Goal: Complete application form

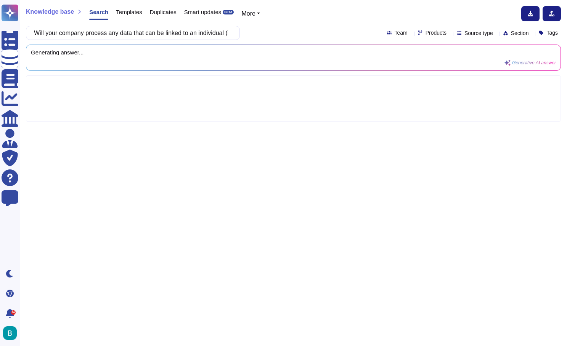
click at [263, 30] on div "Will your company process any data that can be linked to an individual (iCIMS e…" at bounding box center [293, 33] width 535 height 14
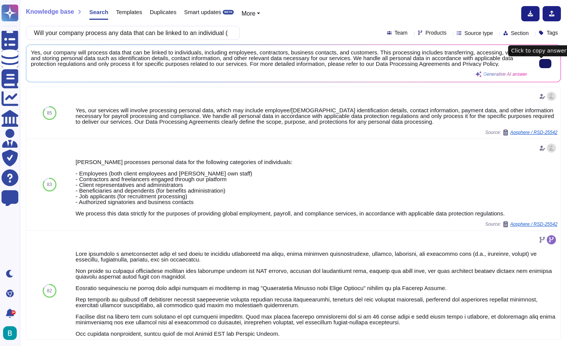
click at [545, 64] on icon at bounding box center [545, 64] width 0 height 0
click at [219, 34] on input "Will your company process any data that can be linked to an individual (iCIMS e…" at bounding box center [131, 32] width 202 height 13
paste input "hat iCIMS data will be input into the AI model?"
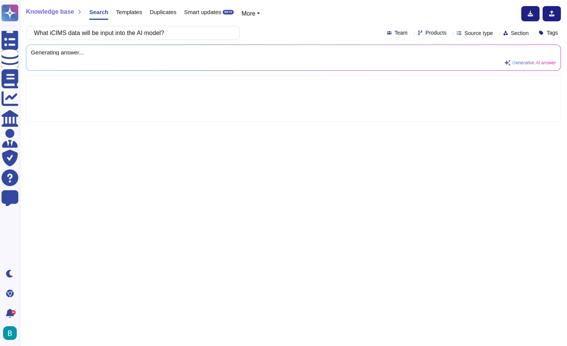
click at [279, 30] on div "What iCIMS data will be input into the AI model? Team Products Source type Sect…" at bounding box center [293, 33] width 535 height 14
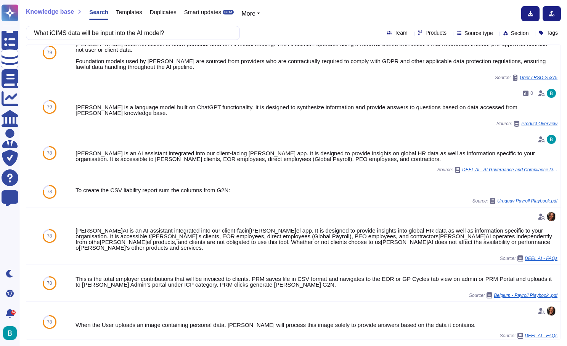
scroll to position [389, 0]
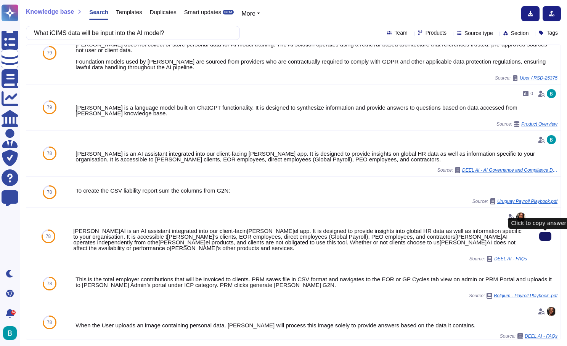
click at [543, 241] on button at bounding box center [545, 236] width 12 height 9
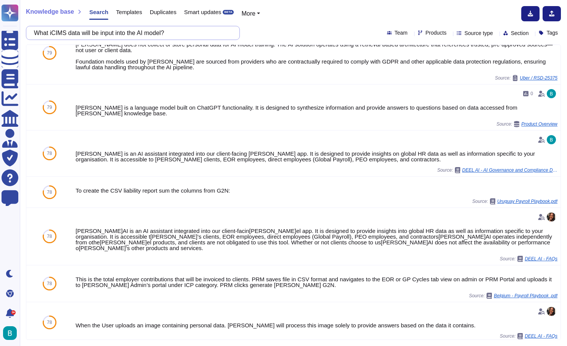
click at [188, 27] on input "What iCIMS data will be input into the AI model?" at bounding box center [131, 32] width 202 height 13
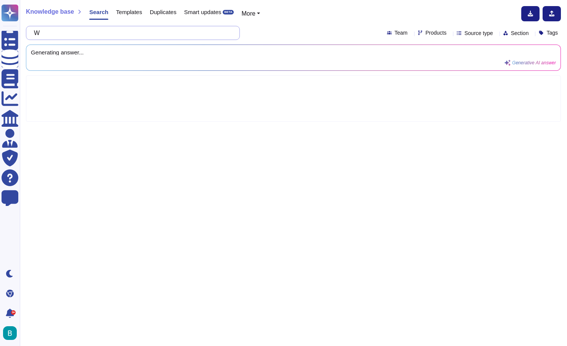
scroll to position [0, 0]
click at [286, 27] on div "What client data will be processed by the AI? Team Products Source type Section…" at bounding box center [293, 33] width 535 height 14
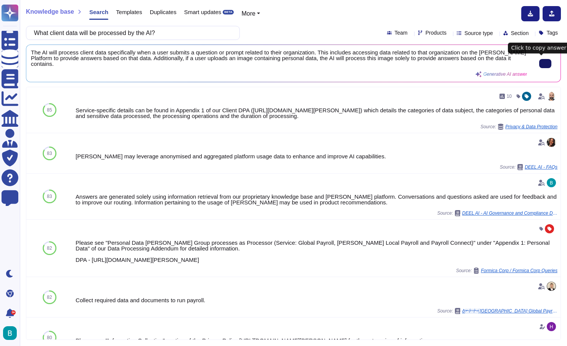
click at [549, 60] on button at bounding box center [545, 63] width 12 height 9
click at [189, 39] on input "What client data will be processed by the AI?" at bounding box center [131, 32] width 202 height 13
paste input "Do you maintain an inventory of hardware/software assets"
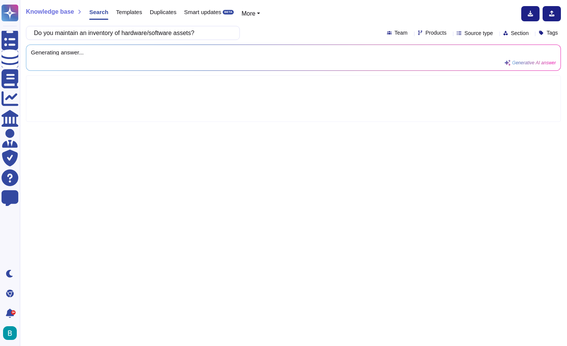
click at [270, 29] on div "Do you maintain an inventory of hardware/software assets? Team Products Source …" at bounding box center [293, 33] width 535 height 14
type input "Do you maintain an inventory of hardware/software assets?"
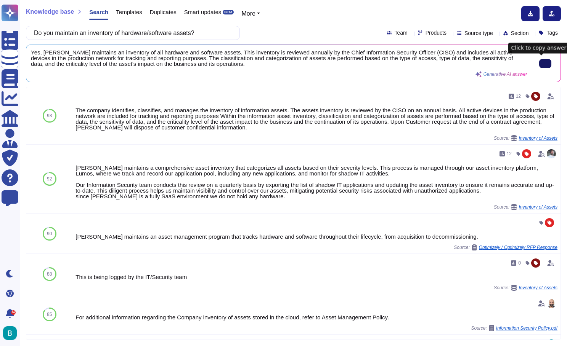
click at [545, 64] on icon at bounding box center [545, 64] width 0 height 0
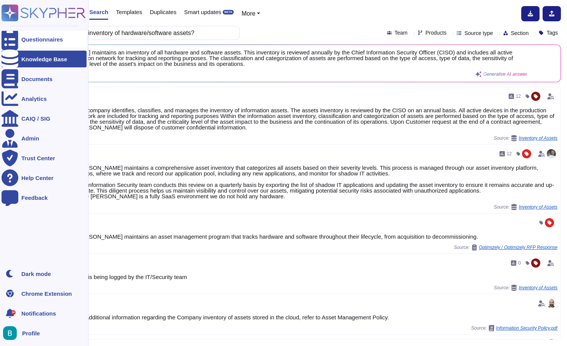
click at [14, 37] on icon at bounding box center [10, 39] width 17 height 22
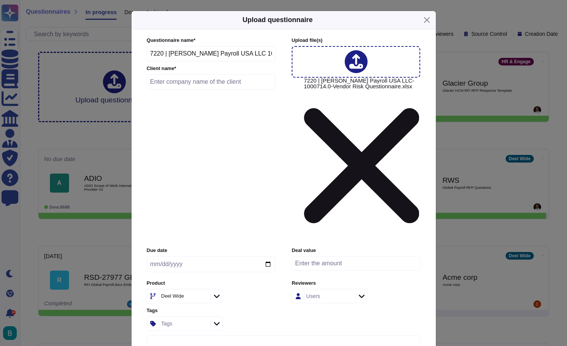
click at [217, 90] on input "text" at bounding box center [211, 81] width 129 height 15
type input "iCIMS"
click at [211, 257] on input "date" at bounding box center [211, 265] width 128 height 16
type input "20[DATE]"
click at [248, 280] on div "Product [PERSON_NAME] Wide" at bounding box center [211, 292] width 128 height 24
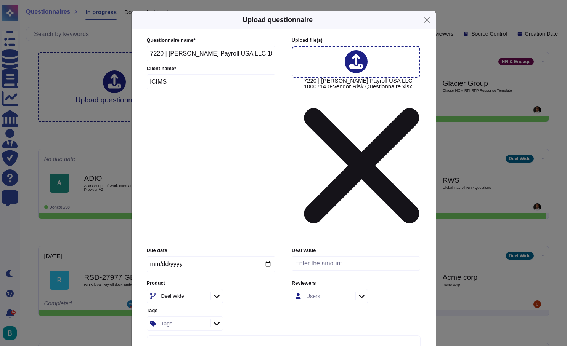
click at [354, 289] on div "Users" at bounding box center [330, 296] width 76 height 14
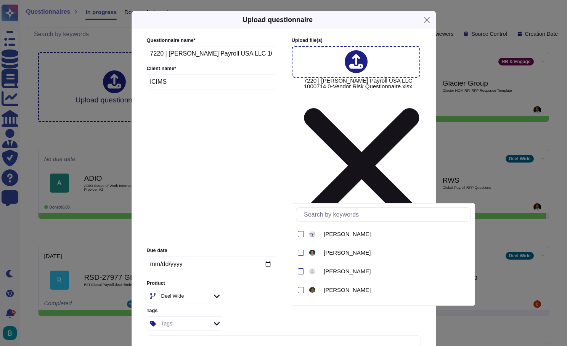
click at [347, 290] on div "Users" at bounding box center [328, 297] width 49 height 14
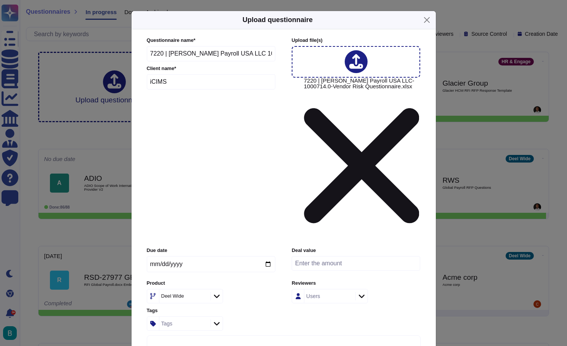
click at [356, 292] on div at bounding box center [361, 296] width 12 height 8
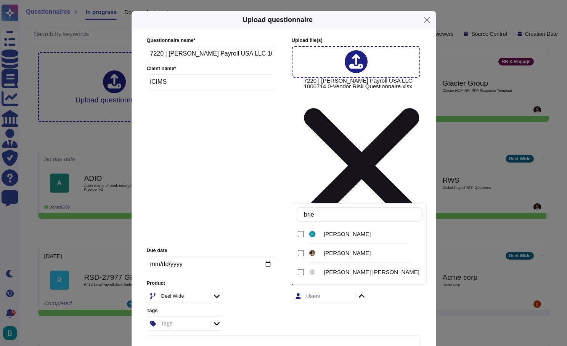
type input "brien"
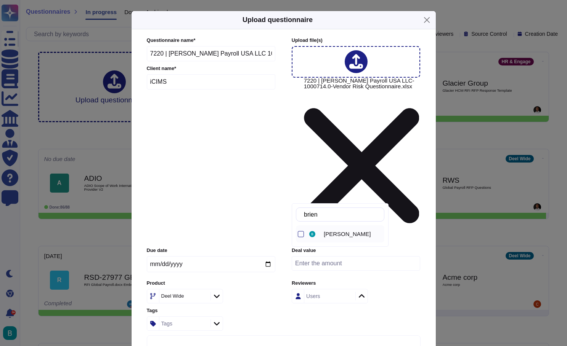
click at [343, 233] on span "[PERSON_NAME]" at bounding box center [347, 234] width 47 height 7
click at [278, 247] on div "Due date 20[DATE]eal value Produc[PERSON_NAME]el Wide Reviewer[PERSON_NAME] Tag…" at bounding box center [284, 288] width 274 height 83
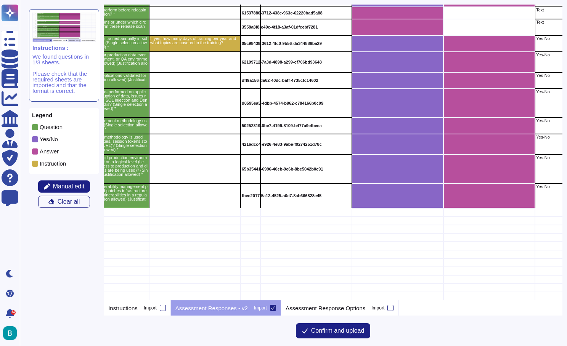
scroll to position [1384, 74]
click at [330, 336] on button "Confirm and upload" at bounding box center [333, 331] width 75 height 15
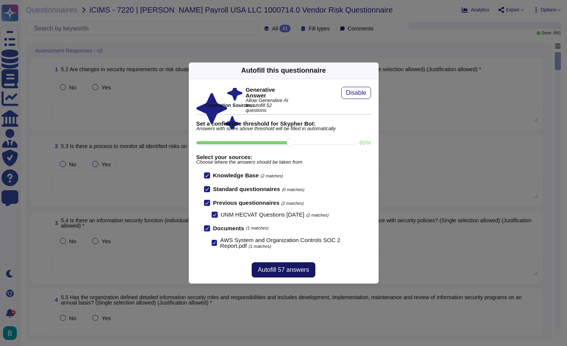
click at [291, 272] on span "Autofill 57 answers" at bounding box center [283, 270] width 51 height 6
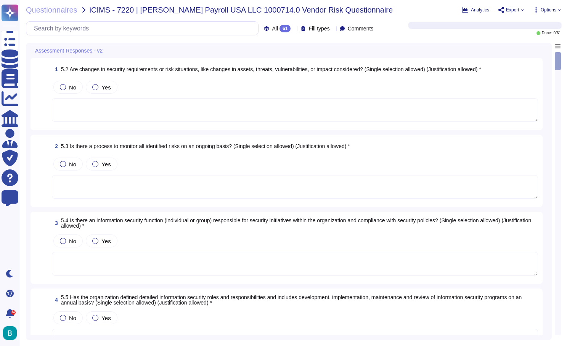
type textarea "Yes, changes in security requirements or risk situations, including changes in …"
type textarea "Yes, the company actively monitors material risks and their treatment plans, pr…"
type textarea "Yes[PERSON_NAME] has a dedicated security team responsible for information secu…"
type textarea "Yes, the organization has defined detailed information security roles and respo…"
type textarea "Yes[PERSON_NAME]el maintains a comprehensive asset inventory that tracks both h…"
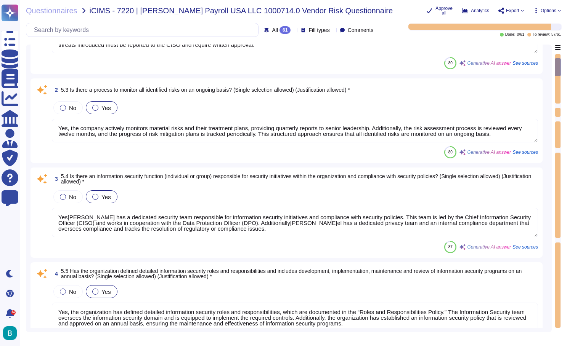
scroll to position [331, 0]
type textarea "Yes, we assign and track ownership of information assets. Each information asse…"
type textarea "Yes[PERSON_NAME] has established procedures for information labeling and handli…"
type textarea "Yes, there is a procedure for the return of assets by employees, contractors, a…"
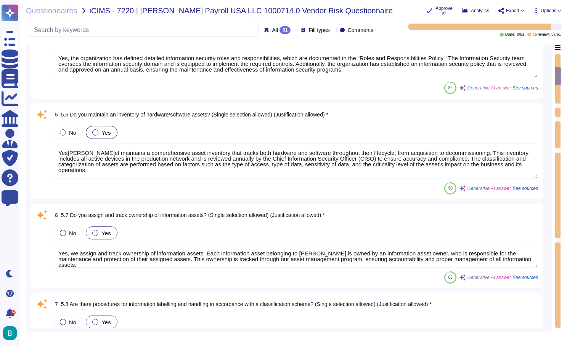
type textarea "Yes, there are physical access methods, procedures, and controls in place to pr…"
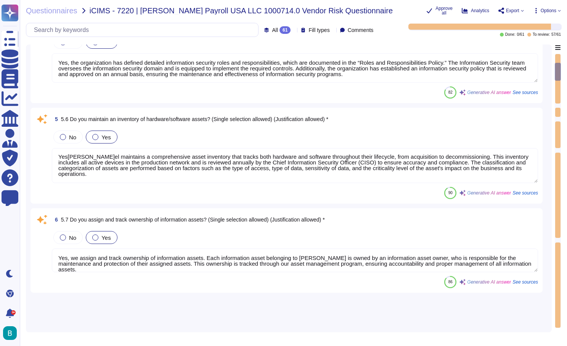
type textarea "Yes, changes in security requirements or risk situations, including changes in …"
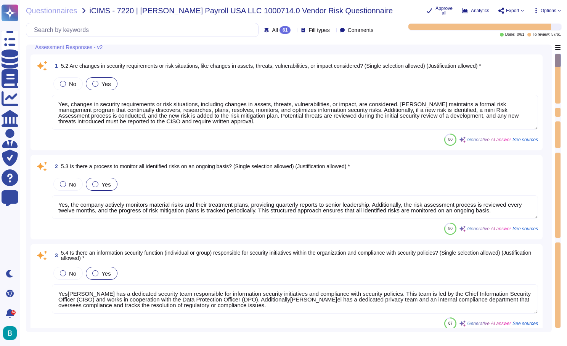
scroll to position [7, 0]
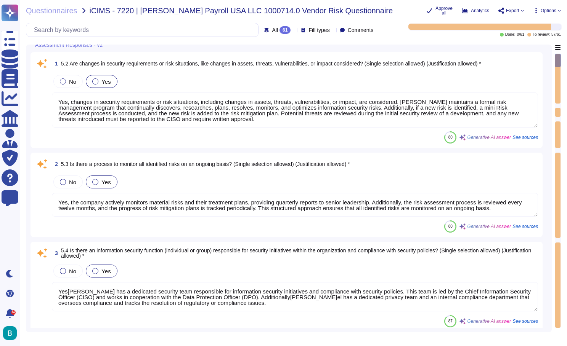
click at [385, 103] on textarea "Yes, changes in security requirements or risk situations, including changes in …" at bounding box center [295, 110] width 486 height 35
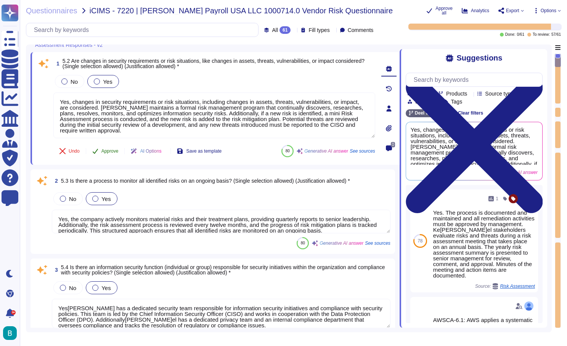
click at [110, 153] on span "Approve" at bounding box center [109, 151] width 17 height 5
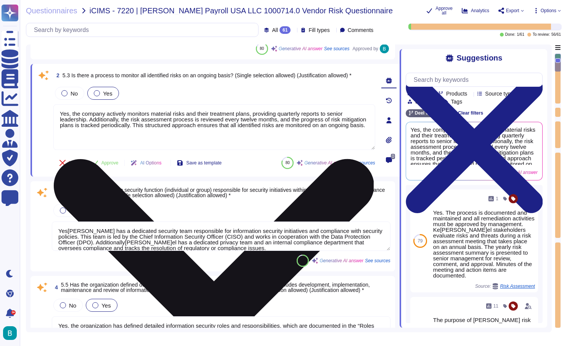
type textarea "Yes, we assign and track ownership of information assets. Each information asse…"
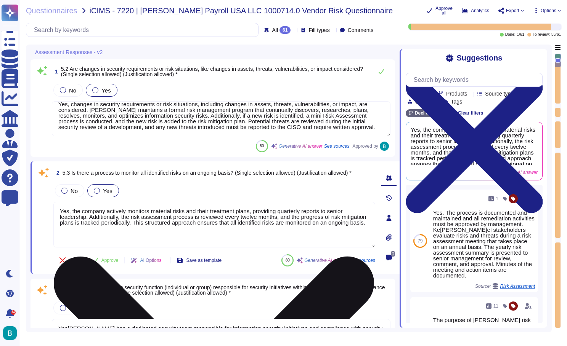
scroll to position [6, 0]
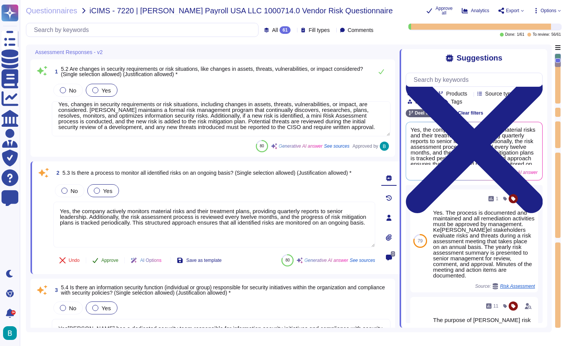
click at [107, 262] on span "Approve" at bounding box center [109, 260] width 17 height 5
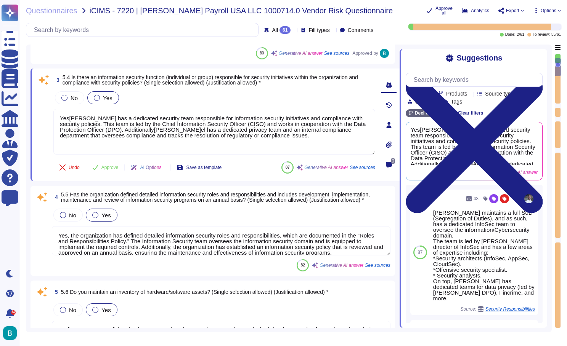
type textarea "Yes, we assign and track ownership of information assets. Each information asse…"
type textarea "Yes[PERSON_NAME] has established procedures for information labeling and handli…"
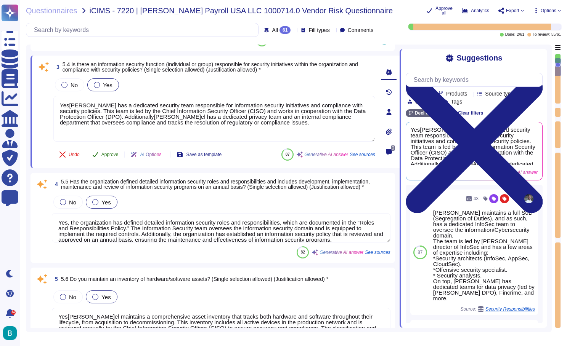
click at [109, 156] on span "Approve" at bounding box center [109, 154] width 17 height 5
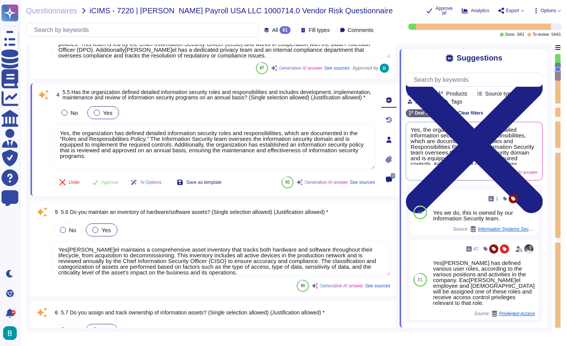
type textarea "Yes, there is a procedure for the return of assets by employees, contractors, a…"
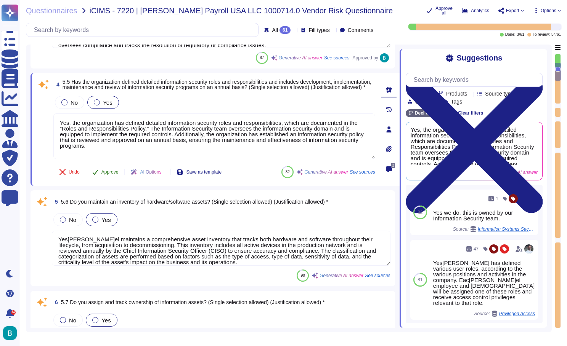
click at [109, 173] on span "Approve" at bounding box center [109, 172] width 17 height 5
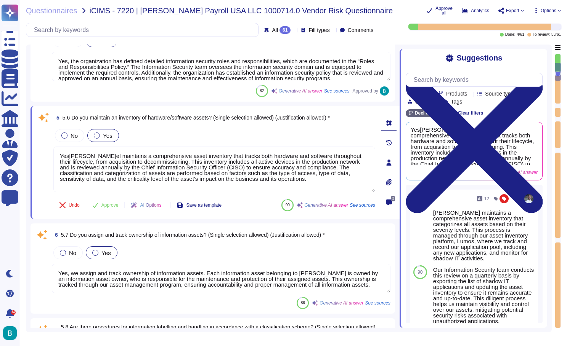
scroll to position [368, 0]
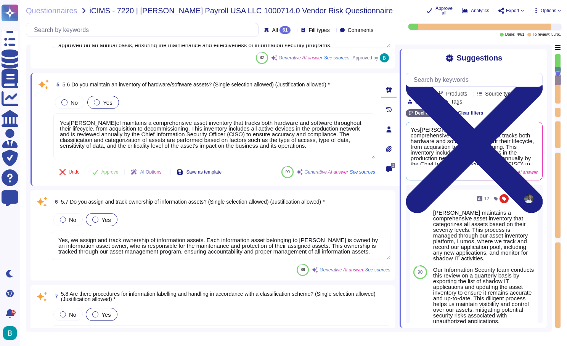
type textarea "Yes, there are physical access methods, procedures, and controls in place to pr…"
click at [113, 170] on span "Approve" at bounding box center [109, 172] width 17 height 5
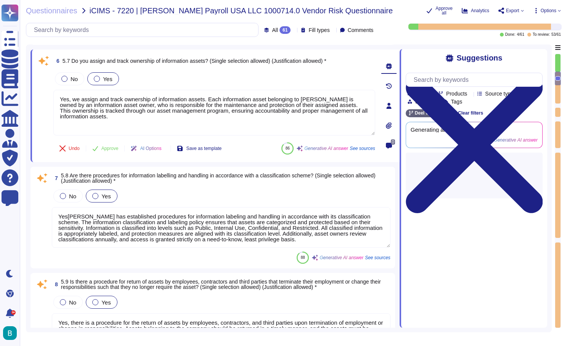
scroll to position [452, 0]
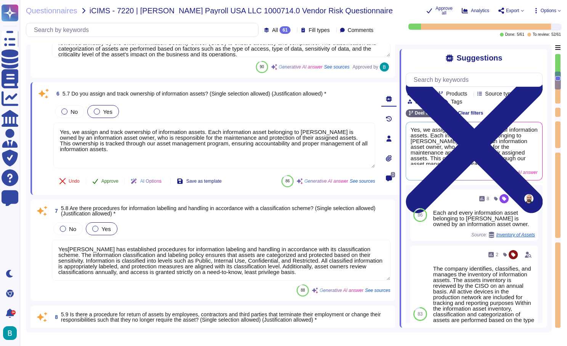
click at [110, 180] on span "Approve" at bounding box center [109, 181] width 17 height 5
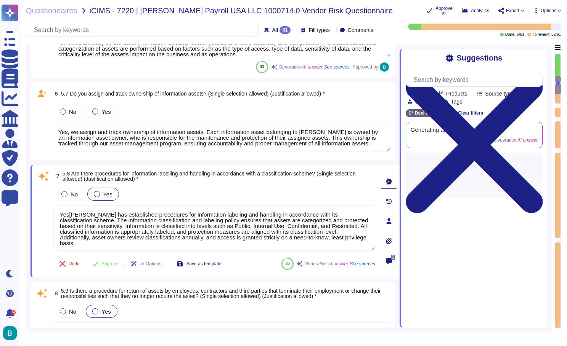
type textarea "Yes, preventative maintenance is performed to maintain the continued operabilit…"
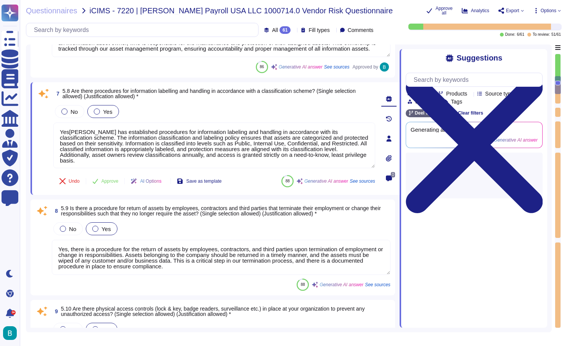
type textarea "Yes, servers are segregated and secured from other employee work areas. Each en…"
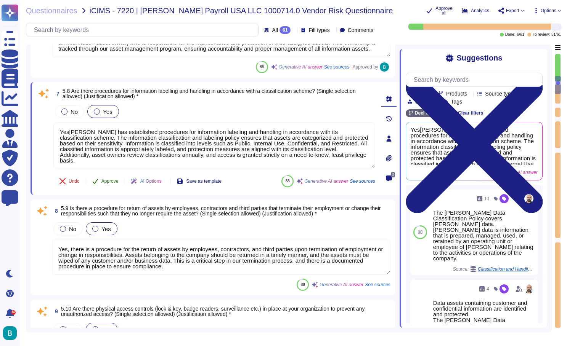
click at [110, 181] on span "Approve" at bounding box center [109, 181] width 17 height 5
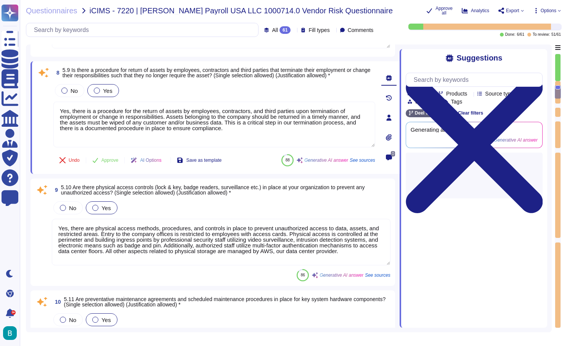
scroll to position [661, 0]
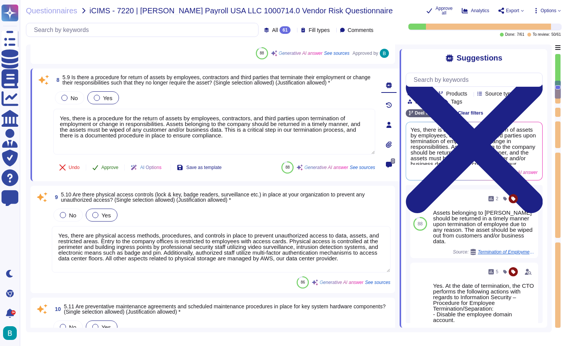
click at [110, 170] on span "Approve" at bounding box center [109, 167] width 17 height 5
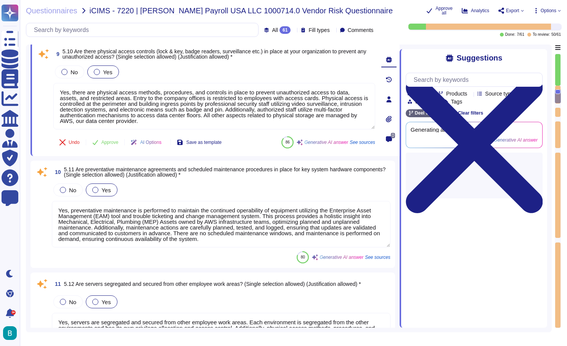
type textarea "Yes, [PERSON_NAME] has a documented change management/change control process in…"
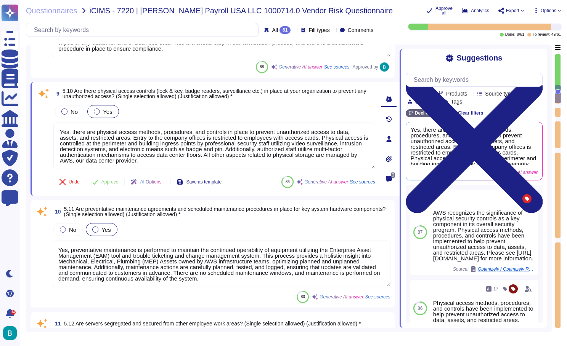
type textarea "Yes, [PERSON_NAME] has a documented change management/change control process in…"
click at [110, 182] on span "Approve" at bounding box center [109, 182] width 17 height 5
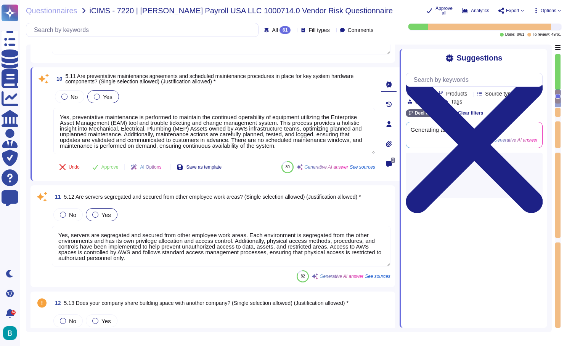
scroll to position [855, 0]
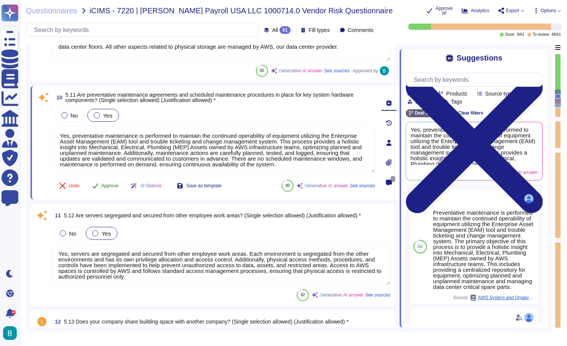
click at [110, 182] on button "Approve" at bounding box center [105, 185] width 38 height 15
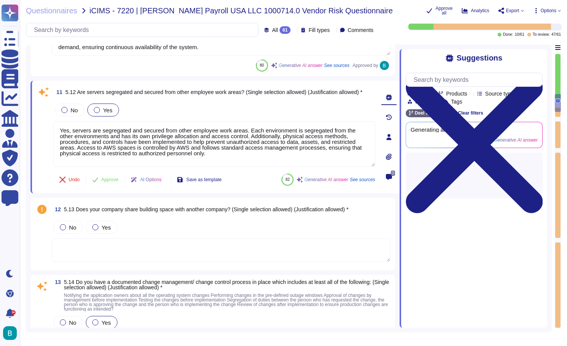
type textarea "Yes, our [PERSON_NAME] Assets use Crowdstirke as an AV and EDR, and it is confi…"
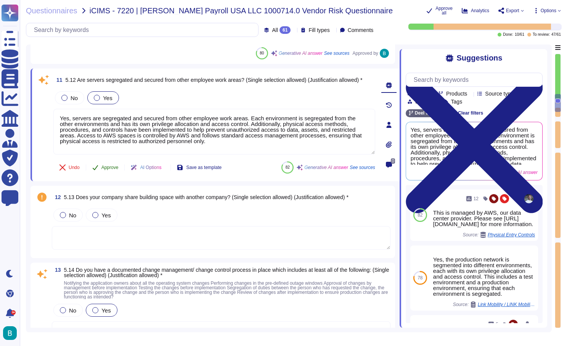
click at [109, 170] on button "Approve" at bounding box center [105, 167] width 38 height 15
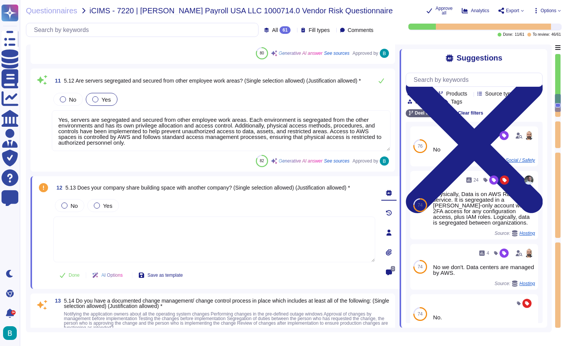
type textarea "Yes, our [PERSON_NAME] Assets use Crowdstirke as an AV and EDR, and it is confi…"
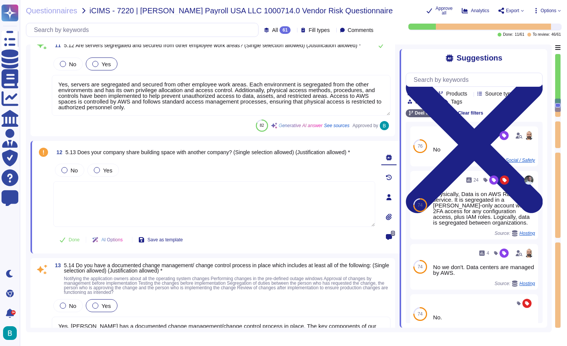
scroll to position [1006, 0]
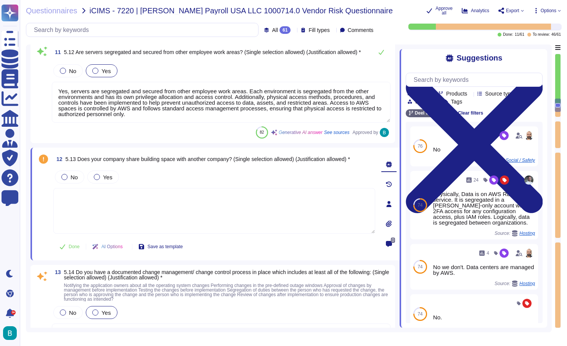
type textarea "Yes, there are physical access methods, procedures, and controls in place to pr…"
click at [69, 178] on label "No" at bounding box center [69, 177] width 16 height 6
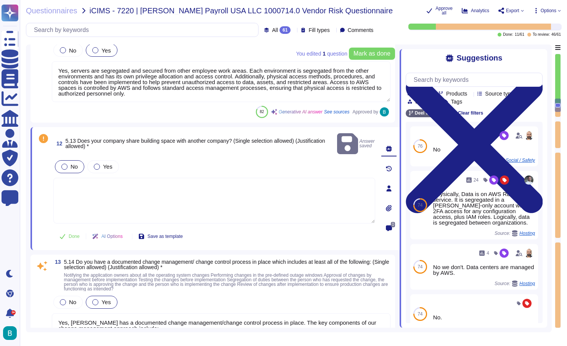
scroll to position [1028, 0]
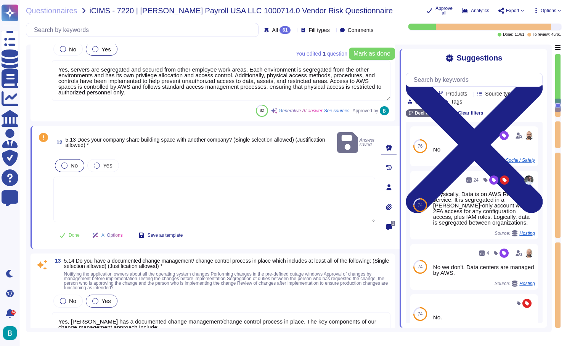
click at [131, 194] on textarea at bounding box center [214, 200] width 322 height 46
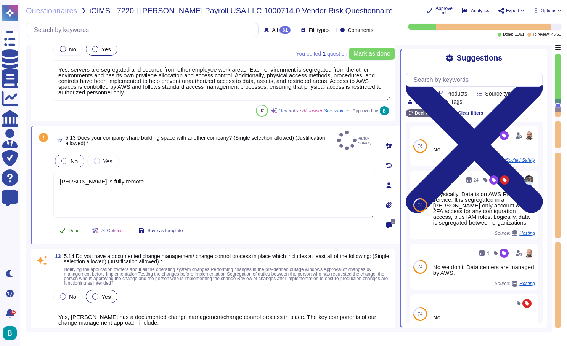
type textarea "[PERSON_NAME] is fully remote"
click at [75, 229] on span "Done" at bounding box center [74, 231] width 11 height 5
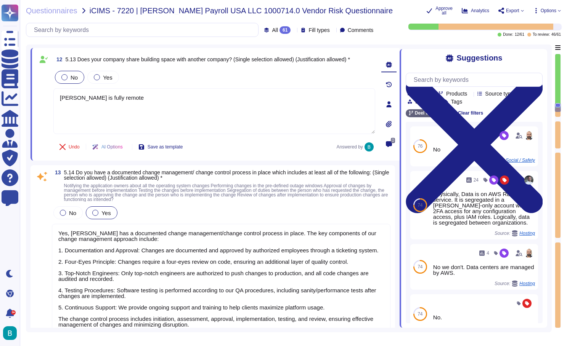
scroll to position [1, 0]
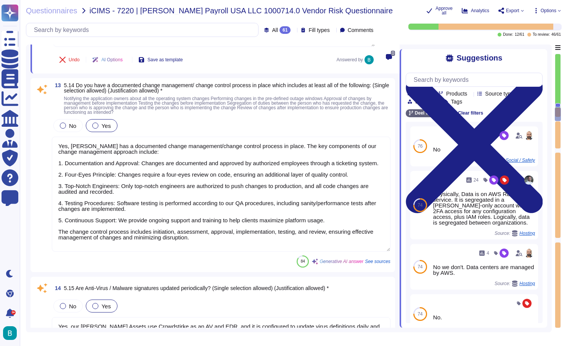
type textarea "Yes, we have a formal backup policy in place. It includes daily incremental and…"
type textarea "Yes, firewalls are in place to enable filtering traffic, logging traffic, inspe…"
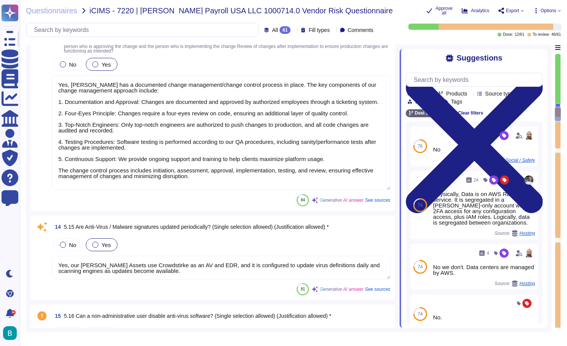
scroll to position [1275, 0]
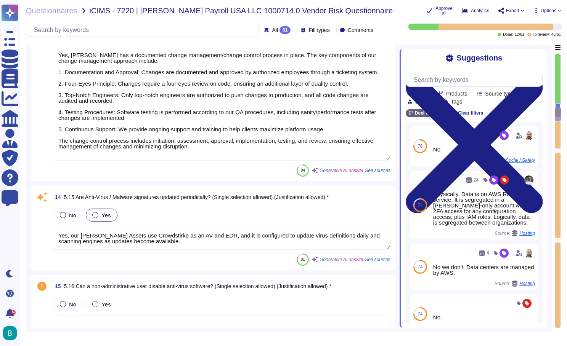
click at [165, 132] on textarea "Yes, [PERSON_NAME] has a documented change management/change control process in…" at bounding box center [221, 103] width 338 height 115
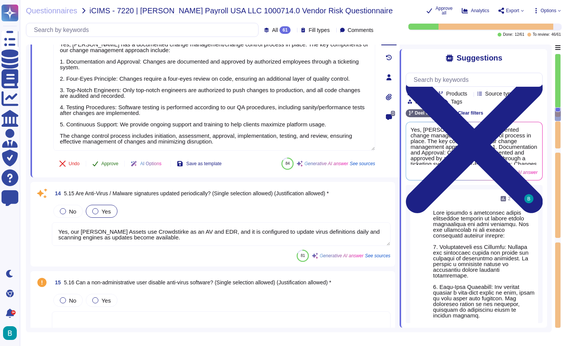
click at [106, 166] on span "Approve" at bounding box center [109, 164] width 17 height 5
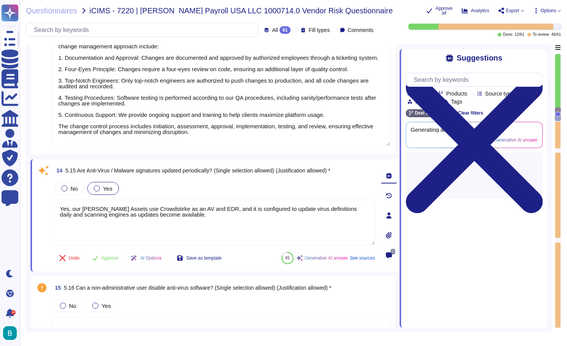
type textarea "Yes, firewalls are in place to enable filtering traffic, logging traffic, inspe…"
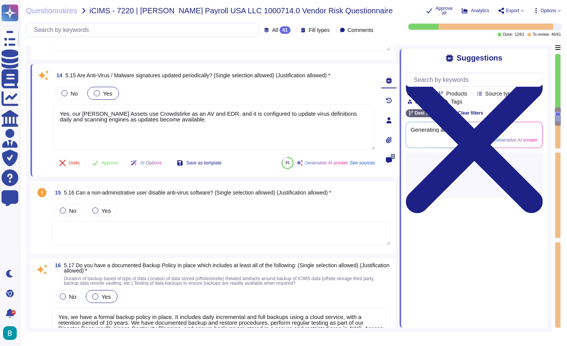
type textarea "Yes, there is an approval process prior to implementing or installing a network…"
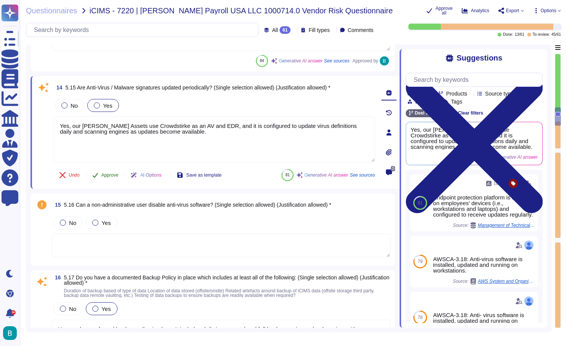
click at [107, 175] on span "Approve" at bounding box center [109, 175] width 17 height 5
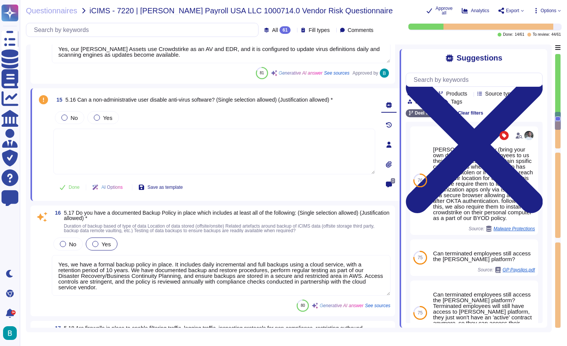
type textarea "Yes, there is an approval process prior to implementing or installing a network…"
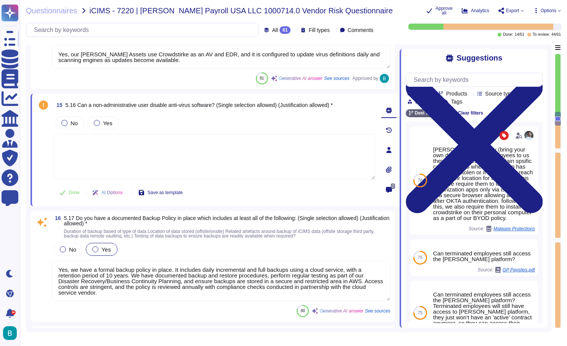
scroll to position [1433, 0]
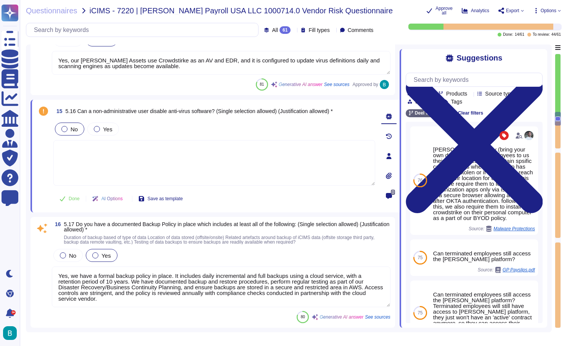
click at [71, 132] on span "No" at bounding box center [74, 129] width 7 height 6
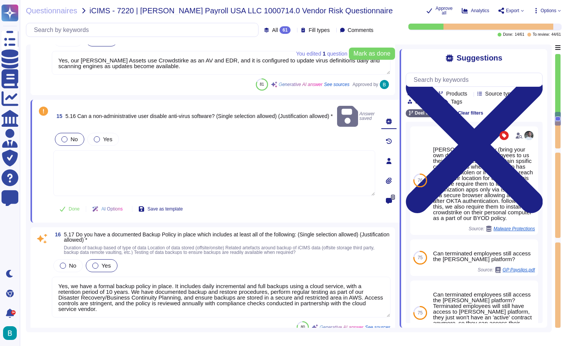
click at [138, 158] on textarea at bounding box center [214, 174] width 322 height 46
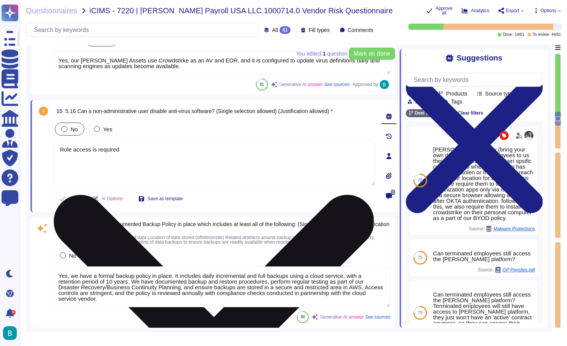
click at [73, 150] on textarea "Role access is required" at bounding box center [214, 163] width 322 height 46
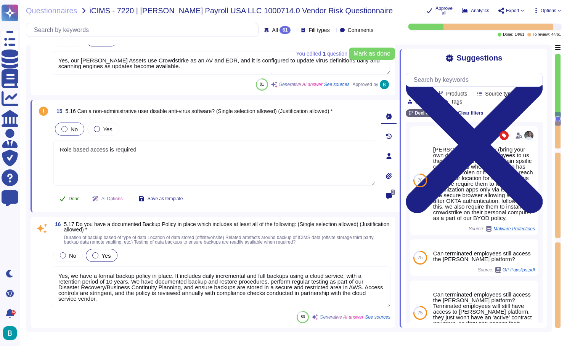
click at [76, 197] on span "Done" at bounding box center [74, 199] width 11 height 5
type textarea "Role based access is required"
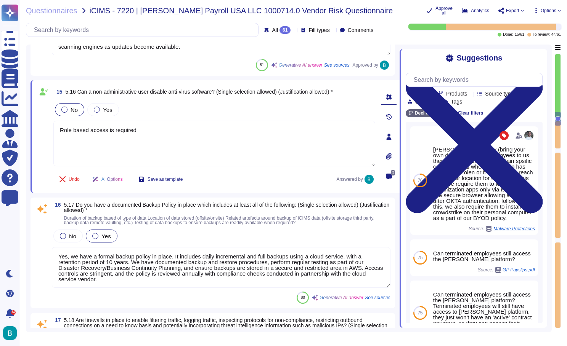
scroll to position [1512, 0]
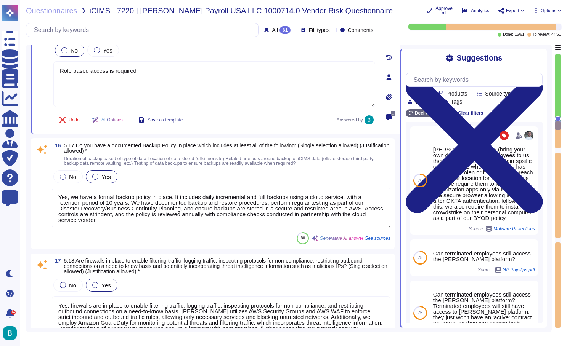
type textarea "Yes, all access by external entities is pre-approved by the Information Securit…"
click at [132, 221] on textarea "Yes, we have a formal backup policy in place. It includes daily incremental and…" at bounding box center [221, 208] width 338 height 41
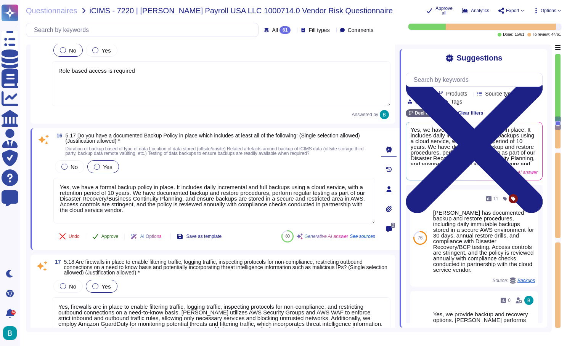
click at [106, 239] on span "Approve" at bounding box center [109, 236] width 17 height 5
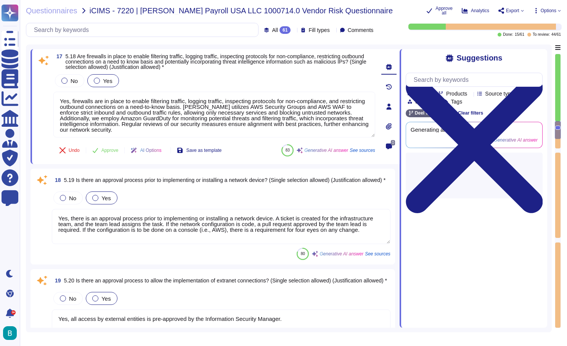
scroll to position [1666, 0]
type textarea "Yes, [PERSON_NAME] has established policies, procedures, and controls to safegu…"
type textarea "Yes, all wireless connections at [PERSON_NAME] are encrypted. We use strong enc…"
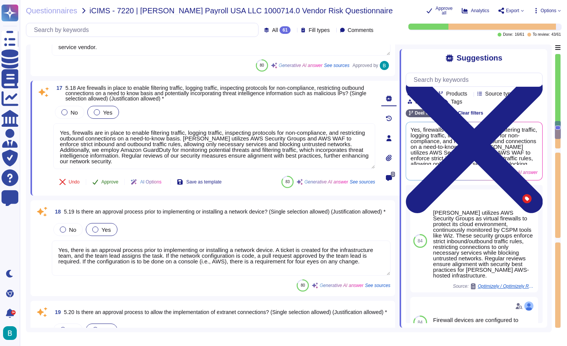
click at [114, 178] on button "Approve" at bounding box center [105, 182] width 38 height 15
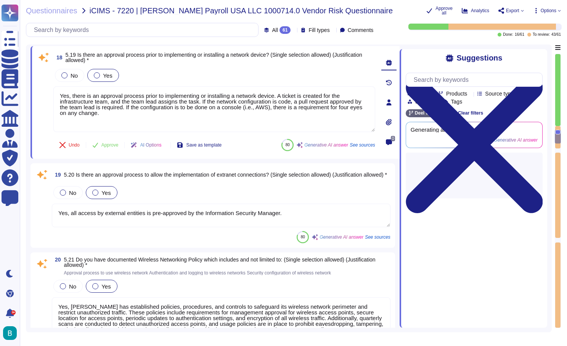
scroll to position [1770, 0]
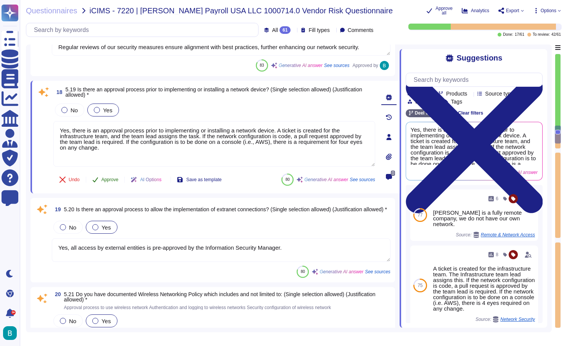
click at [111, 180] on span "Approve" at bounding box center [109, 180] width 17 height 5
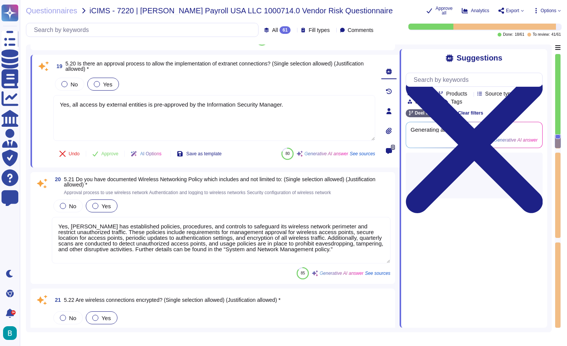
scroll to position [1880, 0]
type textarea "Yes, audit logs capture administrative activity, activity from sensitive user a…"
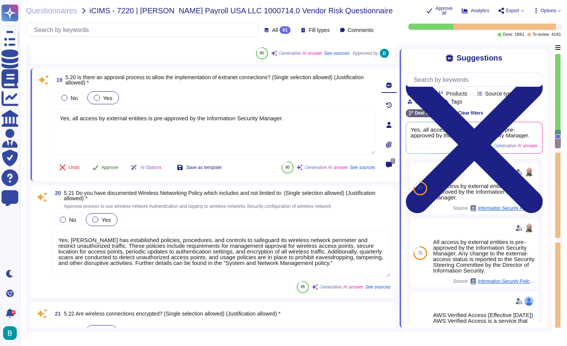
click at [110, 172] on button "Approve" at bounding box center [105, 167] width 38 height 15
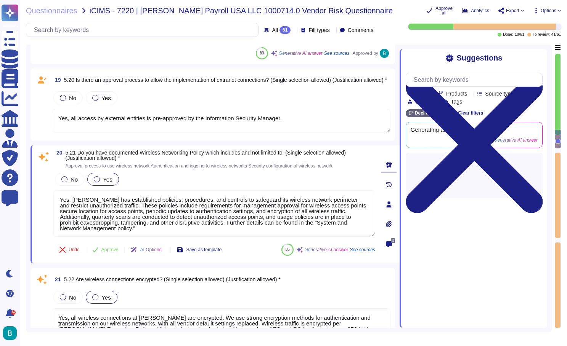
type textarea "Yes, segregation of duties is established to prevent users from modifying or de…"
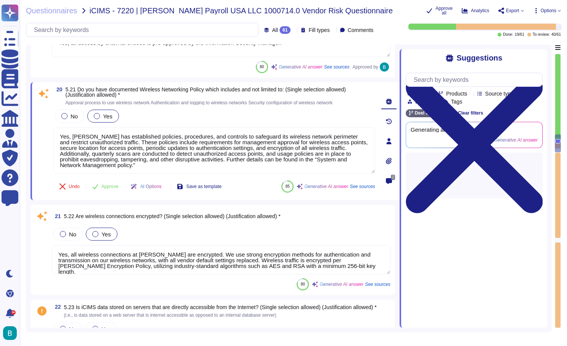
scroll to position [1966, 0]
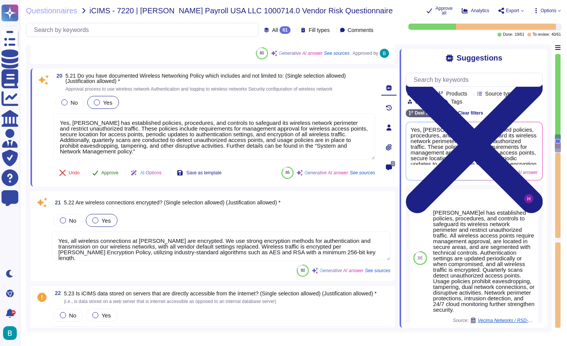
click at [111, 173] on span "Approve" at bounding box center [109, 173] width 17 height 5
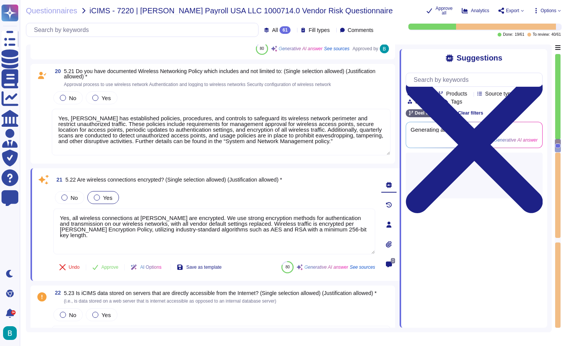
type textarea "Yes, the installation of software on company-owned workstations is restricted t…"
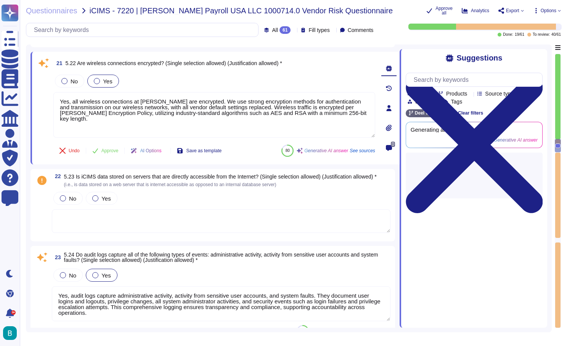
scroll to position [2078, 0]
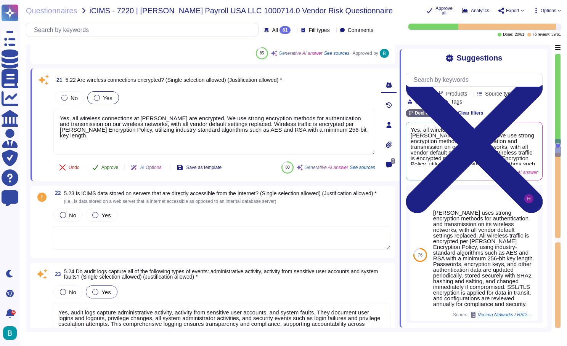
click at [110, 169] on span "Approve" at bounding box center [109, 167] width 17 height 5
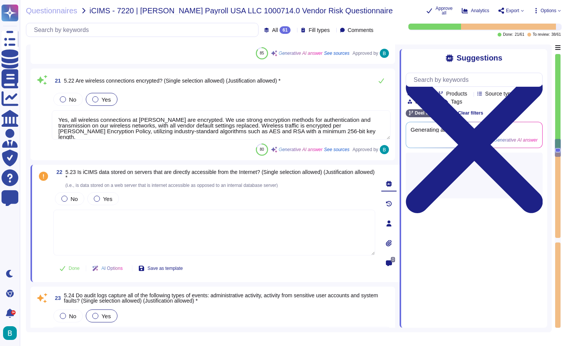
type textarea "Yes, the installation of software on company-owned workstations is restricted t…"
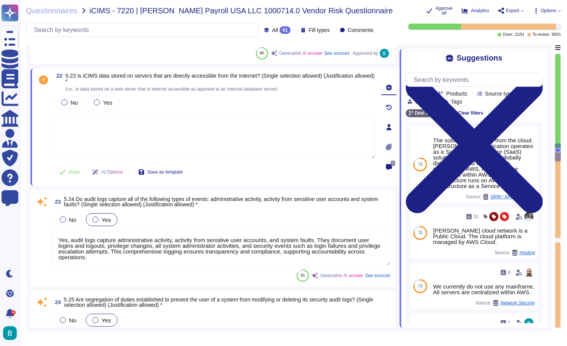
type textarea "A list of approved software authorized for use in [PERSON_NAME] cloud environme…"
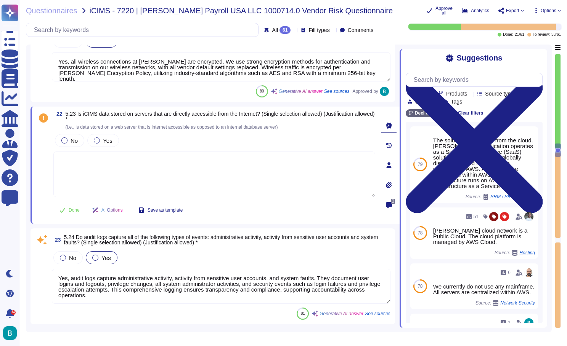
scroll to position [2122, 0]
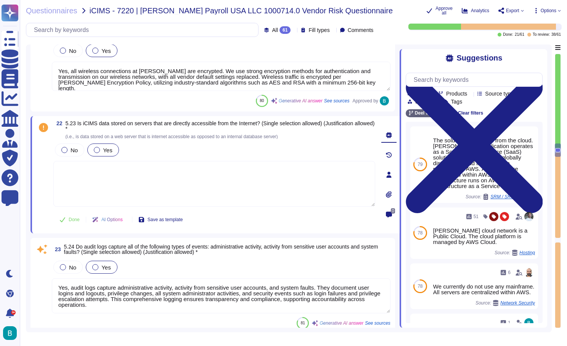
click at [105, 151] on span "Yes" at bounding box center [107, 150] width 9 height 6
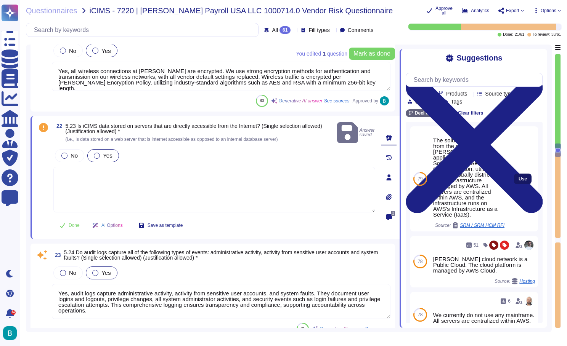
click at [518, 177] on span "Use" at bounding box center [522, 179] width 8 height 5
type textarea "The solution is provided from the cloud. [PERSON_NAME] application operates as …"
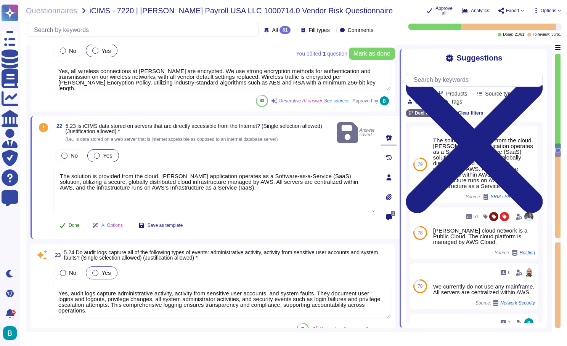
click at [75, 223] on span "Done" at bounding box center [74, 225] width 11 height 5
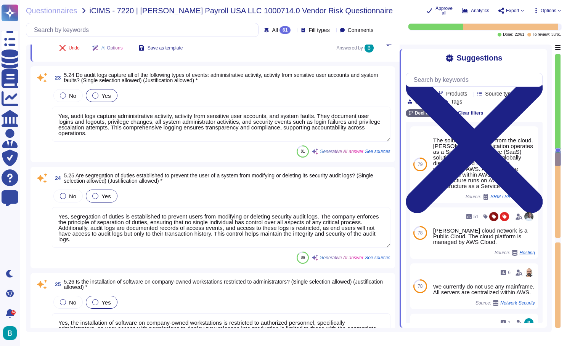
scroll to position [2289, 0]
type textarea "Yes, [PERSON_NAME] has a process in place to grant and approve access to system…"
click at [204, 137] on textarea "Yes, audit logs capture administrative activity, activity from sensitive user a…" at bounding box center [221, 124] width 338 height 35
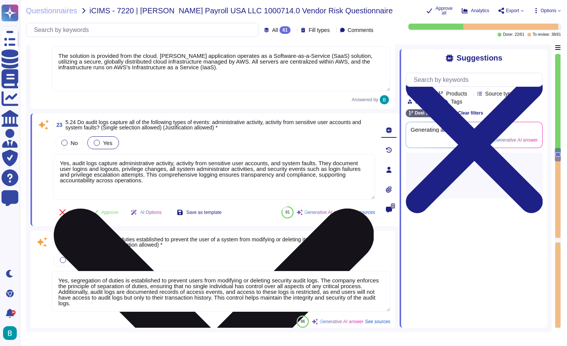
type textarea "Yes, [PERSON_NAME] has established policies, procedures, and controls to safegu…"
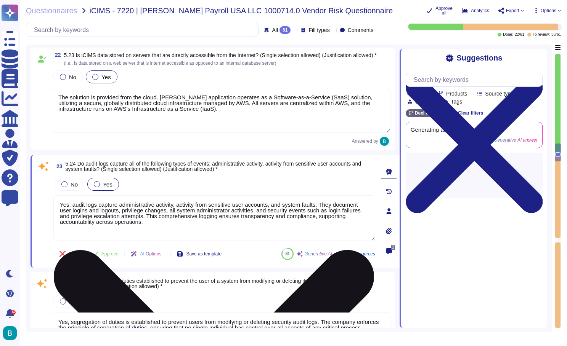
scroll to position [2186, 0]
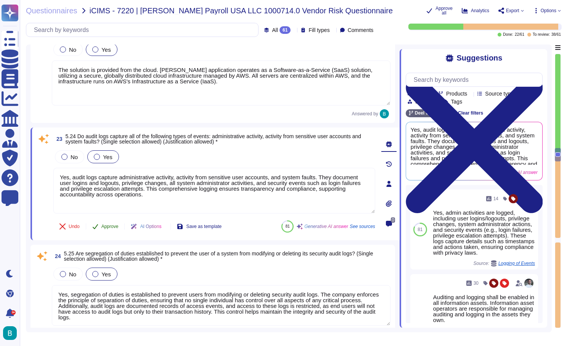
click at [111, 229] on span "Approve" at bounding box center [109, 227] width 17 height 5
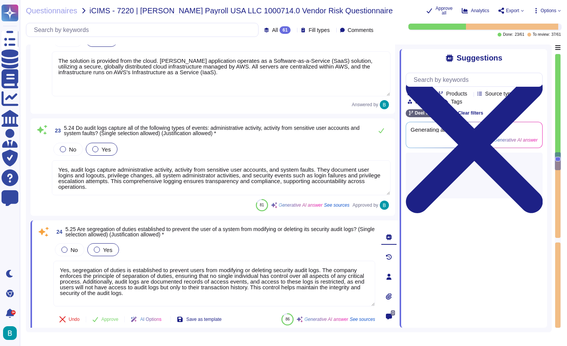
type textarea "Yes, [PERSON_NAME] has a process in place to grant and approve access to system…"
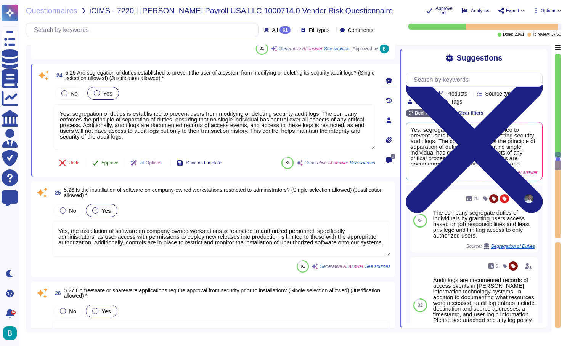
scroll to position [1, 0]
click at [110, 165] on span "Approve" at bounding box center [109, 163] width 17 height 5
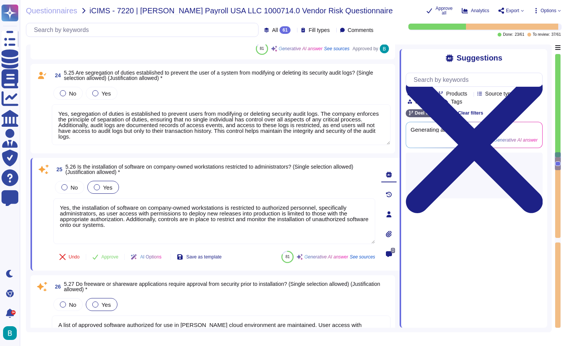
scroll to position [0, 0]
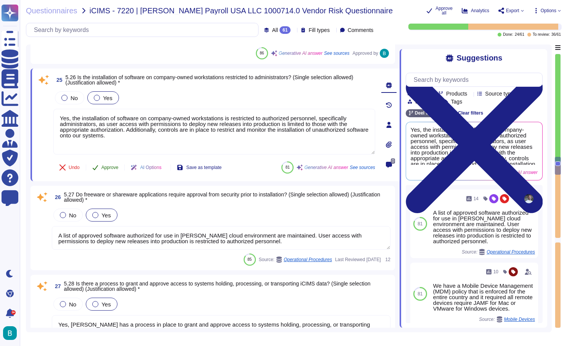
type textarea "Yes, there is a segregation of duties for approving access requests and impleme…"
click at [110, 169] on span "Approve" at bounding box center [109, 167] width 17 height 5
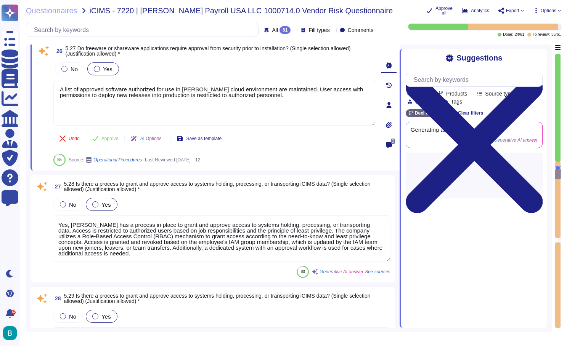
type textarea "Yes, there is a segregation of duties for approving access requests and impleme…"
type textarea "Passwords are stored using scrypt with AES256 counter mode for encryption. They…"
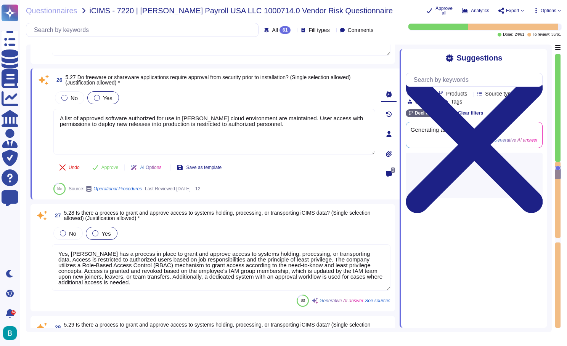
scroll to position [2562, 0]
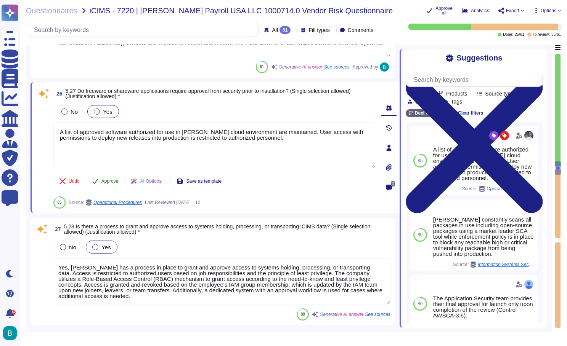
click at [110, 181] on span "Approve" at bounding box center [109, 181] width 17 height 5
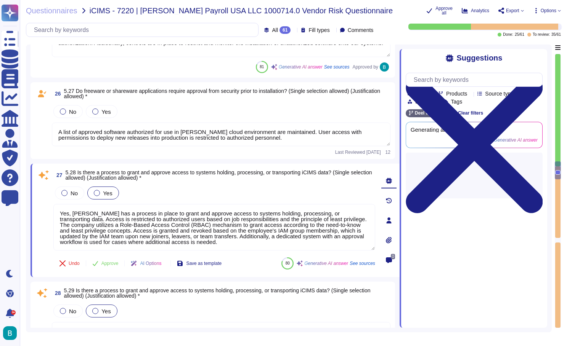
type textarea "Passwords are stored using scrypt with AES256 counter mode for encryption. They…"
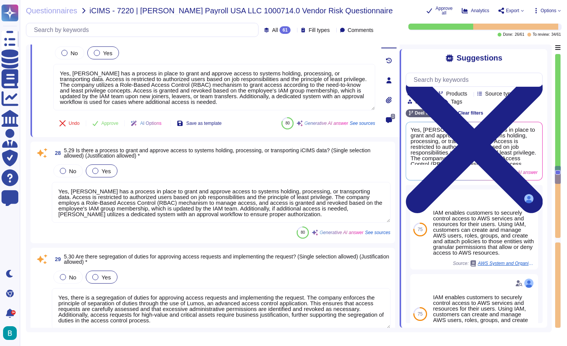
type textarea "Remote access to our network is granted only to authorized personnel and requir…"
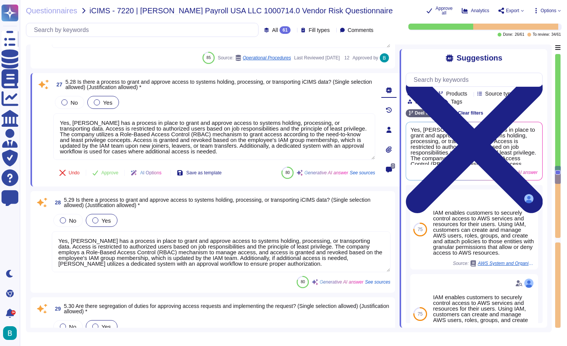
type textarea "Yes, segregation of duties is established to prevent users from modifying or de…"
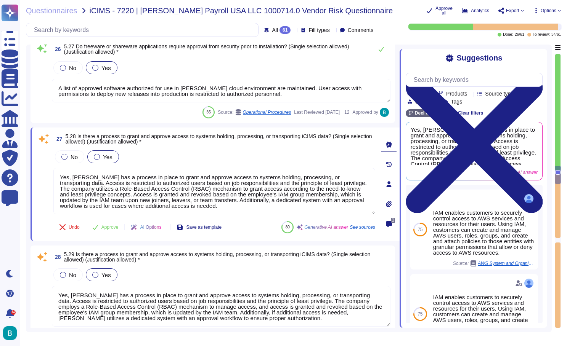
scroll to position [2592, 0]
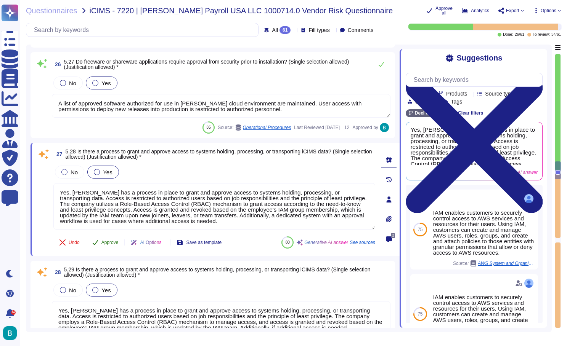
click at [115, 246] on button "Approve" at bounding box center [105, 242] width 38 height 15
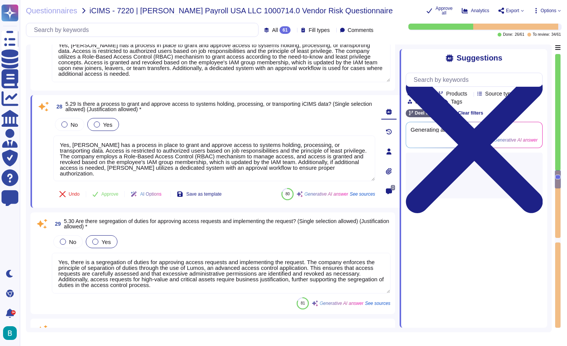
type textarea "Remote access to our network is granted only to authorized personnel and requir…"
type textarea "Yes, iCIMS backup data is encrypted both during transmission and at rest. The e…"
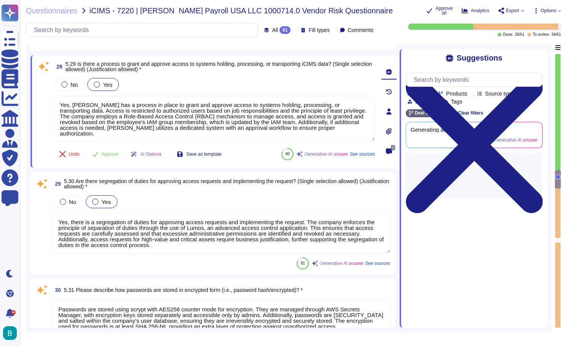
scroll to position [2771, 0]
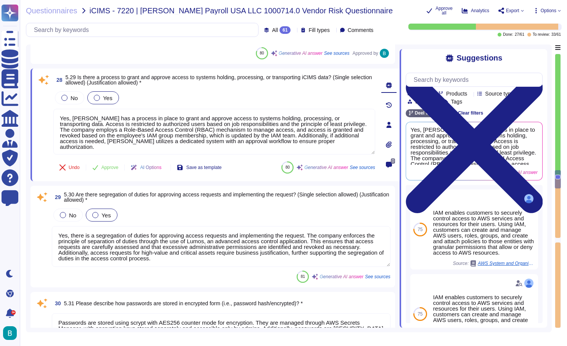
type textarea "Yes, iCIMS backup data is encrypted both during transmission and at rest. The e…"
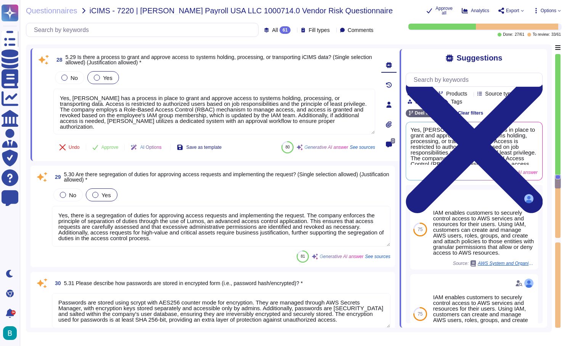
scroll to position [2794, 0]
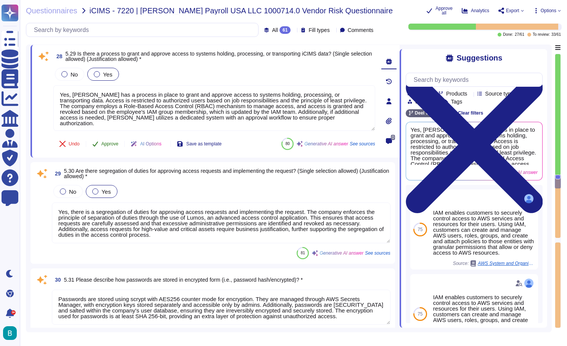
click at [115, 142] on span "Approve" at bounding box center [109, 144] width 17 height 5
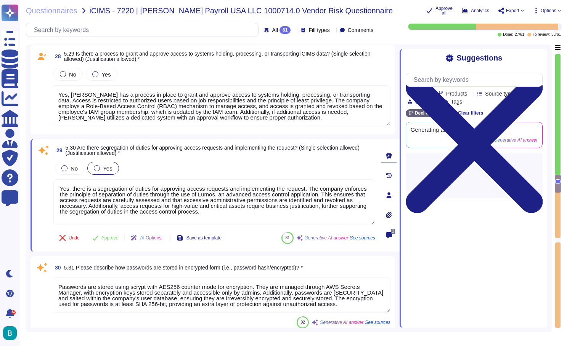
type textarea "Yes, our organization encrypts communication of sensitive information over less…"
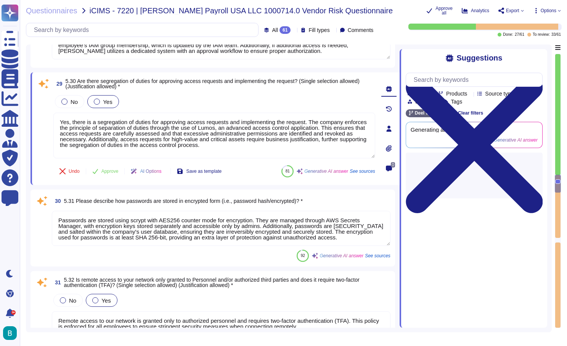
scroll to position [2860, 0]
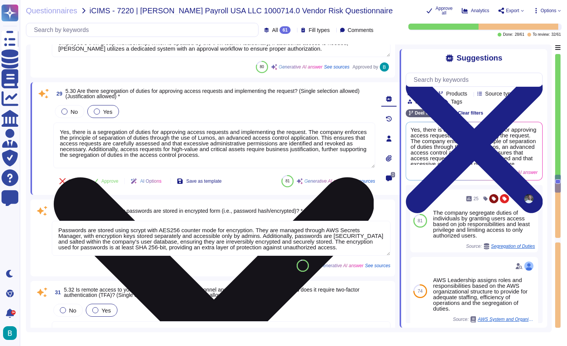
type textarea "Yes, our organization encrypts communication of sensitive information over less…"
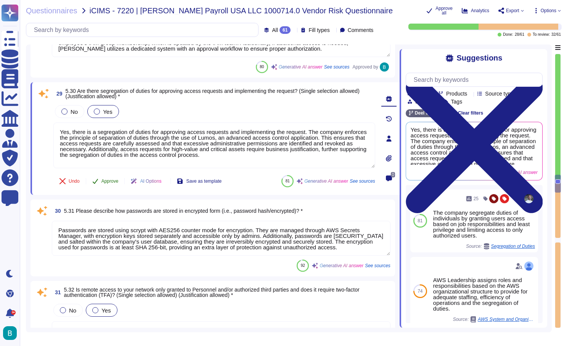
click at [115, 179] on span "Approve" at bounding box center [109, 181] width 17 height 5
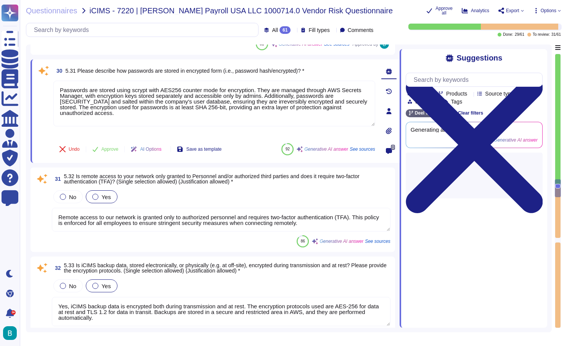
scroll to position [2964, 0]
type textarea "[PERSON_NAME] has implemented several technical controls to prevent the use of …"
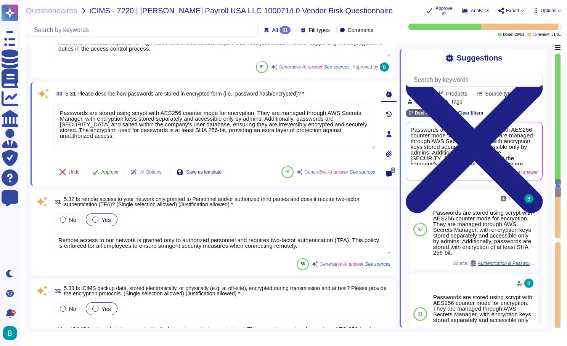
click at [114, 171] on span "Approve" at bounding box center [109, 172] width 17 height 5
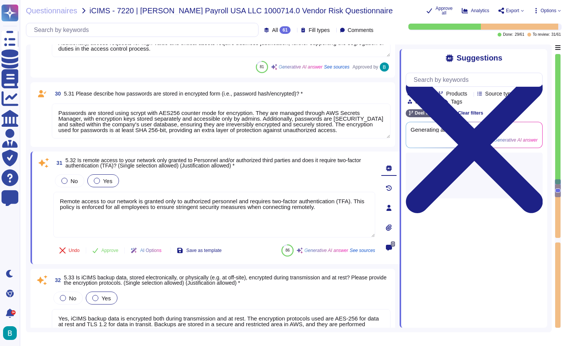
type textarea "[PERSON_NAME] has implemented several technical controls to prevent the use of …"
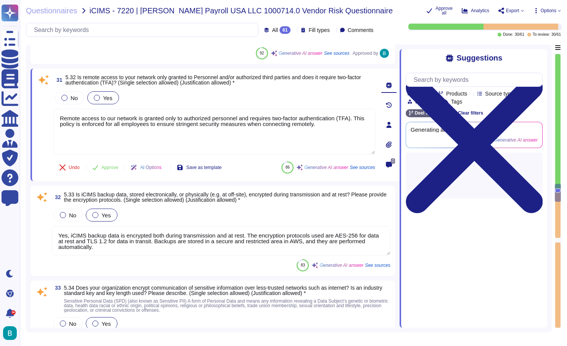
type textarea "[PERSON_NAME] has implemented several technical controls to prevent the use of …"
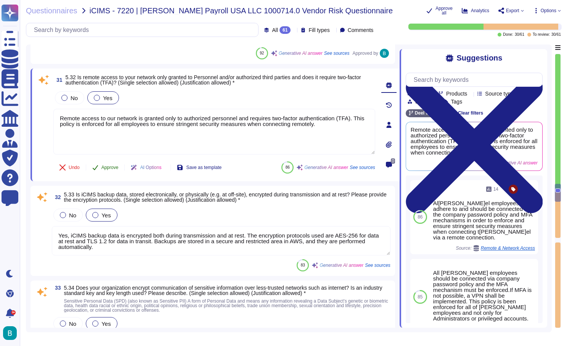
click at [111, 168] on span "Approve" at bounding box center [109, 167] width 17 height 5
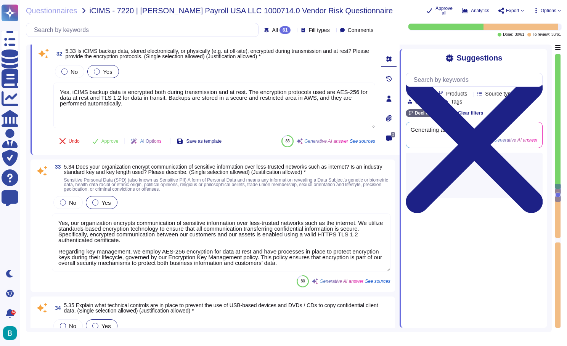
scroll to position [3128, 0]
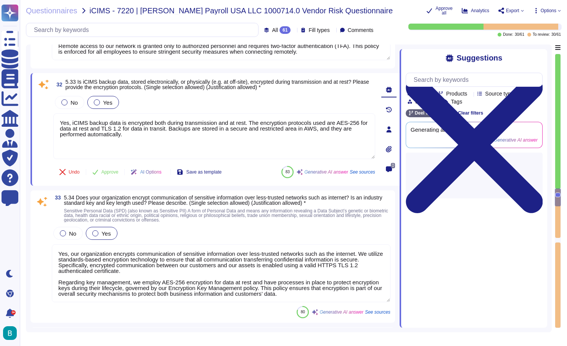
type textarea "Yes, there is a segregation of duties for approving access requests and impleme…"
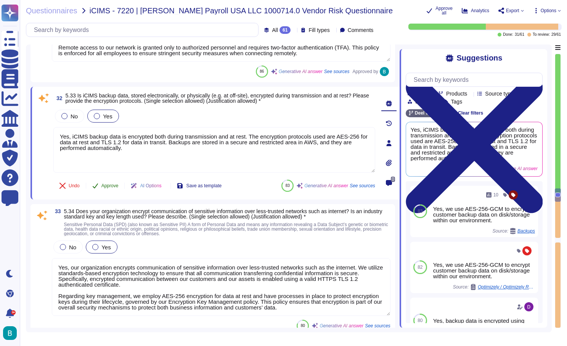
click at [110, 184] on span "Approve" at bounding box center [109, 186] width 17 height 5
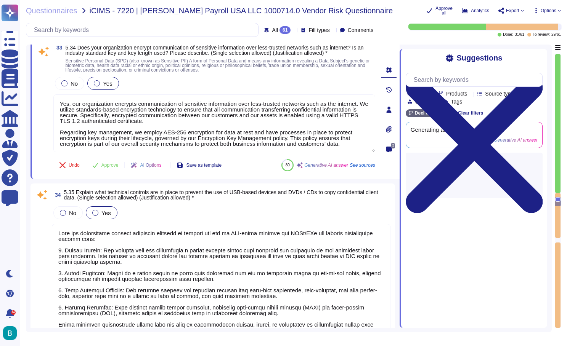
type textarea "Yes, our Incident Response Process is tested annually through various methods, …"
type textarea "Yes, our company has a security incident response team with clearly defined and…"
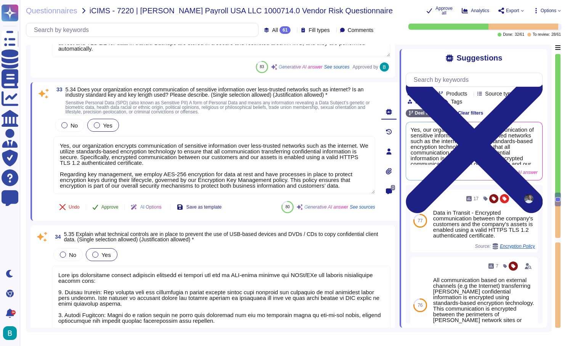
click at [110, 206] on span "Approve" at bounding box center [109, 207] width 17 height 5
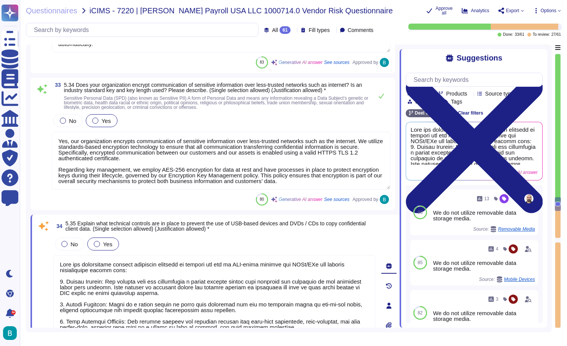
type textarea "Yes, cyber incidents affecting Critical Information will trigger the required a…"
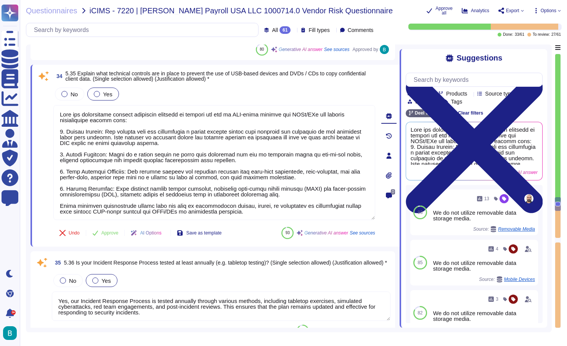
scroll to position [3372, 0]
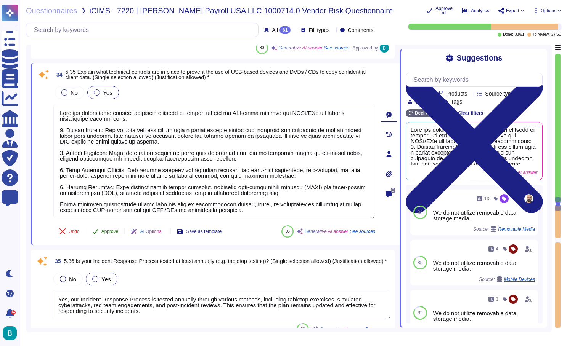
click at [114, 234] on span "Approve" at bounding box center [109, 231] width 17 height 5
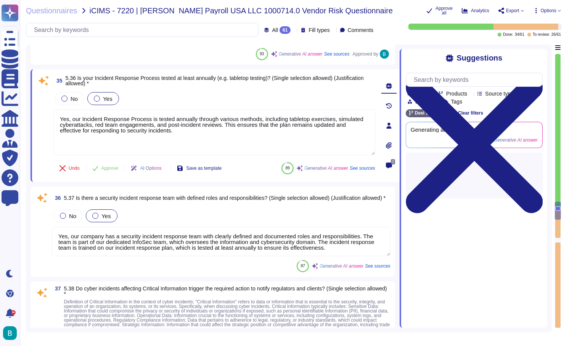
type textarea "Yes, incidents are reported without undue delay, with specific response expecta…"
type textarea "Yes, the escalation process is defined and documented by Customer Support withi…"
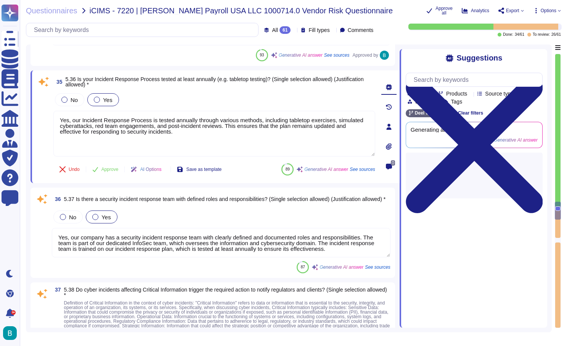
scroll to position [3549, 0]
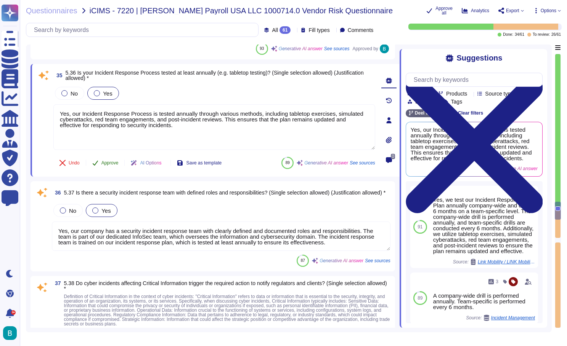
click at [115, 166] on button "Approve" at bounding box center [105, 163] width 38 height 15
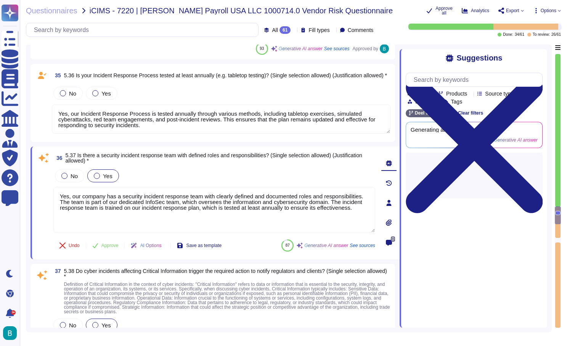
type textarea "Yes, timely reports are produced and distributed to impacted clients or custome…"
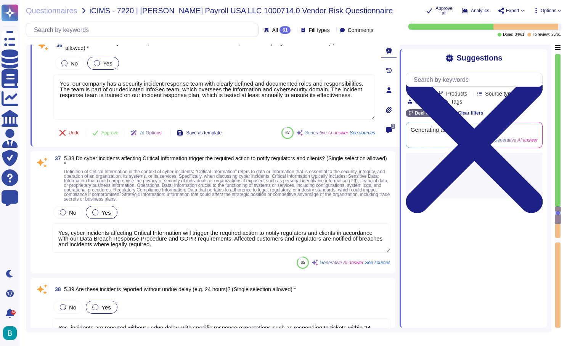
scroll to position [3641, 0]
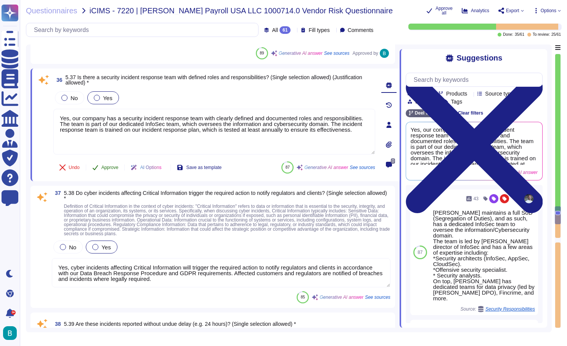
click at [111, 166] on span "Approve" at bounding box center [109, 167] width 17 height 5
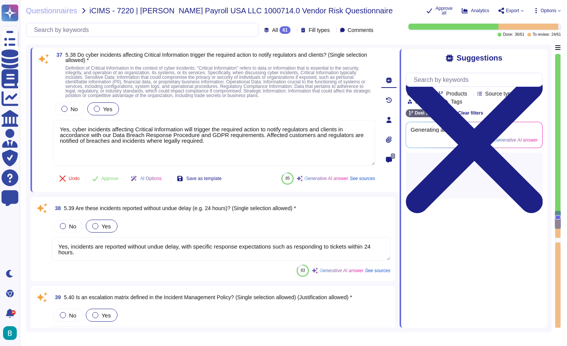
scroll to position [3733, 0]
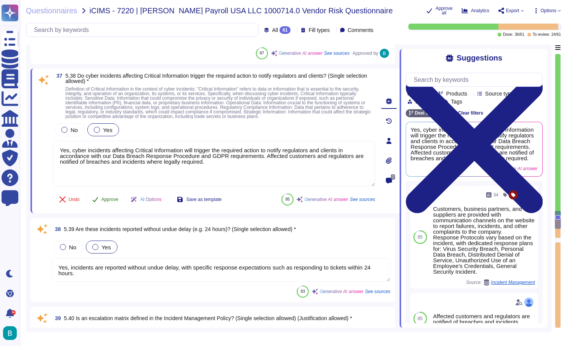
click at [113, 202] on span "Approve" at bounding box center [109, 199] width 17 height 5
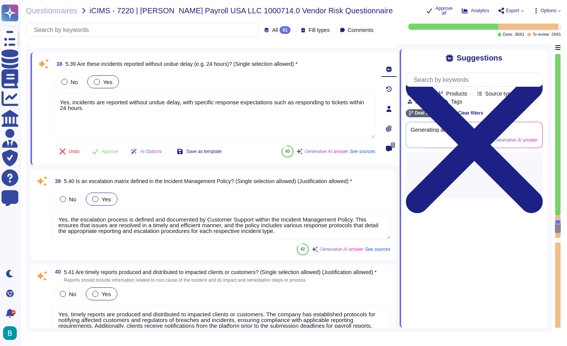
type textarea "No we don't . Managed by AWS."
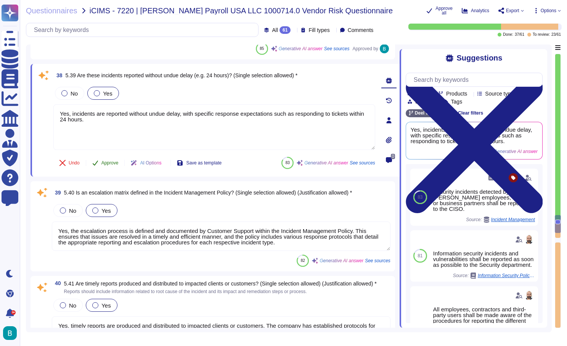
click at [111, 165] on span "Approve" at bounding box center [109, 163] width 17 height 5
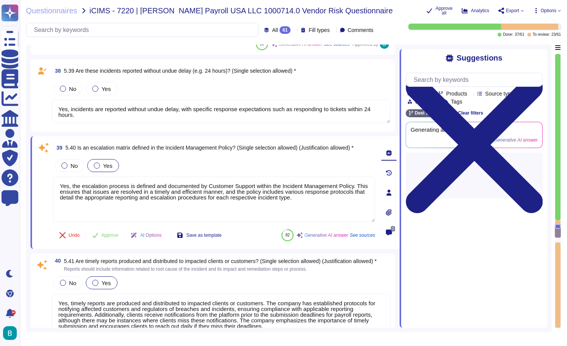
type textarea "[PERSON_NAME] ensures absolute isolation of data in a multi-tenant database thr…"
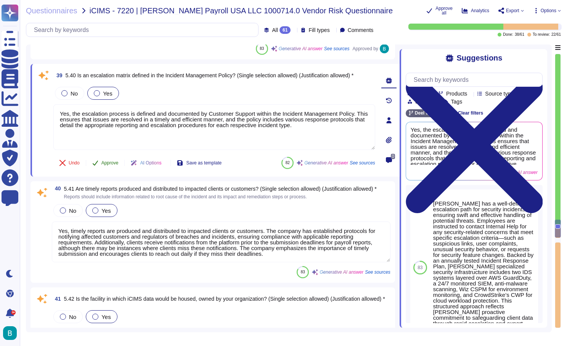
click at [111, 165] on span "Approve" at bounding box center [109, 163] width 17 height 5
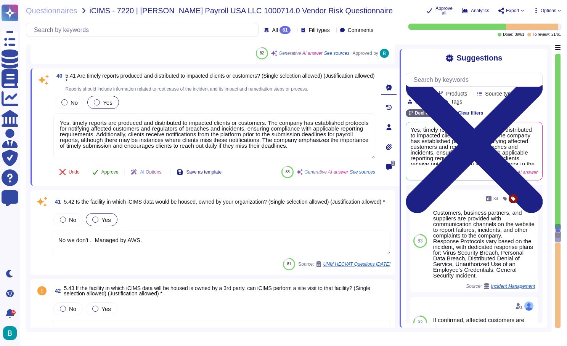
click at [114, 175] on span "Approve" at bounding box center [109, 172] width 17 height 5
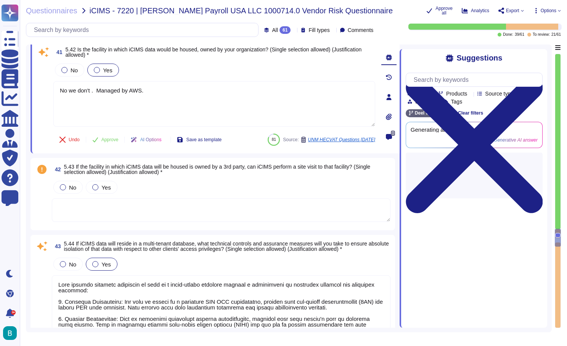
scroll to position [4132, 0]
type textarea "Physically, Data is on AWS RDS service. Logically, data is segregated between o…"
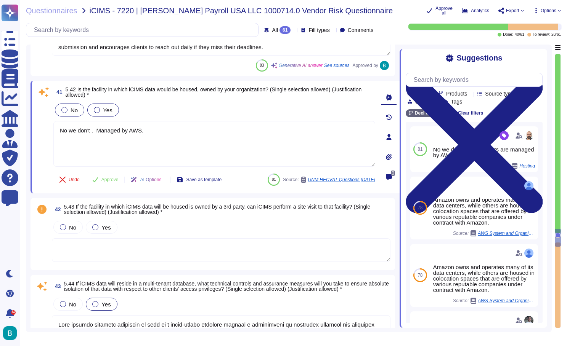
click at [71, 111] on span "No" at bounding box center [74, 110] width 7 height 6
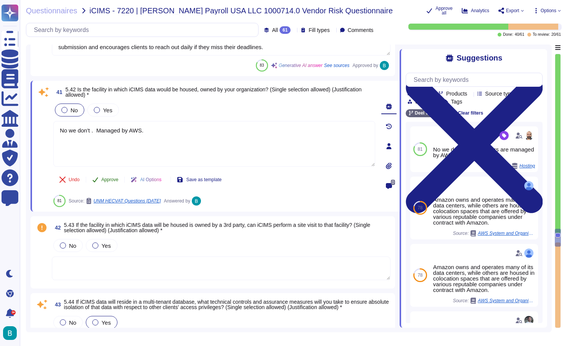
click at [114, 181] on span "Approve" at bounding box center [109, 180] width 17 height 5
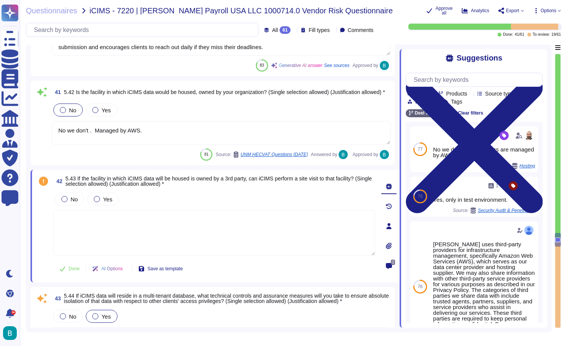
type textarea "Physically, Data is on AWS RDS service. Logically, data is segregated between o…"
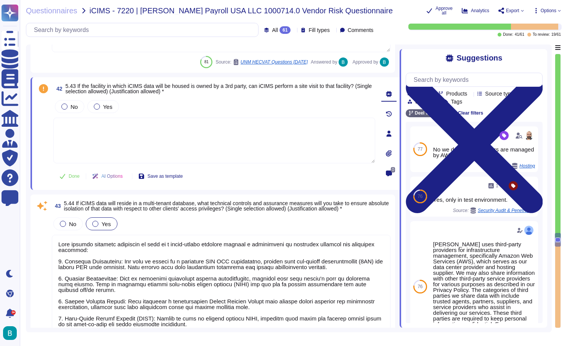
scroll to position [4229, 0]
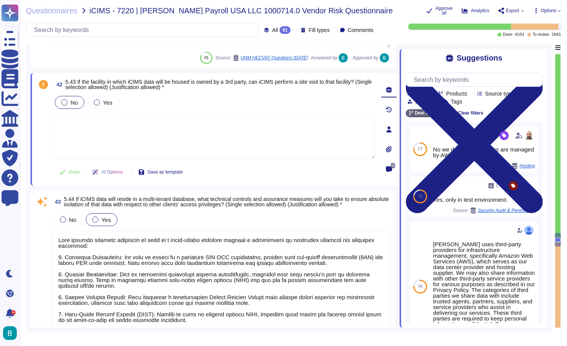
click at [68, 103] on label "No" at bounding box center [69, 102] width 16 height 6
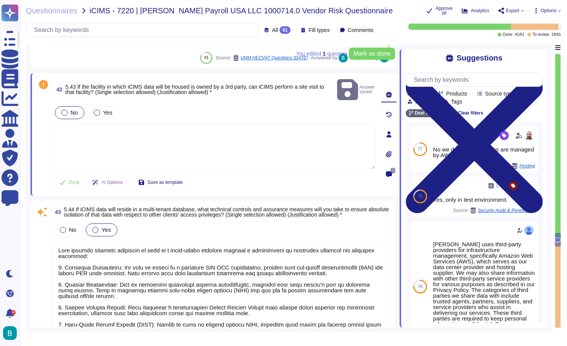
click at [130, 130] on textarea at bounding box center [214, 147] width 322 height 46
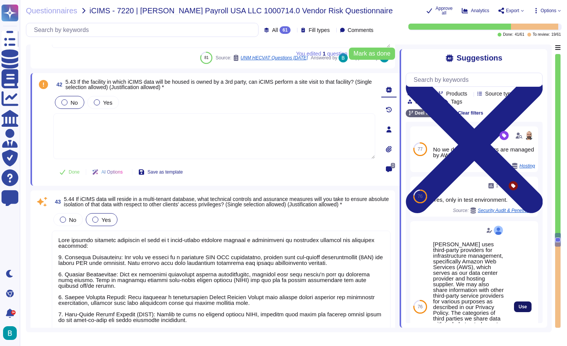
click at [521, 306] on span "Use" at bounding box center [522, 307] width 8 height 5
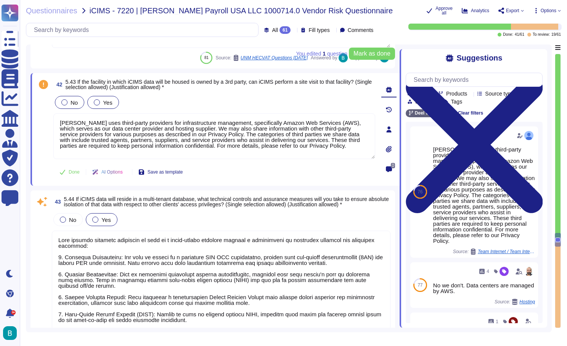
click at [107, 105] on span "Yes" at bounding box center [107, 102] width 9 height 6
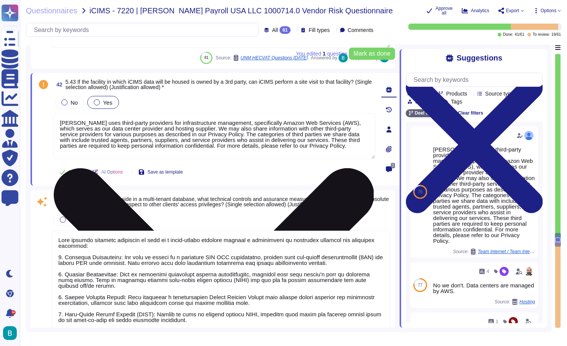
drag, startPoint x: 206, startPoint y: 129, endPoint x: 359, endPoint y: 150, distance: 154.7
click at [359, 150] on textarea "[PERSON_NAME] uses third-party providers for infrastructure management, specifi…" at bounding box center [214, 137] width 322 height 46
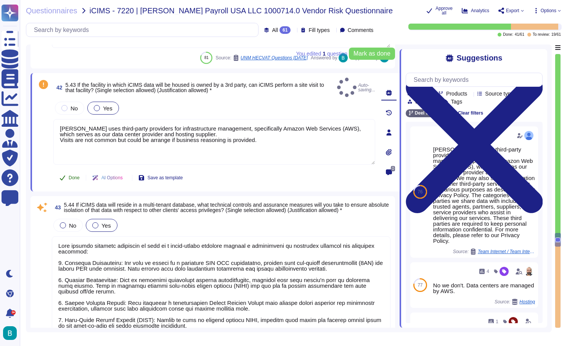
click at [74, 176] on span "Done" at bounding box center [74, 178] width 11 height 5
type textarea "[PERSON_NAME] uses third-party providers for infrastructure management, specifi…"
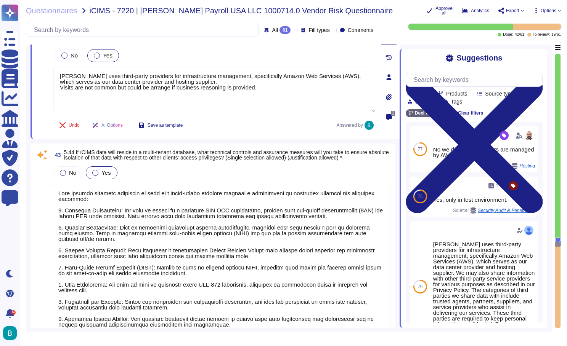
scroll to position [4284, 0]
type textarea "No, we have not had any significant data breaches in the last five years. Our s…"
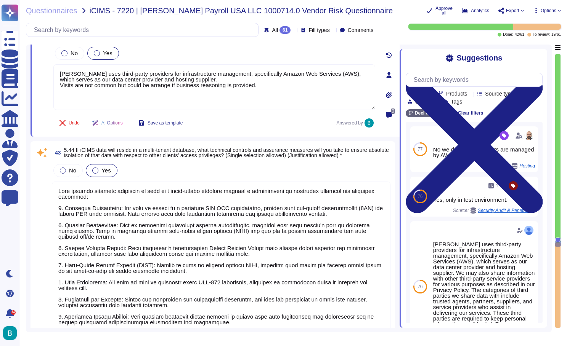
click at [209, 223] on textarea at bounding box center [221, 265] width 338 height 167
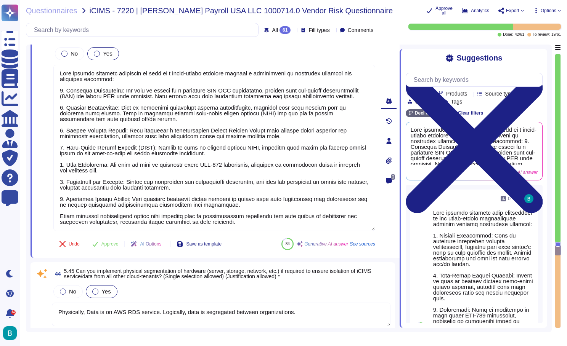
scroll to position [4453, 0]
type textarea "Yes we are SOCII certified. See attached."
type textarea "Access by the hosting company to client data or any device housing client data …"
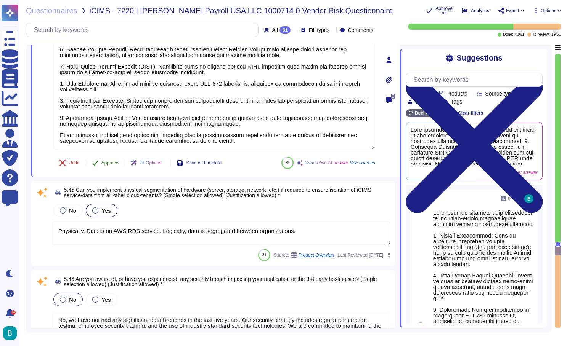
click at [116, 169] on button "Approve" at bounding box center [105, 163] width 38 height 15
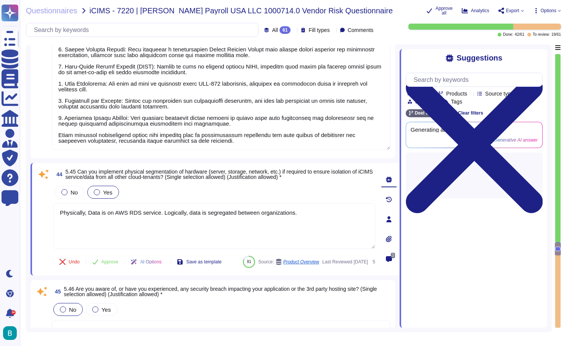
scroll to position [1, 0]
type textarea "Access by the hosting company to client data or any device housing client data …"
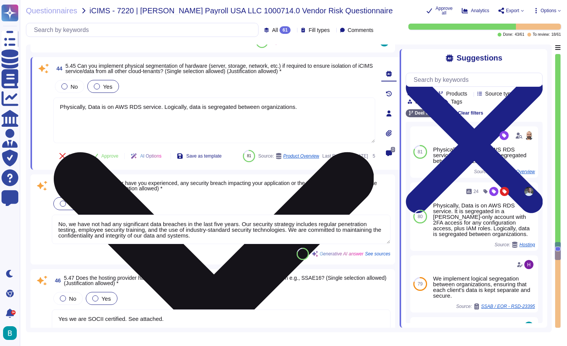
type textarea "Yes, iCIMS data can be encrypted both while in transit and at rest. Data at res…"
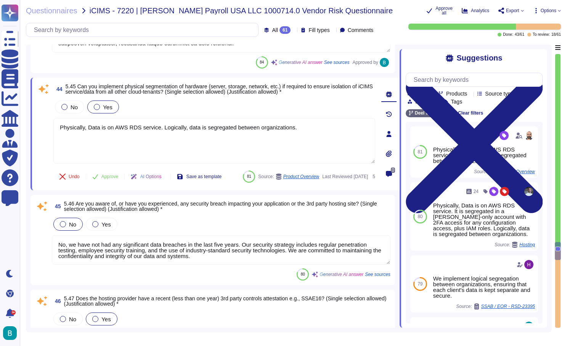
scroll to position [4562, 0]
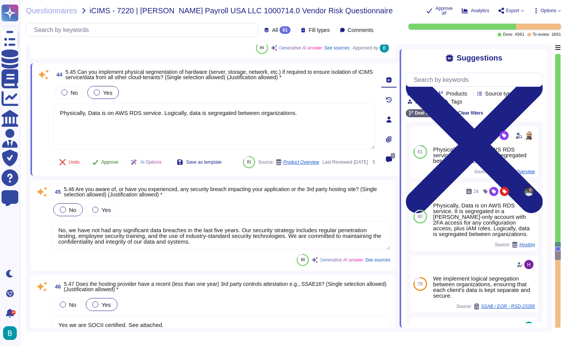
click at [111, 162] on span "Approve" at bounding box center [109, 162] width 17 height 5
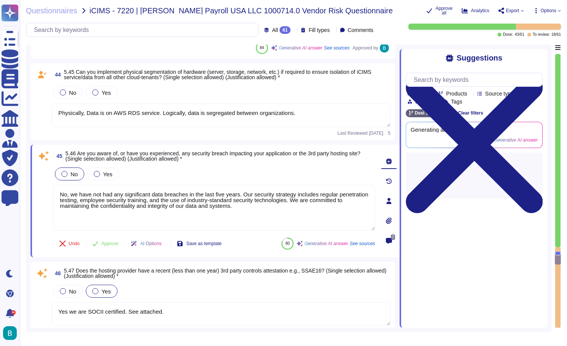
type textarea "Yes, all client data will be securely erased and destroyed in accordance with N…"
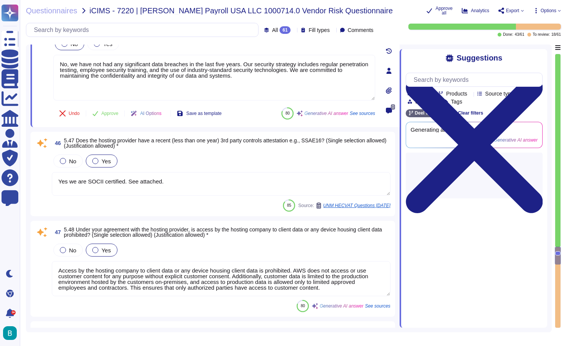
scroll to position [4639, 0]
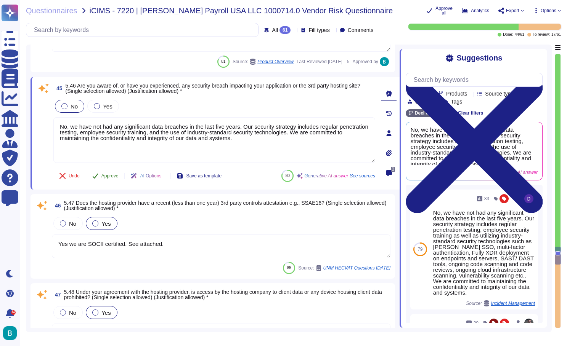
click at [114, 178] on span "Approve" at bounding box center [109, 176] width 17 height 5
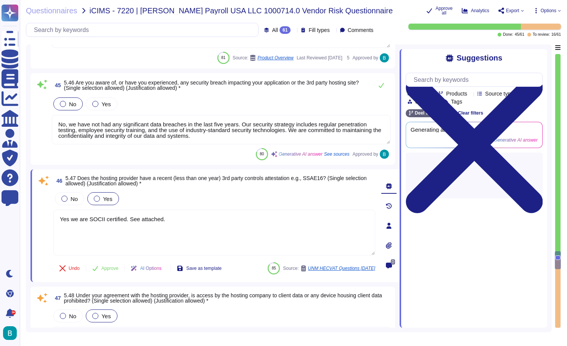
type textarea "Our organization utilizes AWS Shield, a managed DDoS protection service that pr…"
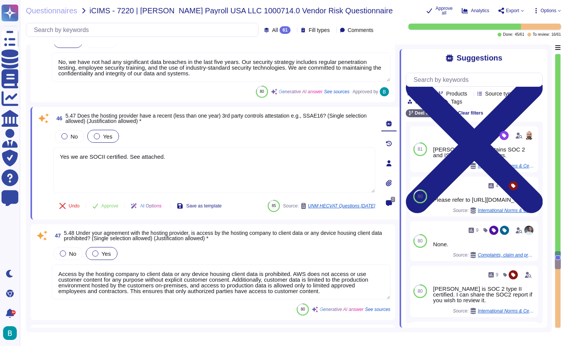
type textarea "[PERSON_NAME] ensures absolute isolation of data in a multi-tenant database thr…"
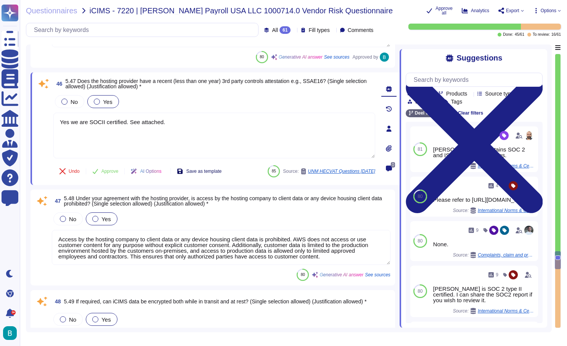
scroll to position [4740, 0]
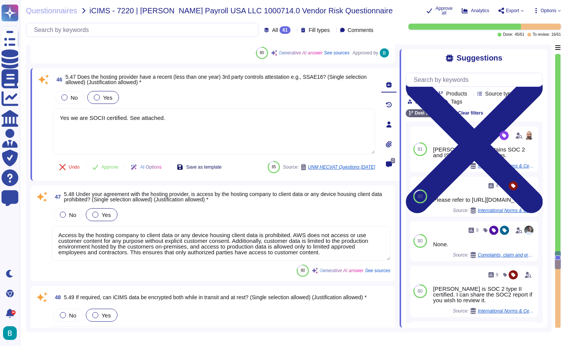
type textarea "Our organization utilizes AWS Shield, a managed DDoS protection service that pr…"
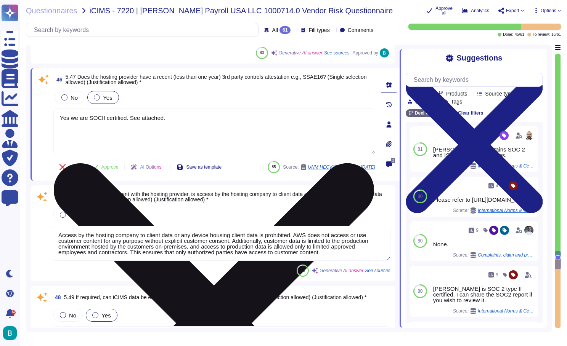
drag, startPoint x: 176, startPoint y: 125, endPoint x: 132, endPoint y: 114, distance: 45.3
click at [132, 114] on textarea "Yes we are SOCII certified. See attached." at bounding box center [214, 132] width 322 height 46
drag, startPoint x: 90, startPoint y: 119, endPoint x: 71, endPoint y: 118, distance: 18.7
click at [71, 118] on textarea "Yes we are SOCII certified." at bounding box center [214, 132] width 322 height 46
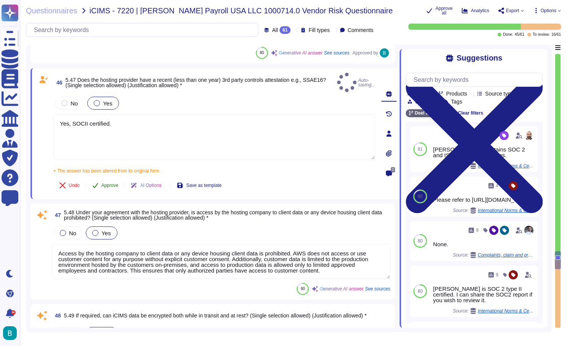
click at [117, 178] on button "Approve" at bounding box center [105, 185] width 38 height 15
type textarea "Yes, SOCII certified."
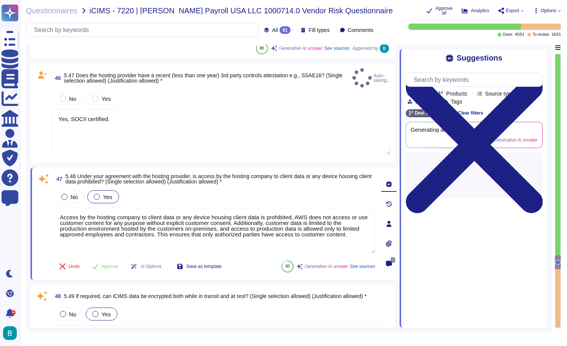
type textarea "Yes, we have a formally defined and documented Secure Software Development Life…"
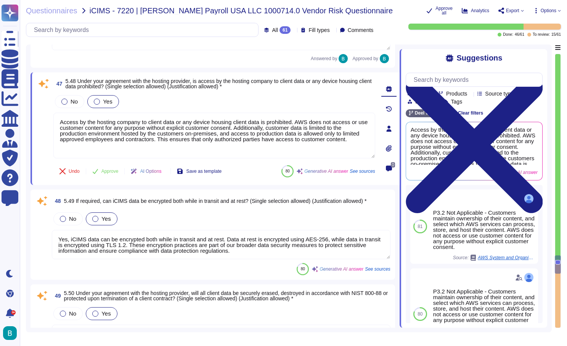
scroll to position [4843, 0]
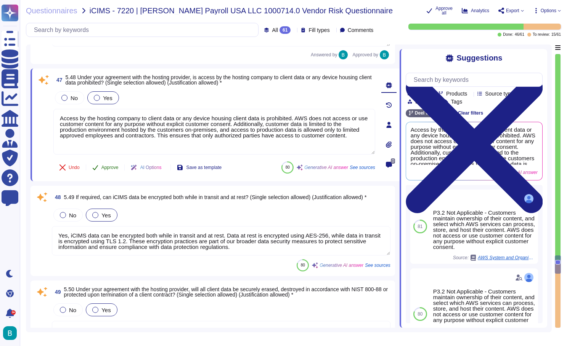
click at [112, 167] on span "Approve" at bounding box center [109, 167] width 17 height 5
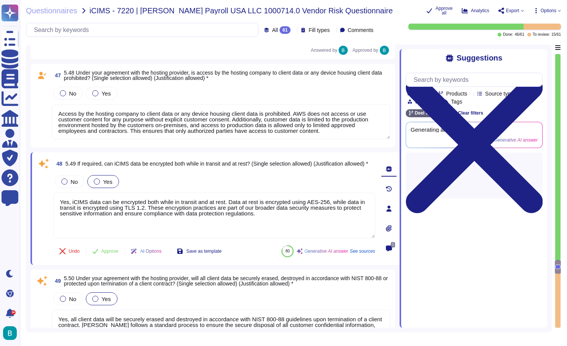
type textarea "Before releasing applications to production, [PERSON_NAME] performs the followi…"
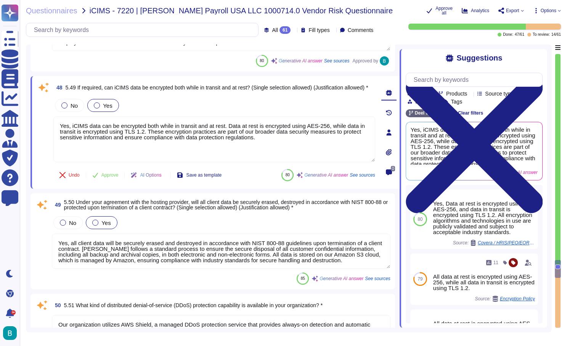
scroll to position [4940, 0]
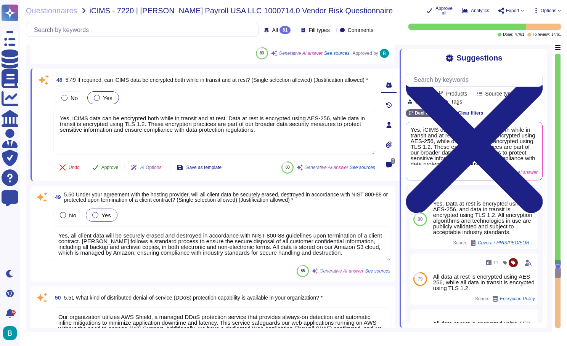
click at [111, 165] on span "Approve" at bounding box center [109, 167] width 17 height 5
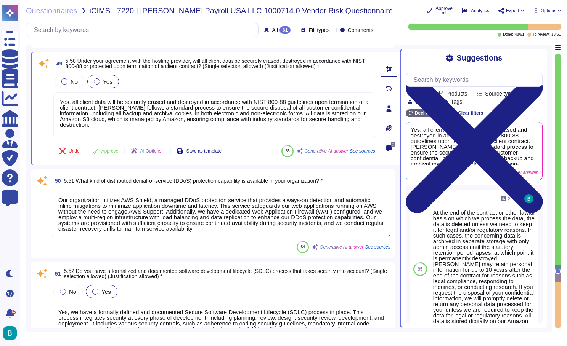
scroll to position [5032, 0]
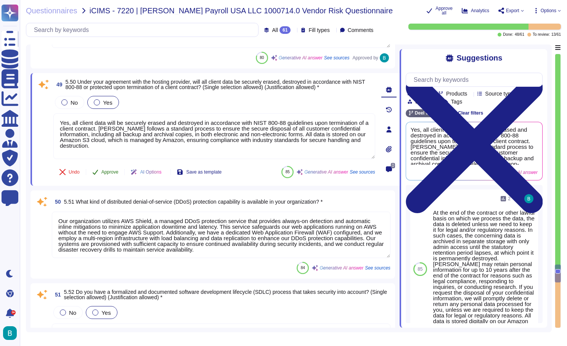
click at [111, 173] on span "Approve" at bounding box center [109, 172] width 17 height 5
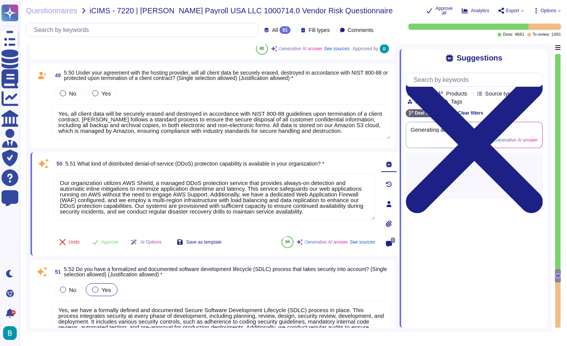
type textarea "Release scans are performed on the release candidate version of applications. A…"
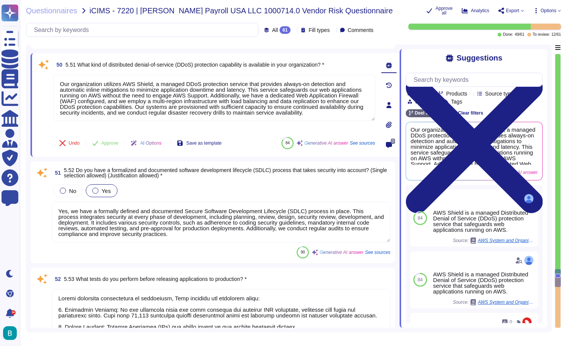
scroll to position [5130, 0]
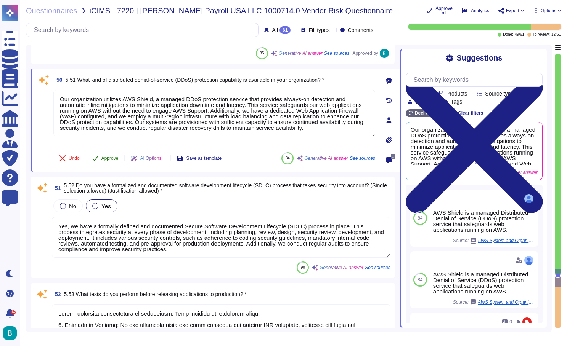
click at [109, 156] on span "Approve" at bounding box center [109, 158] width 17 height 5
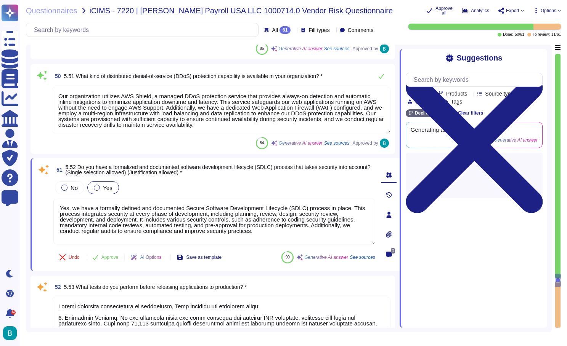
type textarea "Yes, all developers participating in coding are trained annually in software se…"
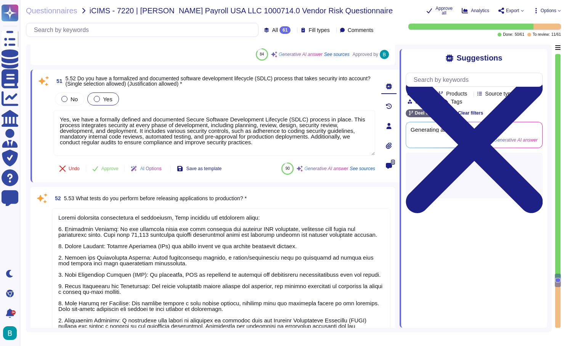
scroll to position [5220, 0]
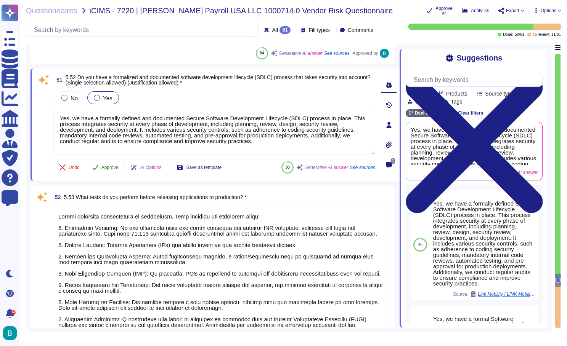
click at [111, 167] on span "Approve" at bounding box center [109, 167] width 17 height 5
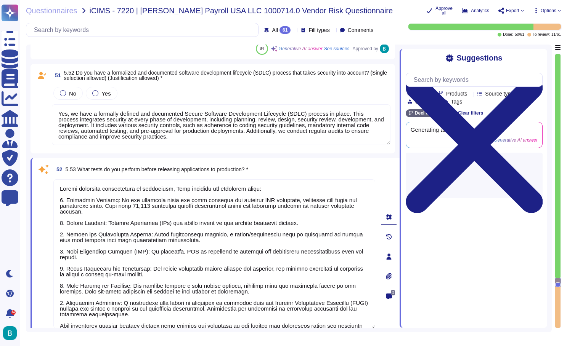
type textarea "Customer information, including personal information, and customer content are …"
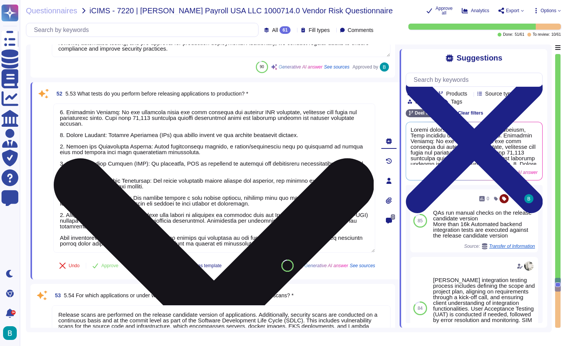
scroll to position [12, 0]
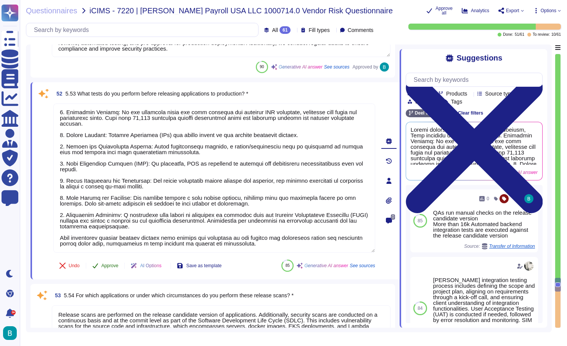
click at [115, 270] on button "Approve" at bounding box center [105, 265] width 38 height 15
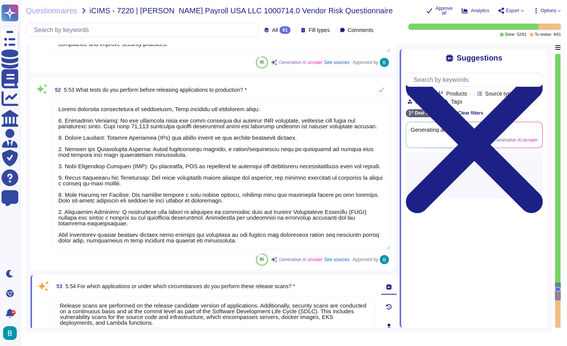
scroll to position [1, 0]
type textarea "Yes, data input into applications is validated for accuracy through automated v…"
type textarea "Yes, validation checks are performed on applications to detect issues related t…"
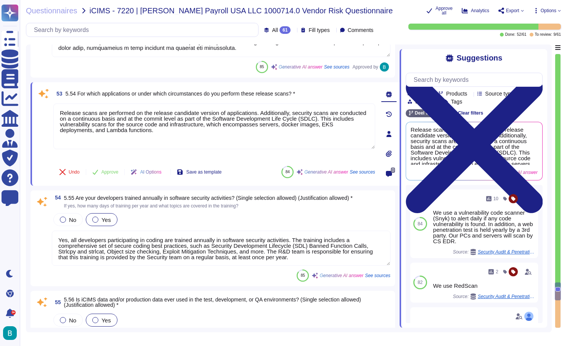
scroll to position [5516, 0]
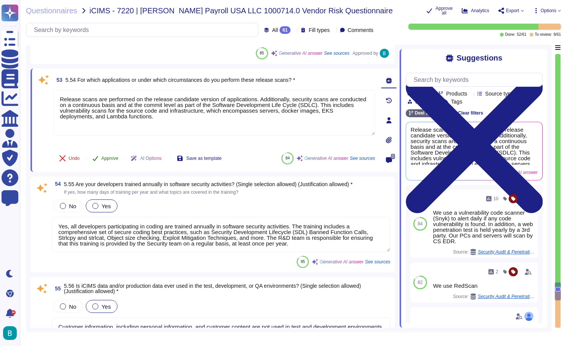
click at [111, 158] on span "Approve" at bounding box center [109, 158] width 17 height 5
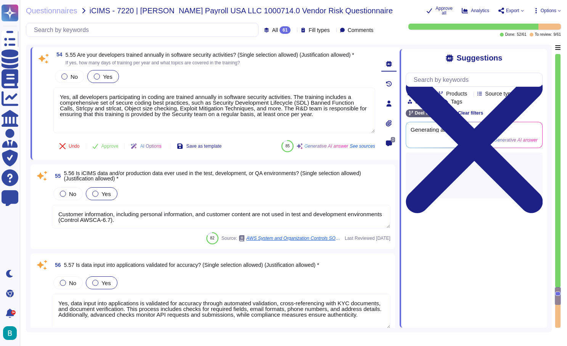
type textarea "Yes, a session management methodology is used with the application, as we are f…"
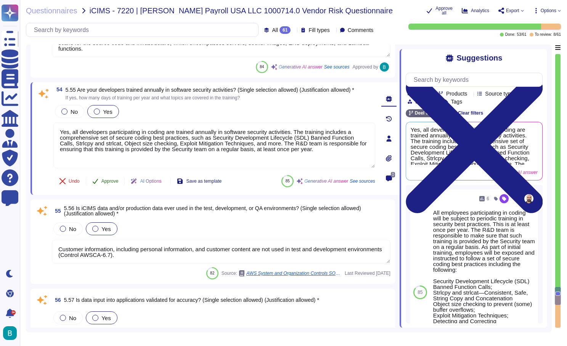
click at [108, 183] on span "Approve" at bounding box center [109, 181] width 17 height 5
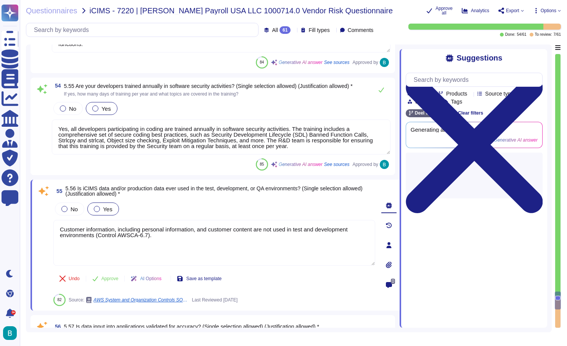
type textarea "The user session cookie is checked for validity, permissions, and authenticity …"
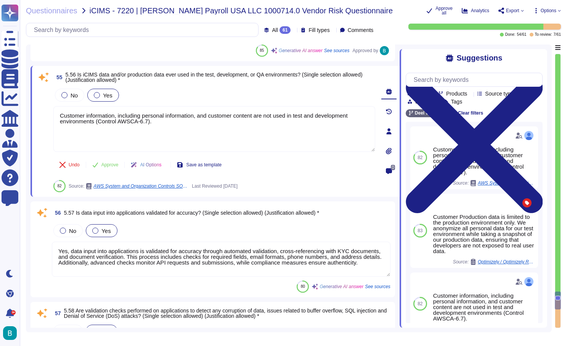
scroll to position [5695, 0]
click at [108, 167] on span "Approve" at bounding box center [109, 164] width 17 height 5
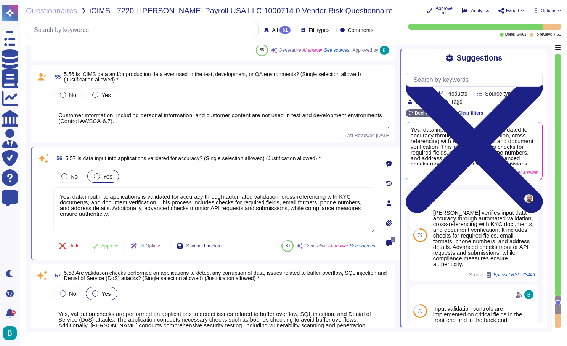
type textarea "Yes, development and production environments are segregated, both logically and…"
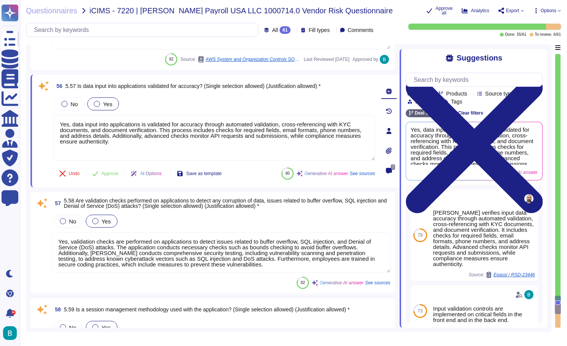
scroll to position [5781, 0]
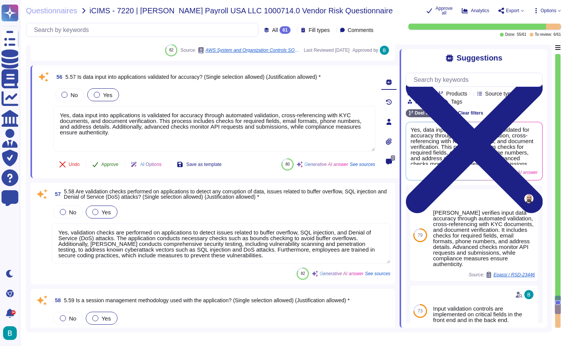
click at [111, 166] on span "Approve" at bounding box center [109, 164] width 17 height 5
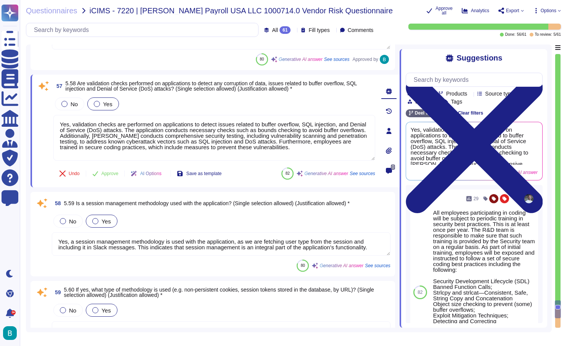
type textarea "Yes, [PERSON_NAME] has a comprehensive vulnerability management process in plac…"
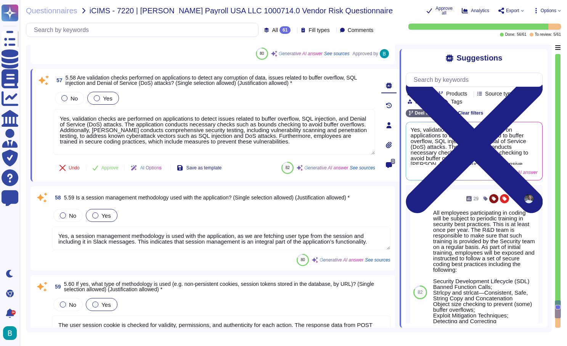
scroll to position [5879, 0]
click at [111, 168] on span "Approve" at bounding box center [109, 167] width 17 height 5
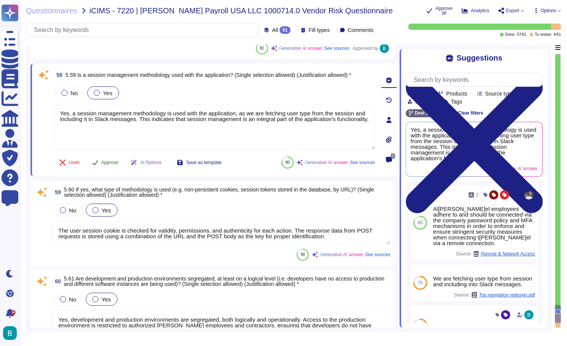
scroll to position [5982, 0]
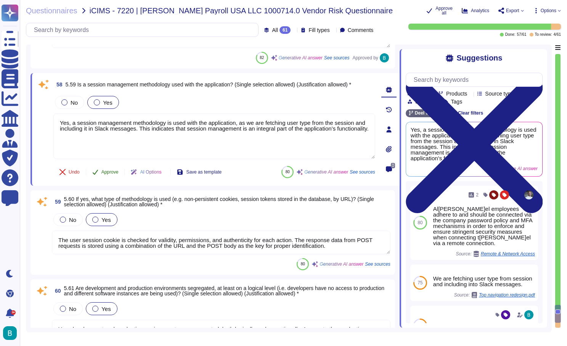
click at [114, 173] on span "Approve" at bounding box center [109, 172] width 17 height 5
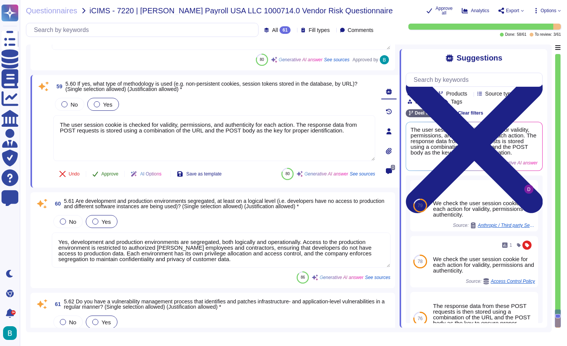
scroll to position [6068, 0]
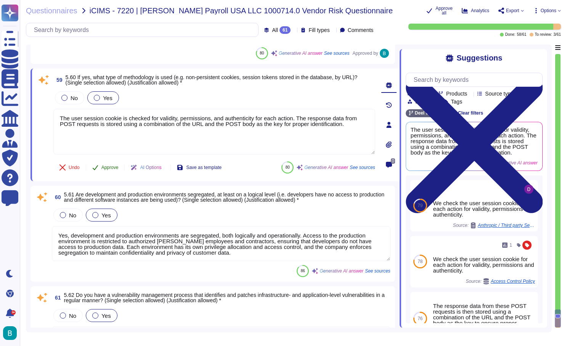
click at [114, 168] on span "Approve" at bounding box center [109, 167] width 17 height 5
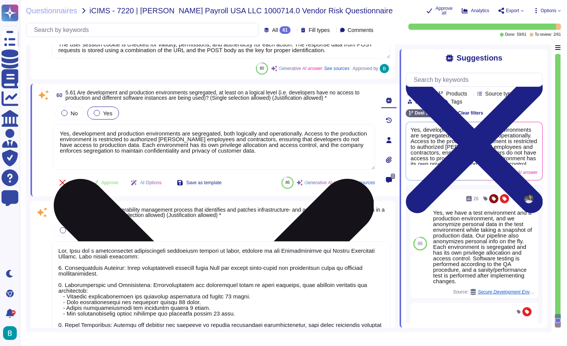
scroll to position [6141, 0]
type textarea "Yes, validation checks are performed on applications to detect issues related t…"
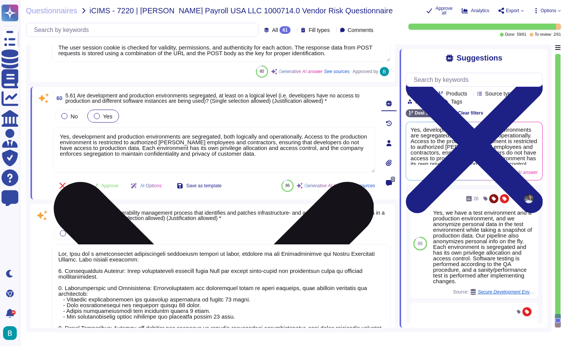
click at [110, 171] on textarea "Yes, development and production environments are segregated, both logically and…" at bounding box center [214, 150] width 322 height 46
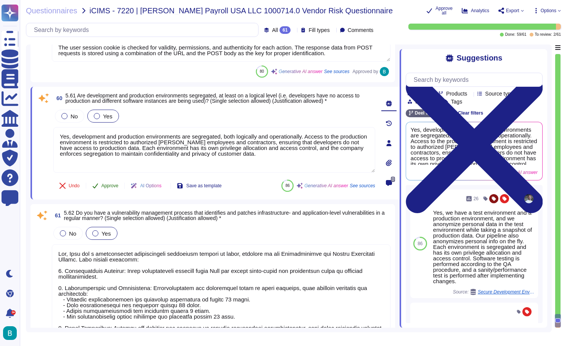
click at [109, 181] on button "Approve" at bounding box center [105, 185] width 38 height 15
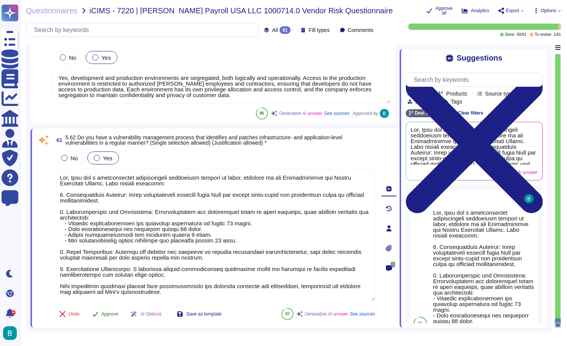
scroll to position [6197, 0]
click at [104, 318] on button "Approve" at bounding box center [105, 314] width 38 height 15
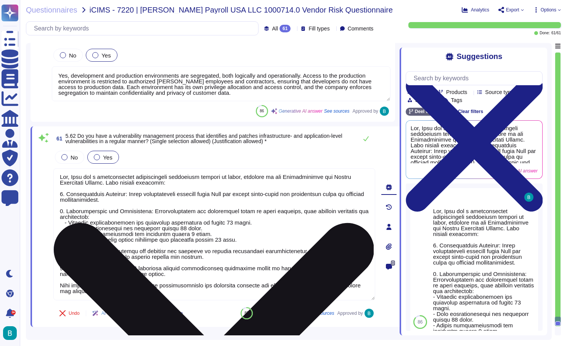
scroll to position [6189, 0]
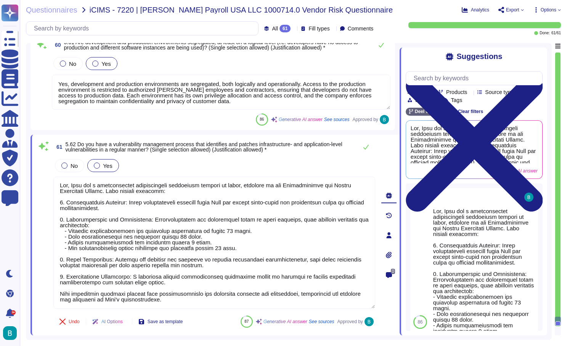
click at [522, 7] on span "Export" at bounding box center [511, 10] width 26 height 6
click at [526, 46] on p "Download" at bounding box center [539, 56] width 27 height 21
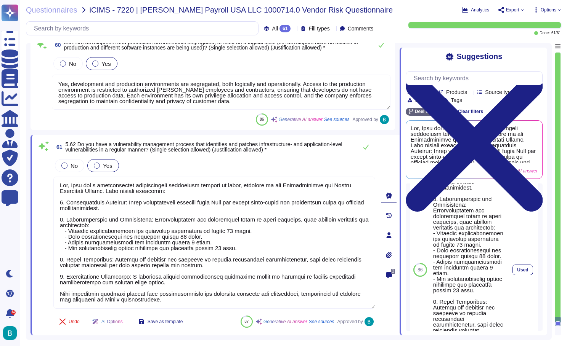
scroll to position [112, 0]
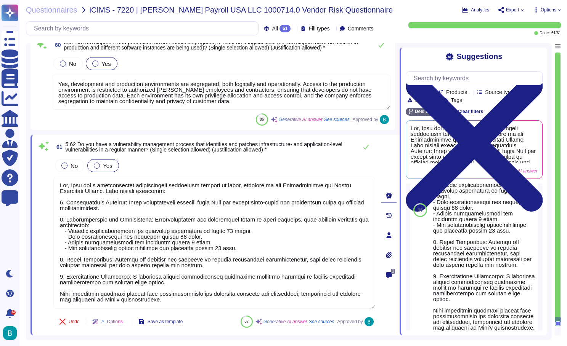
click at [522, 9] on icon at bounding box center [522, 9] width 3 height 3
click at [526, 46] on p "Download" at bounding box center [539, 56] width 27 height 21
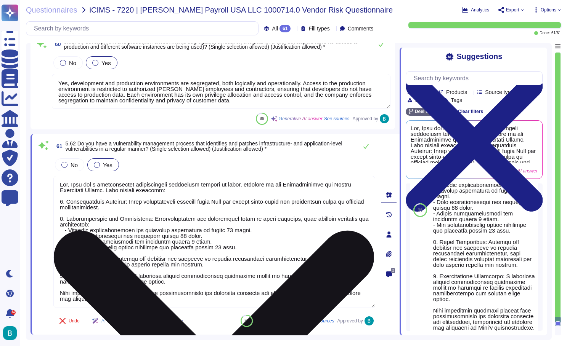
click at [253, 219] on textarea at bounding box center [214, 242] width 322 height 132
click at [210, 233] on textarea at bounding box center [214, 242] width 322 height 132
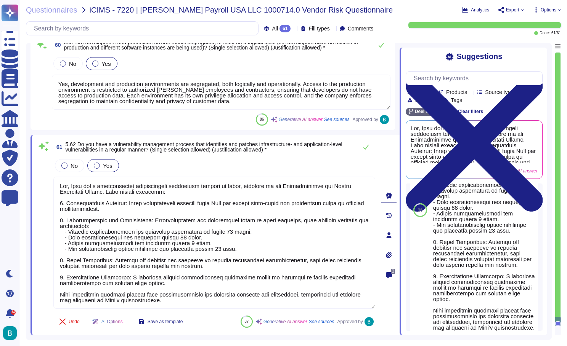
scroll to position [0, 0]
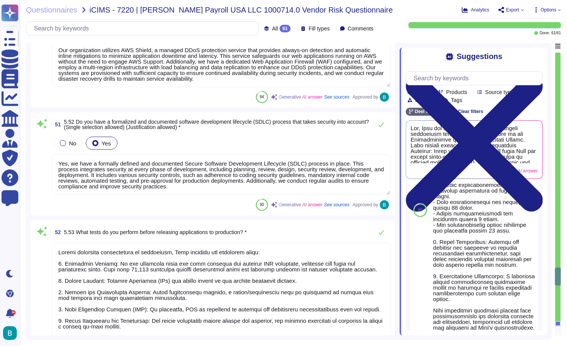
type textarea "Access by the hosting company to client data or any device housing client data …"
type textarea "Yes, iCIMS data can be encrypted both while in transit and at rest. Data at res…"
type textarea "Yes, all client data will be securely erased and destroyed in accordance with N…"
type textarea "Our organization utilizes AWS Shield, a managed DDoS protection service that pr…"
type textarea "Yes, we have a formally defined and documented Secure Software Development Life…"
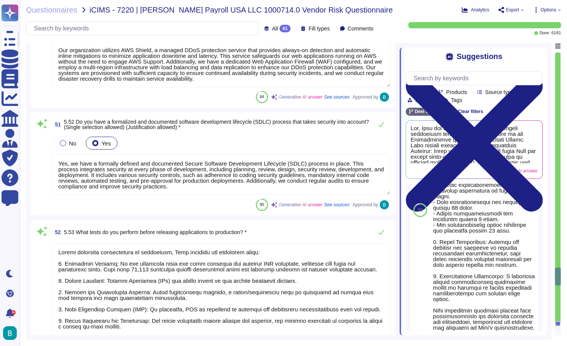
type textarea "Before releasing applications to production, [PERSON_NAME] performs the followi…"
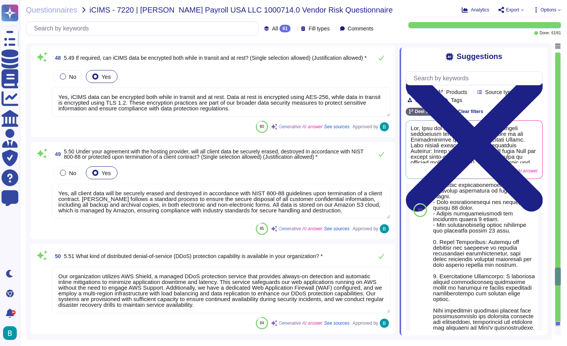
scroll to position [4663, 0]
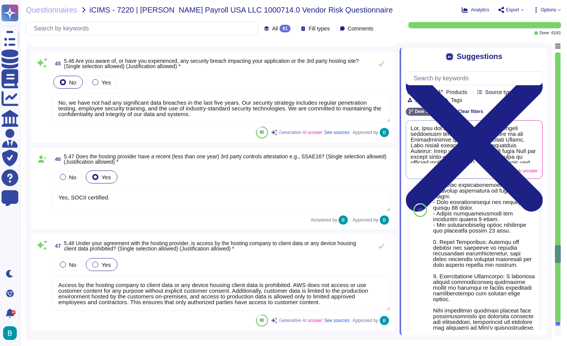
type textarea "[PERSON_NAME] ensures absolute isolation of data in a multi-tenant database thr…"
type textarea "Physically, Data is on AWS RDS service. Logically, data is segregated between o…"
type textarea "No, we have not had any significant data breaches in the last five years. Our s…"
type textarea "Yes, SOCII certified."
click at [558, 56] on div at bounding box center [557, 190] width 5 height 274
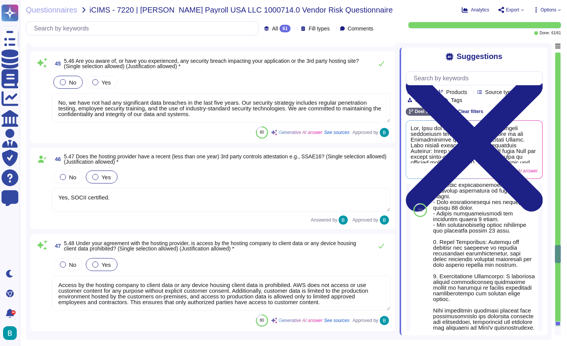
scroll to position [0, 0]
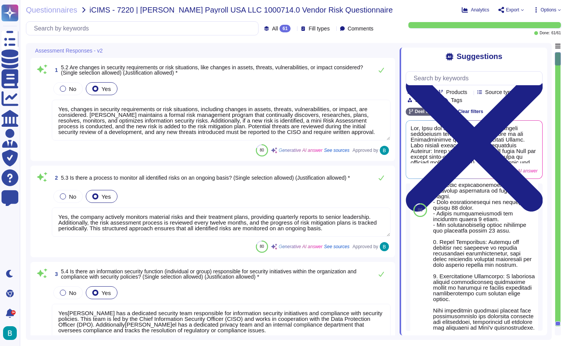
type textarea "Yes, changes in security requirements or risk situations, including changes in …"
type textarea "Yes, the company actively monitors material risks and their treatment plans, pr…"
type textarea "Yes[PERSON_NAME] has a dedicated security team responsible for information secu…"
type textarea "Yes, the organization has defined detailed information security roles and respo…"
type textarea "Yes[PERSON_NAME]el maintains a comprehensive asset inventory that tracks both h…"
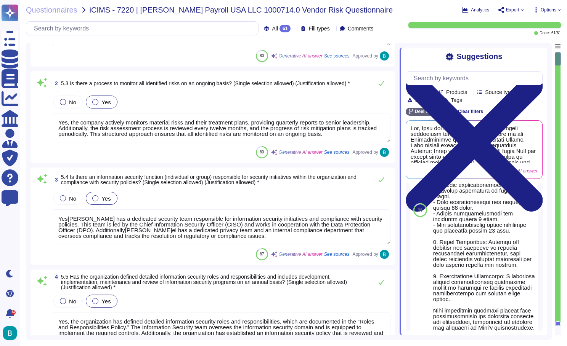
type textarea "Yes, we assign and track ownership of information assets. Each information asse…"
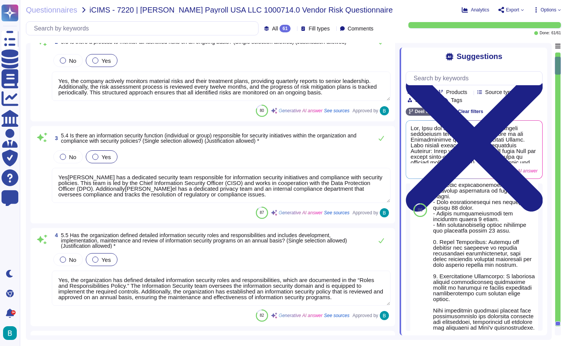
scroll to position [162, 0]
type textarea "Yes[PERSON_NAME] has established procedures for information labeling and handli…"
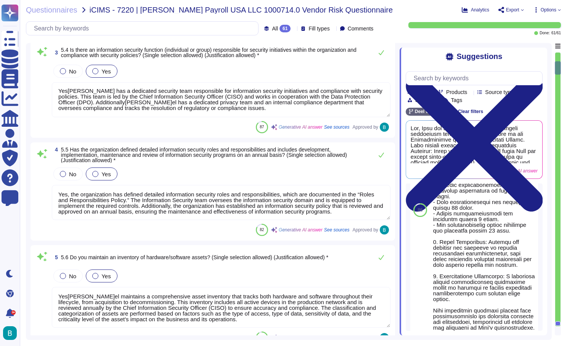
scroll to position [344, 0]
type textarea "Yes, there is a procedure for the return of assets by employees, contractors, a…"
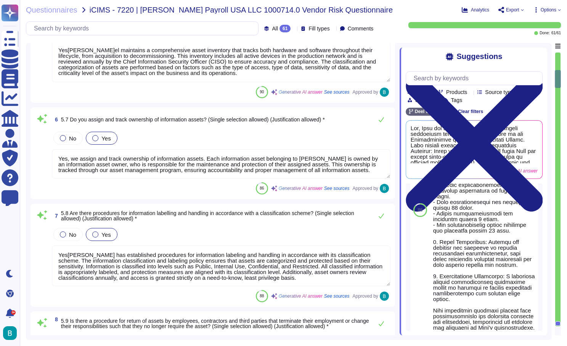
scroll to position [523, 0]
type textarea "Yes, there are physical access methods, procedures, and controls in place to pr…"
type textarea "Yes, preventative maintenance is performed to maintain the continued operabilit…"
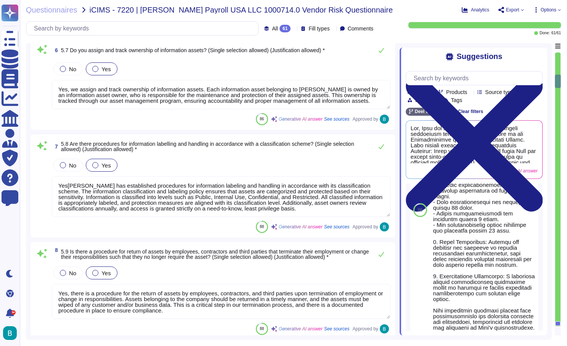
click at [196, 103] on textarea "Yes, we assign and track ownership of information assets. Each information asse…" at bounding box center [221, 94] width 338 height 29
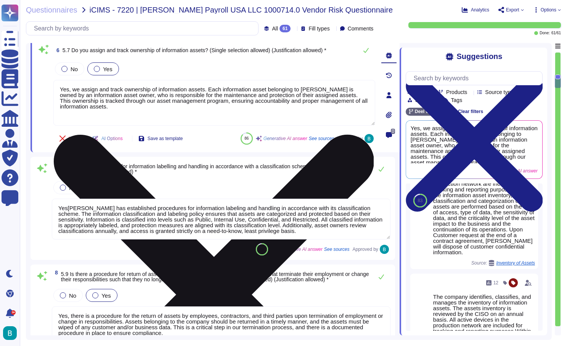
click at [196, 103] on textarea "Yes, we assign and track ownership of information assets. Each information asse…" at bounding box center [214, 103] width 322 height 46
type textarea "Yes, preventative maintenance is performed to maintain the continued operabilit…"
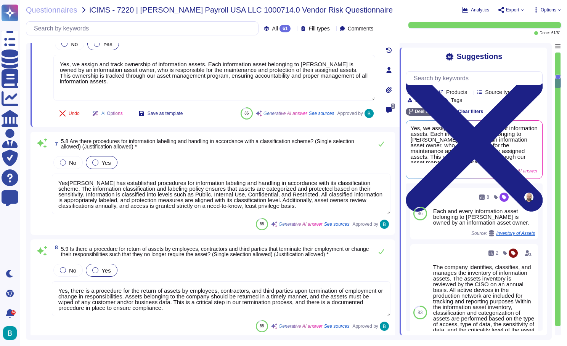
scroll to position [550, 0]
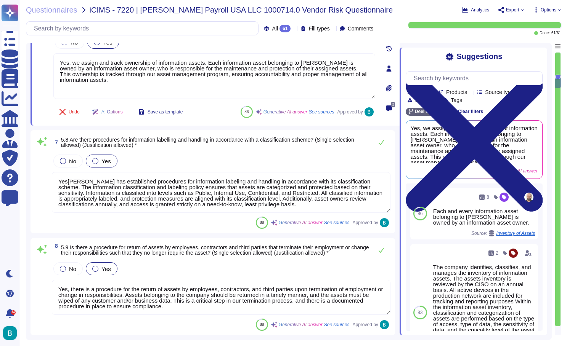
click at [188, 199] on textarea "Yes[PERSON_NAME] has established procedures for information labeling and handli…" at bounding box center [221, 192] width 338 height 41
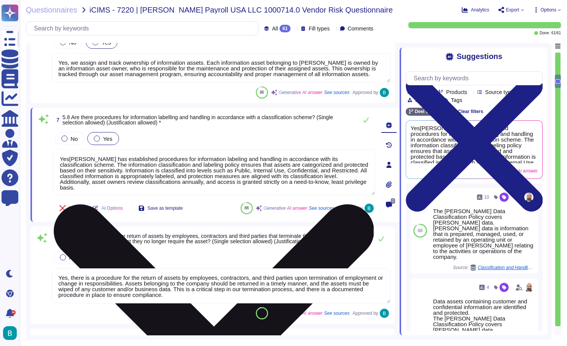
click at [188, 199] on div "7 5.8 Are there procedures for information labelling and handling in accordance…" at bounding box center [206, 164] width 338 height 105
click at [177, 172] on textarea "Yes[PERSON_NAME] has established procedures for information labeling and handli…" at bounding box center [214, 173] width 322 height 46
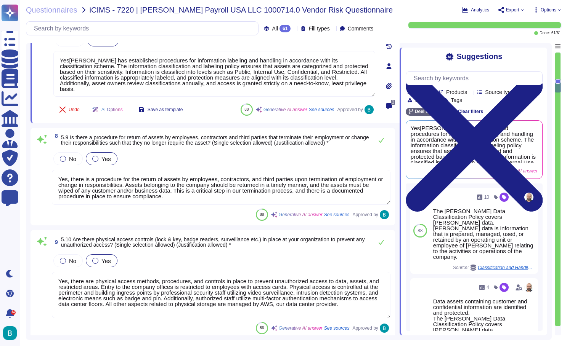
type textarea "Yes, servers are segregated and secured from other employee work areas. Each en…"
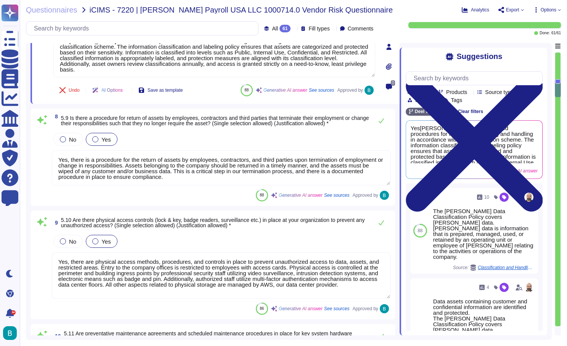
click at [174, 174] on textarea "Yes, there is a procedure for the return of assets by employees, contractors, a…" at bounding box center [221, 168] width 338 height 35
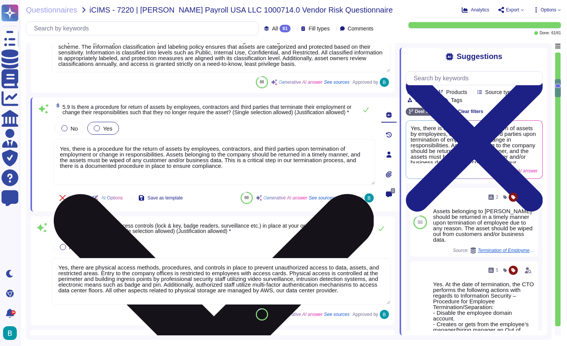
click at [174, 174] on textarea "Yes, there is a procedure for the return of assets by employees, contractors, a…" at bounding box center [214, 163] width 322 height 46
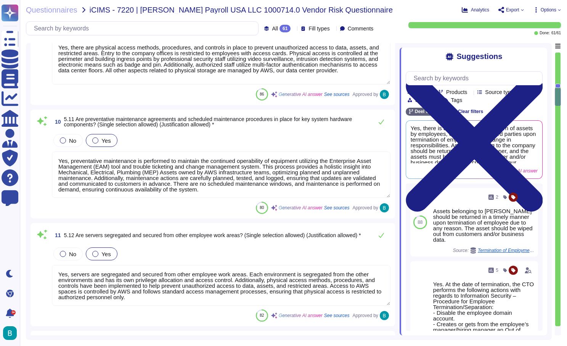
type textarea "[PERSON_NAME] is fully remote"
type textarea "Yes, [PERSON_NAME] has a documented change management/change control process in…"
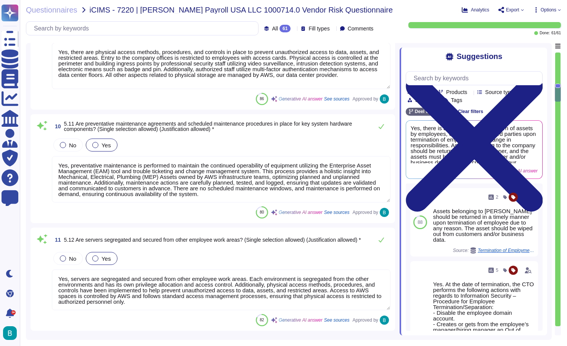
type textarea "Yes[PERSON_NAME] has established procedures for information labeling and handli…"
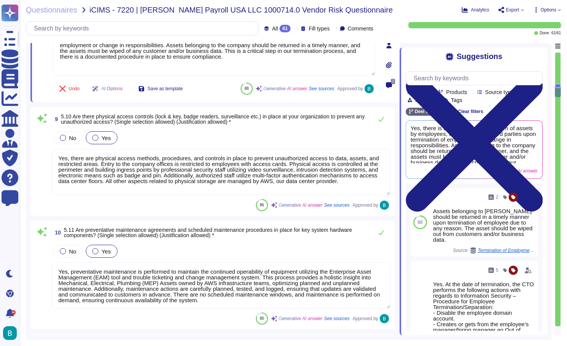
scroll to position [757, 0]
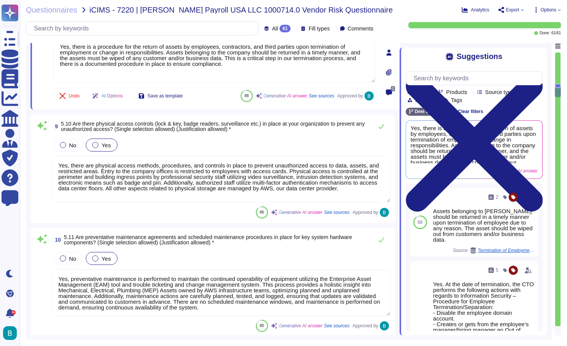
click at [216, 174] on textarea "Yes, there are physical access methods, procedures, and controls in place to pr…" at bounding box center [221, 179] width 338 height 47
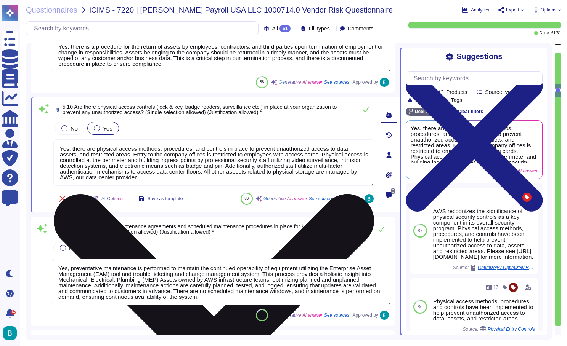
click at [216, 174] on textarea "Yes, there are physical access methods, procedures, and controls in place to pr…" at bounding box center [214, 163] width 322 height 47
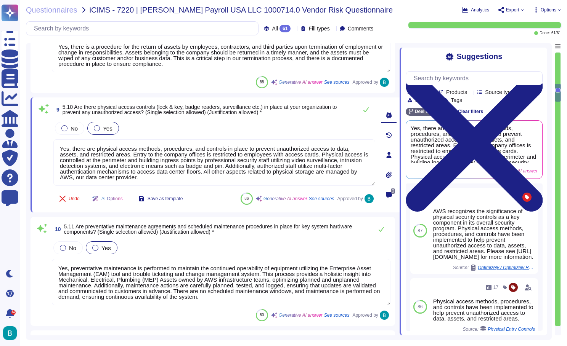
scroll to position [869, 0]
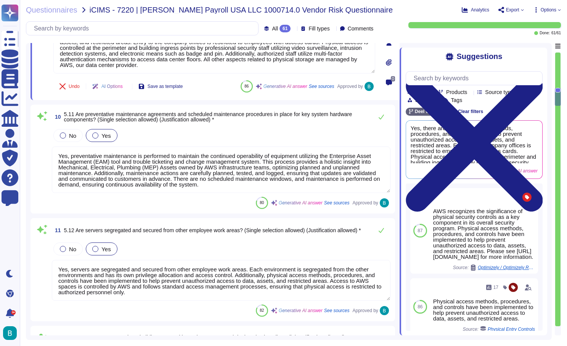
click at [183, 168] on textarea "Yes, preventative maintenance is performed to maintain the continued operabilit…" at bounding box center [221, 170] width 338 height 47
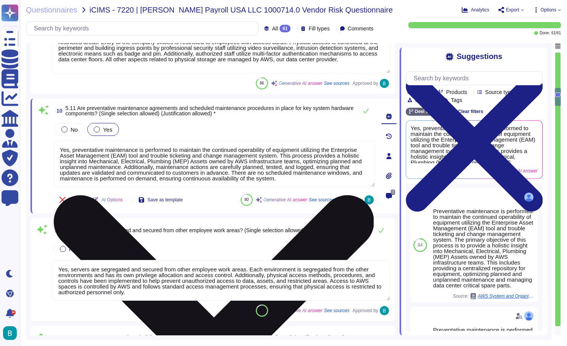
click at [183, 168] on textarea "Yes, preventative maintenance is performed to maintain the continued operabilit…" at bounding box center [214, 164] width 322 height 47
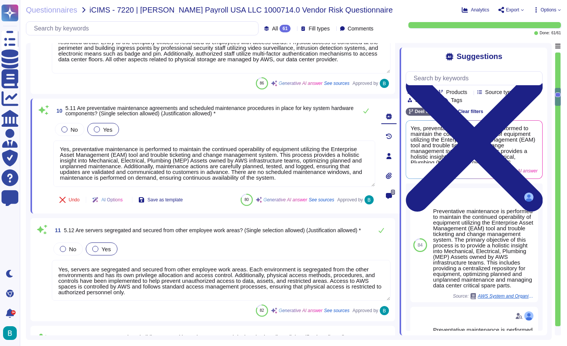
scroll to position [897, 0]
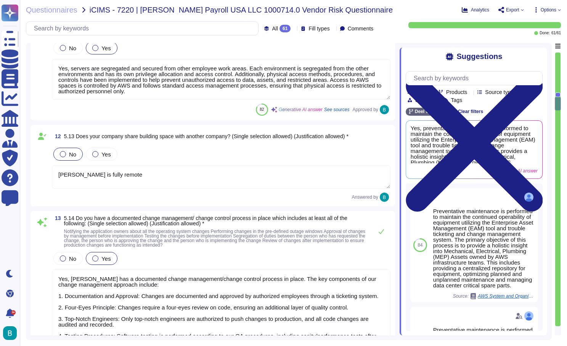
type textarea "Yes, our [PERSON_NAME] Assets use Crowdstirke as an AV and EDR, and it is confi…"
type textarea "Role based access is required"
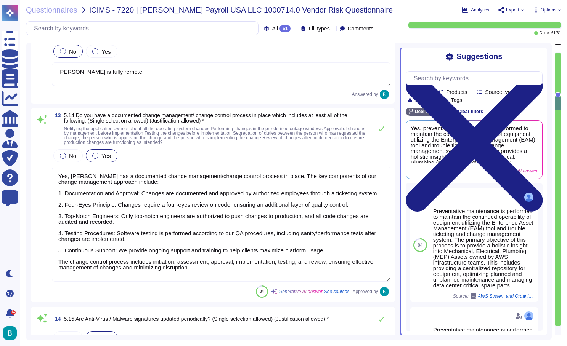
scroll to position [1197, 0]
type textarea "Yes, we have a formal backup policy in place. It includes daily incremental and…"
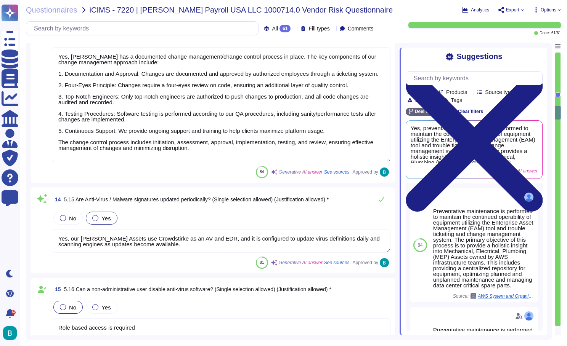
scroll to position [1277, 0]
type textarea "Yes, firewalls are in place to enable filtering traffic, logging traffic, inspe…"
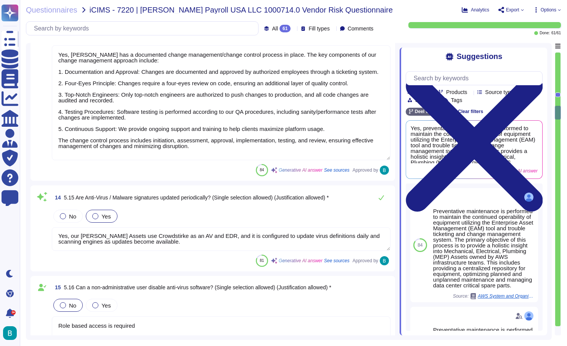
scroll to position [1, 0]
click at [200, 241] on textarea "Yes, our [PERSON_NAME] Assets use Crowdstirke as an AV and EDR, and it is confi…" at bounding box center [221, 240] width 338 height 24
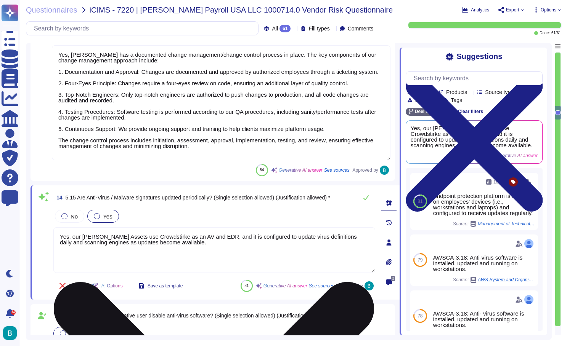
click at [200, 241] on textarea "Yes, our [PERSON_NAME] Assets use Crowdstirke as an AV and EDR, and it is confi…" at bounding box center [214, 251] width 322 height 46
type textarea "Yes, firewalls are in place to enable filtering traffic, logging traffic, inspe…"
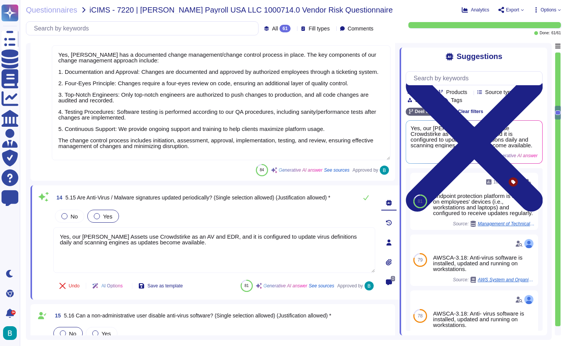
click at [334, 180] on div "13 5.14 Do you have a documented change management/ change control process in p…" at bounding box center [212, 84] width 364 height 194
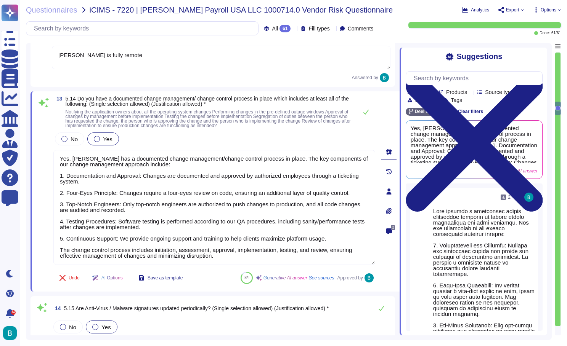
scroll to position [1139, 0]
type textarea "Yes, preventative maintenance is performed to maintain the continued operabilit…"
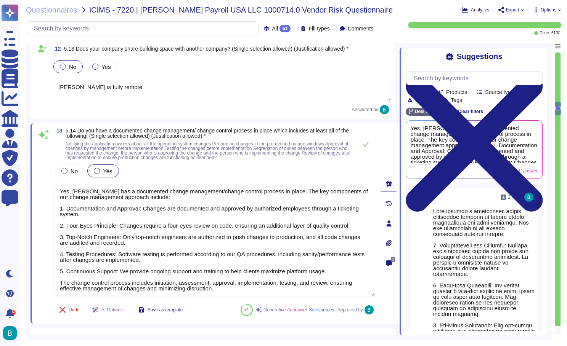
scroll to position [0, 0]
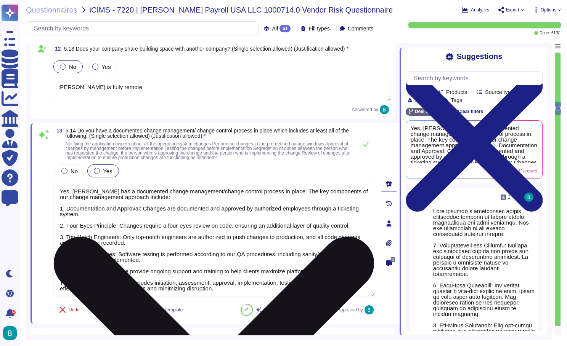
drag, startPoint x: 235, startPoint y: 293, endPoint x: 61, endPoint y: 189, distance: 202.8
click at [61, 189] on textarea "Yes, [PERSON_NAME] has a documented change management/change control process in…" at bounding box center [214, 239] width 322 height 115
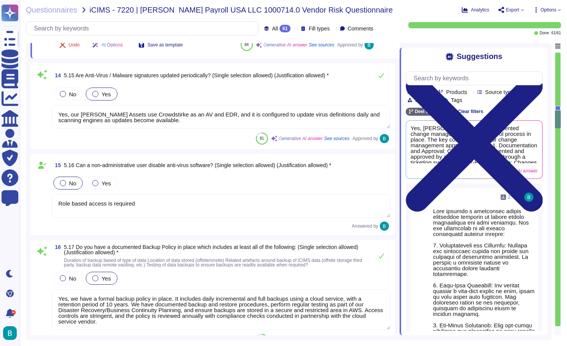
type textarea "Yes, firewalls are in place to enable filtering traffic, logging traffic, inspe…"
type textarea "Yes, there is an approval process prior to implementing or installing a network…"
type textarea "Yes, all access by external entities is pre-approved by the Information Securit…"
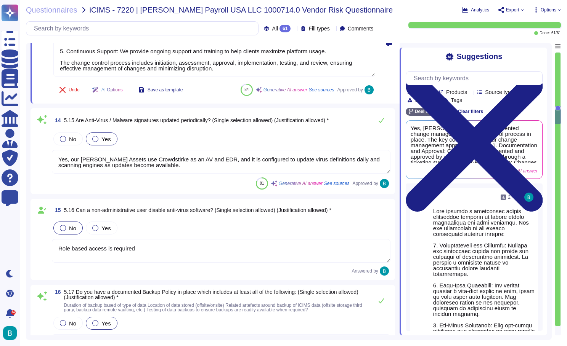
type textarea "[PERSON_NAME] is fully remote"
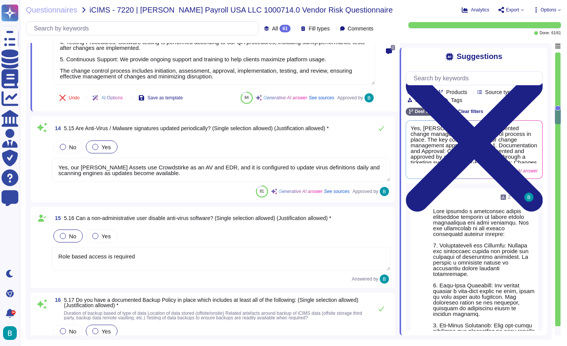
type textarea "Yes, there is an approval process prior to implementing or installing a network…"
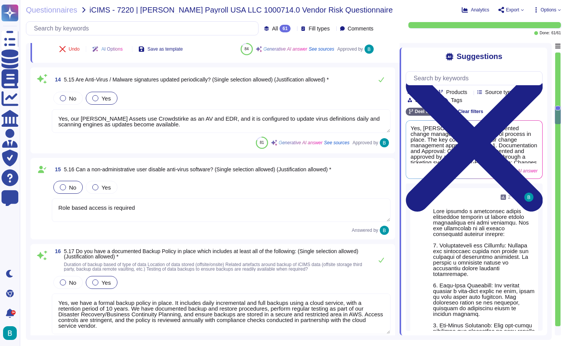
scroll to position [1410, 0]
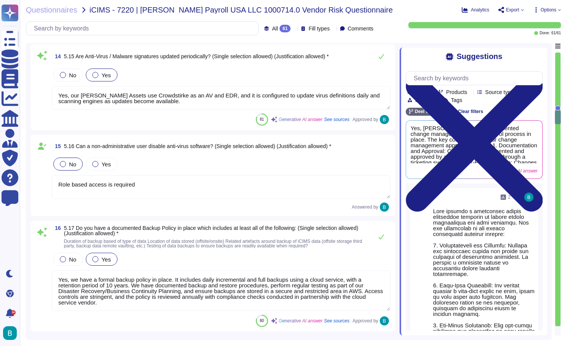
click at [176, 183] on textarea "Role based access is required" at bounding box center [221, 187] width 338 height 24
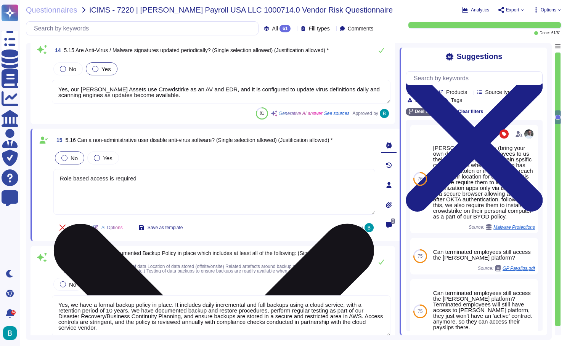
click at [176, 183] on textarea "Role based access is required" at bounding box center [214, 192] width 322 height 46
type textarea "Yes, there is an approval process prior to implementing or installing a network…"
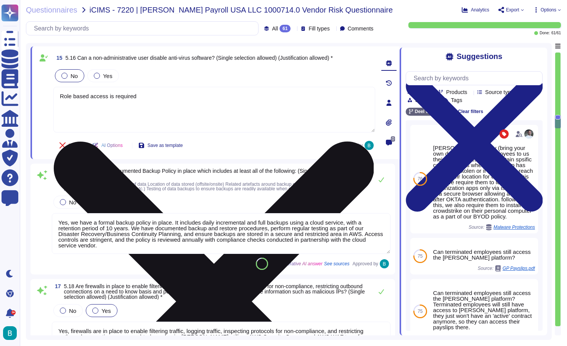
type textarea "Yes, all access by external entities is pre-approved by the Information Securit…"
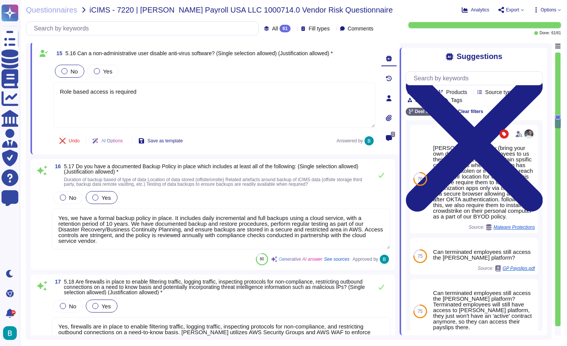
scroll to position [1574, 0]
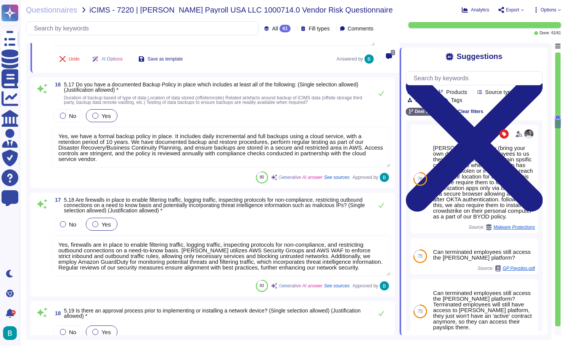
type textarea "Yes, [PERSON_NAME] has established policies, procedures, and controls to safegu…"
click at [215, 158] on textarea "Yes, we have a formal backup policy in place. It includes daily incremental and…" at bounding box center [221, 147] width 338 height 41
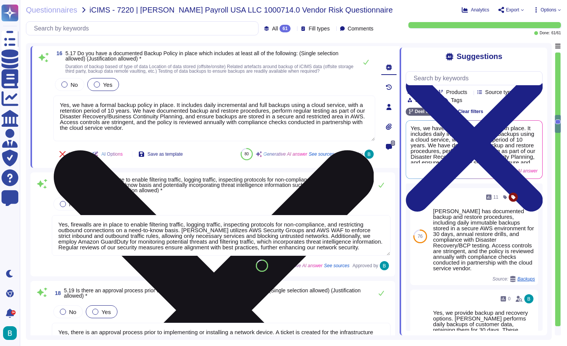
click at [215, 158] on div "Undo AI Options Save as template 80 Generative AI answer See sources Approved by" at bounding box center [214, 154] width 322 height 18
click at [183, 131] on textarea "Yes, we have a formal backup policy in place. It includes daily incremental and…" at bounding box center [214, 119] width 322 height 46
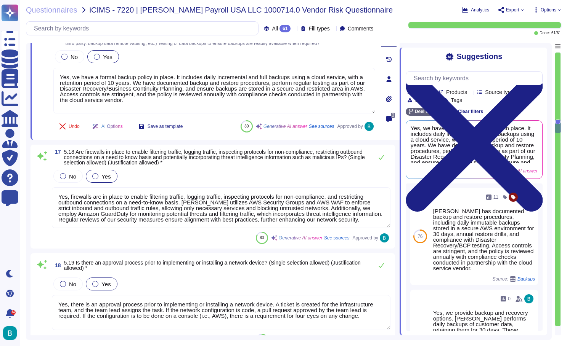
scroll to position [1617, 0]
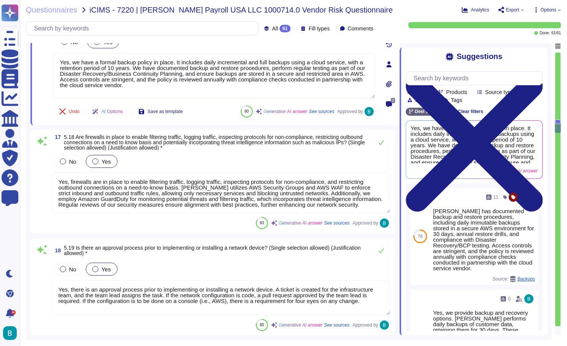
click at [244, 186] on textarea "Yes, firewalls are in place to enable filtering traffic, logging traffic, inspe…" at bounding box center [221, 193] width 338 height 41
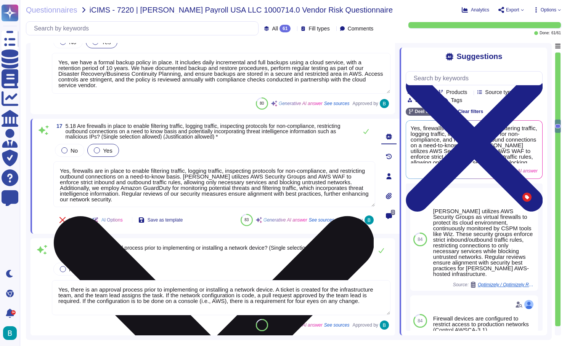
click at [244, 186] on textarea "Yes, firewalls are in place to enable filtering traffic, logging traffic, inspe…" at bounding box center [214, 185] width 322 height 46
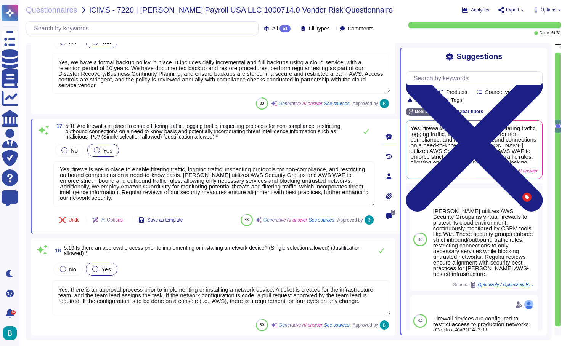
scroll to position [1653, 0]
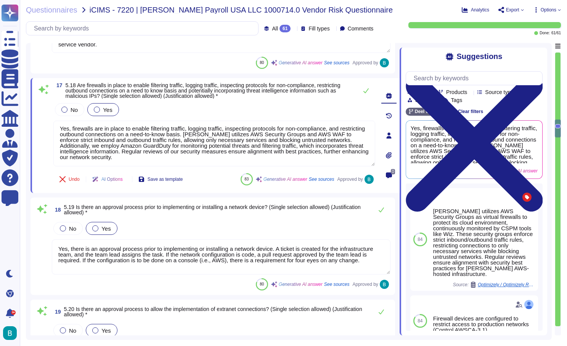
type textarea "Yes, all wireless connections at [PERSON_NAME] are encrypted. We use strong enc…"
click at [192, 252] on textarea "Yes, there is an approval process prior to implementing or installing a network…" at bounding box center [221, 257] width 338 height 35
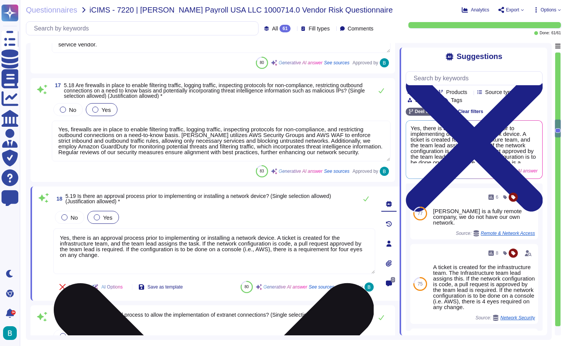
click at [192, 252] on textarea "Yes, there is an approval process prior to implementing or installing a network…" at bounding box center [214, 252] width 322 height 46
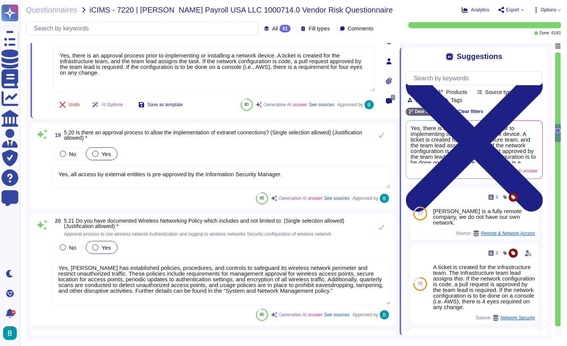
type textarea "The solution is provided from the cloud. [PERSON_NAME] application operates as …"
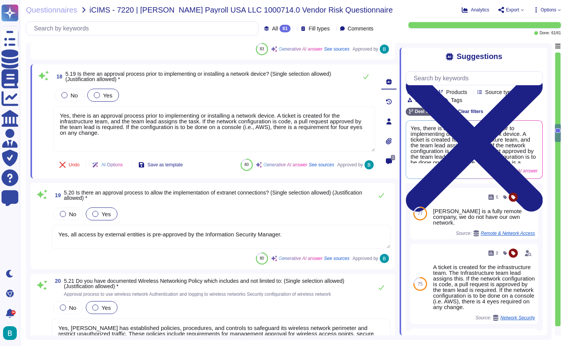
scroll to position [1848, 0]
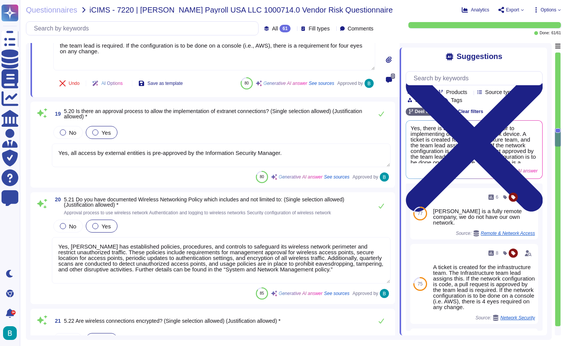
type textarea "Yes, audit logs capture administrative activity, activity from sensitive user a…"
click at [202, 154] on textarea "Yes, all access by external entities is pre-approved by the Information Securit…" at bounding box center [221, 156] width 338 height 24
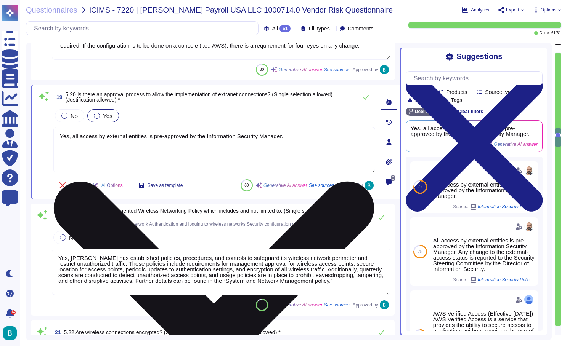
click at [202, 154] on textarea "Yes, all access by external entities is pre-approved by the Information Securit…" at bounding box center [214, 150] width 322 height 46
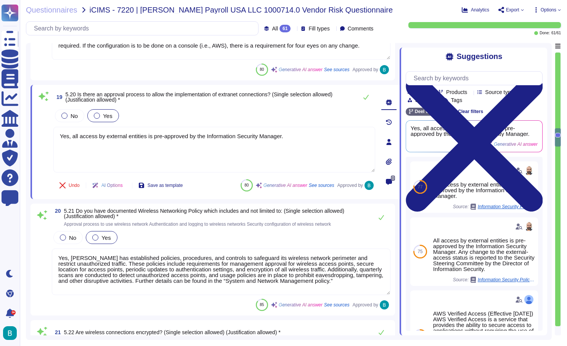
scroll to position [1913, 0]
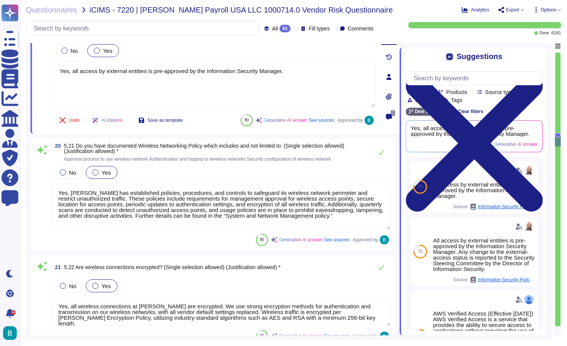
click at [211, 208] on textarea "Yes, [PERSON_NAME] has established policies, procedures, and controls to safegu…" at bounding box center [221, 207] width 338 height 47
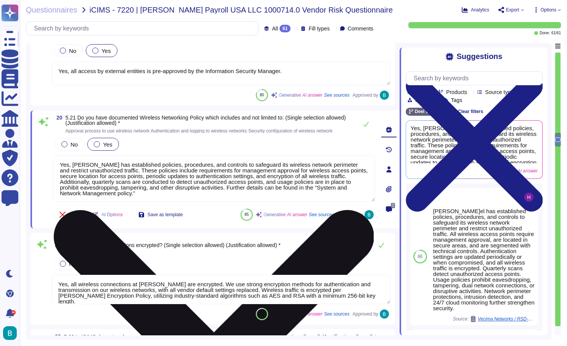
click at [211, 208] on div "20 5.21 Do you have documented Wireless Networking Policy which includes and no…" at bounding box center [206, 169] width 338 height 109
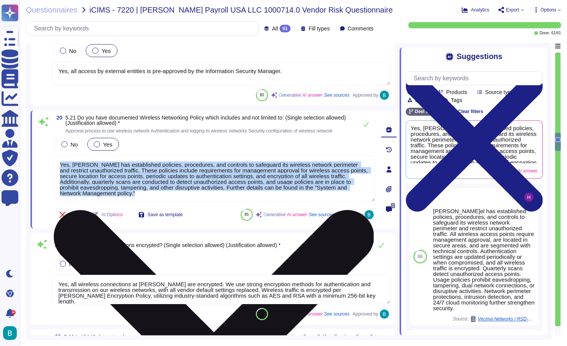
click at [196, 195] on textarea "Yes, [PERSON_NAME] has established policies, procedures, and controls to safegu…" at bounding box center [214, 179] width 322 height 47
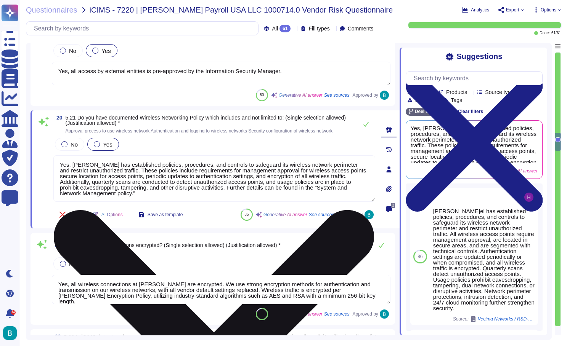
click at [196, 195] on textarea "Yes, [PERSON_NAME] has established policies, procedures, and controls to safegu…" at bounding box center [214, 179] width 322 height 47
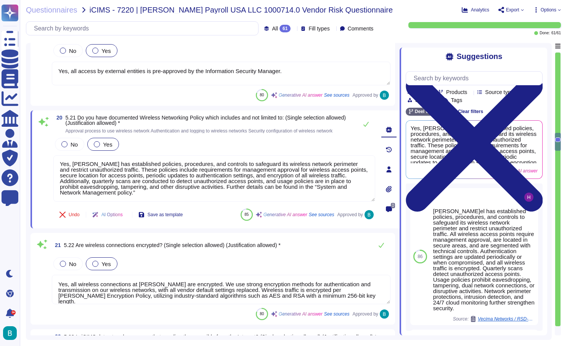
scroll to position [1981, 0]
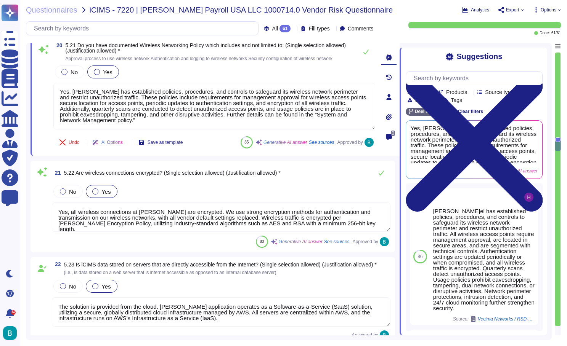
type textarea "Yes, segregation of duties is established to prevent users from modifying or de…"
click at [213, 221] on textarea "Yes, all wireless connections at [PERSON_NAME] are encrypted. We use strong enc…" at bounding box center [221, 217] width 338 height 29
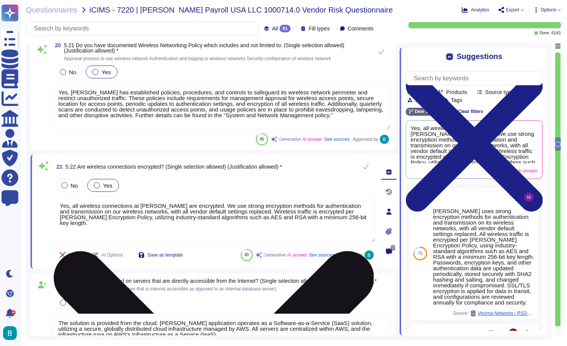
click at [213, 221] on textarea "Yes, all wireless connections at [PERSON_NAME] are encrypted. We use strong enc…" at bounding box center [214, 220] width 322 height 46
click at [215, 215] on textarea "Yes, all wireless connections at [PERSON_NAME] are encrypted. We use strong enc…" at bounding box center [214, 220] width 322 height 46
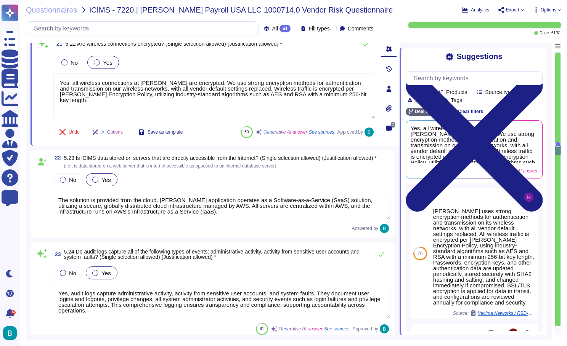
scroll to position [2111, 0]
type textarea "Yes, the installation of software on company-owned workstations is restricted t…"
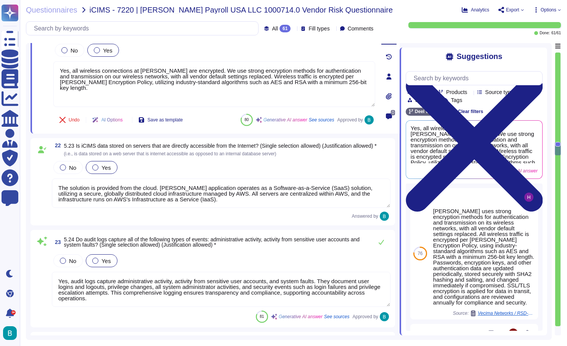
click at [235, 197] on textarea "The solution is provided from the cloud. [PERSON_NAME] application operates as …" at bounding box center [221, 193] width 338 height 29
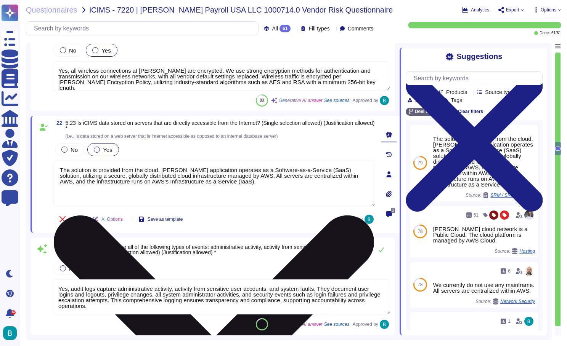
click at [235, 197] on textarea "The solution is provided from the cloud. [PERSON_NAME] application operates as …" at bounding box center [214, 184] width 322 height 46
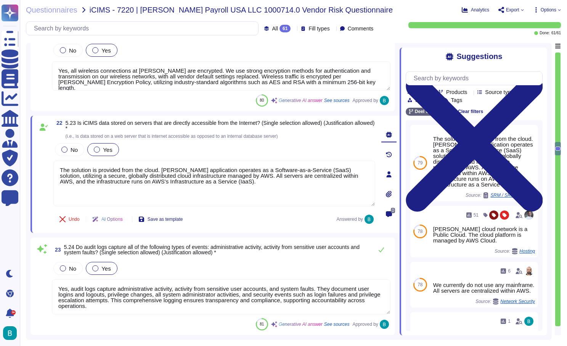
scroll to position [2220, 0]
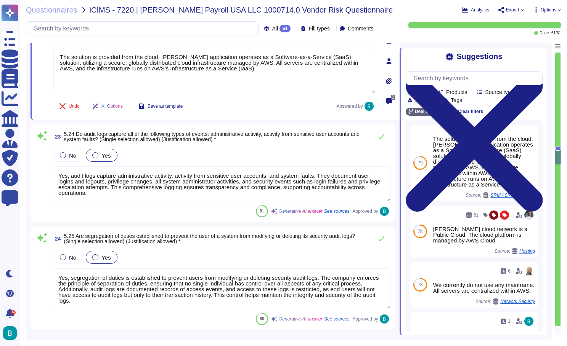
type textarea "A list of approved software authorized for use in [PERSON_NAME] cloud environme…"
click at [185, 183] on textarea "Yes, audit logs capture administrative activity, activity from sensitive user a…" at bounding box center [221, 184] width 338 height 35
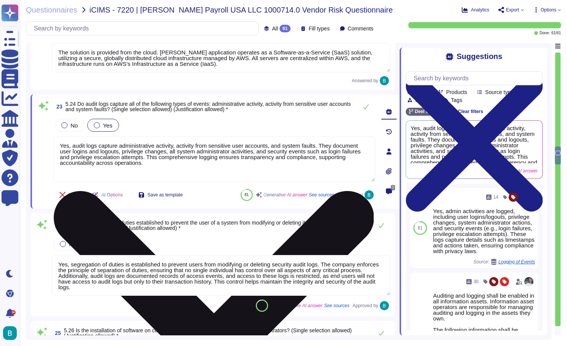
click at [185, 182] on textarea "Yes, audit logs capture administrative activity, activity from sensitive user a…" at bounding box center [214, 159] width 322 height 46
type textarea "Yes, [PERSON_NAME] has a process in place to grant and approve access to system…"
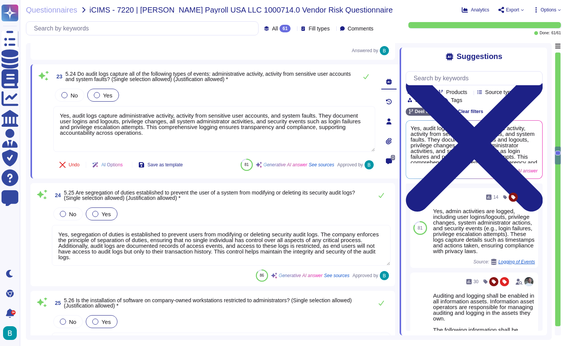
scroll to position [2267, 0]
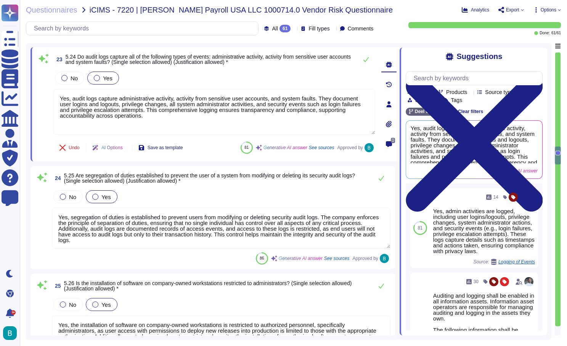
click at [208, 231] on textarea "Yes, segregation of duties is established to prevent users from modifying or de…" at bounding box center [221, 228] width 338 height 41
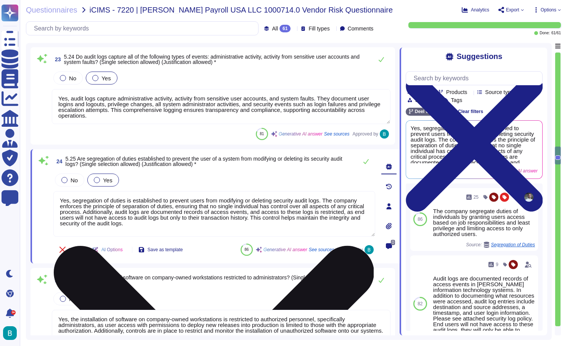
click at [208, 231] on textarea "Yes, segregation of duties is established to prevent users from modifying or de…" at bounding box center [214, 214] width 322 height 46
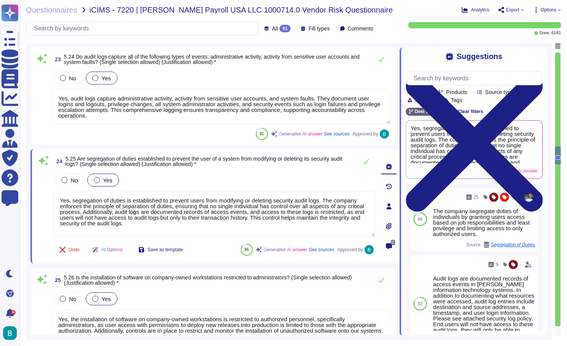
scroll to position [2396, 0]
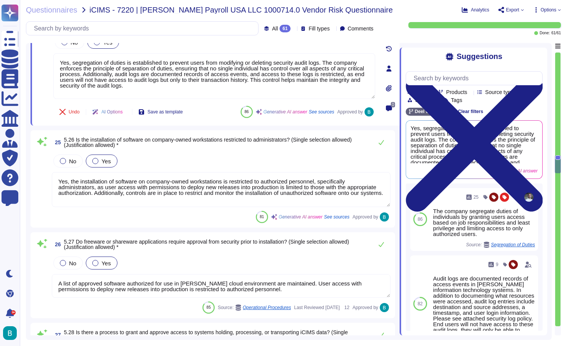
type textarea "Yes, [PERSON_NAME] has a process in place to grant and approve access to system…"
click at [222, 189] on textarea "Yes, the installation of software on company-owned workstations is restricted t…" at bounding box center [221, 189] width 338 height 35
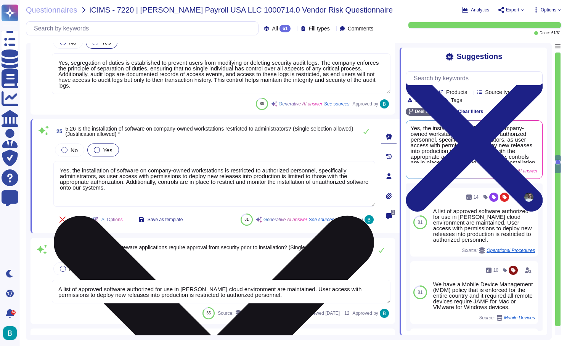
click at [222, 189] on textarea "Yes, the installation of software on company-owned workstations is restricted t…" at bounding box center [214, 184] width 322 height 46
type textarea "Yes, [PERSON_NAME] has a process in place to grant and approve access to system…"
click at [222, 189] on textarea "Yes, the installation of software on company-owned workstations is restricted t…" at bounding box center [214, 184] width 322 height 46
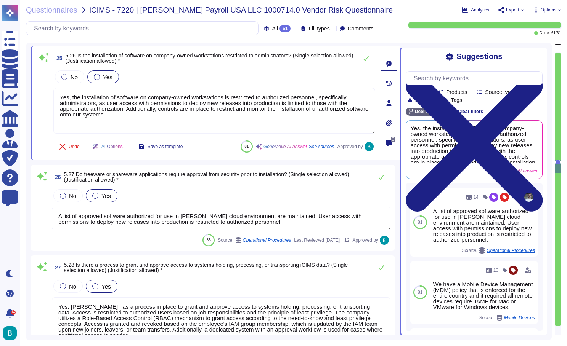
scroll to position [2487, 0]
type textarea "Yes, there is a segregation of duties for approving access requests and impleme…"
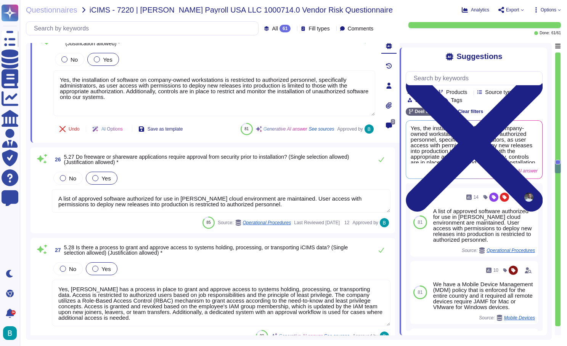
click at [241, 201] on textarea "A list of approved software authorized for use in [PERSON_NAME] cloud environme…" at bounding box center [221, 201] width 338 height 24
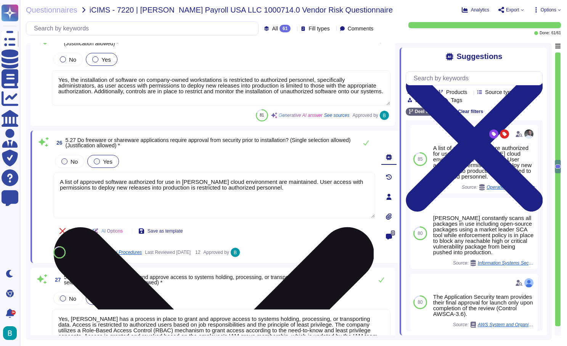
click at [241, 201] on textarea "A list of approved software authorized for use in [PERSON_NAME] cloud environme…" at bounding box center [214, 196] width 322 height 46
type textarea "Yes, there is a segregation of duties for approving access requests and impleme…"
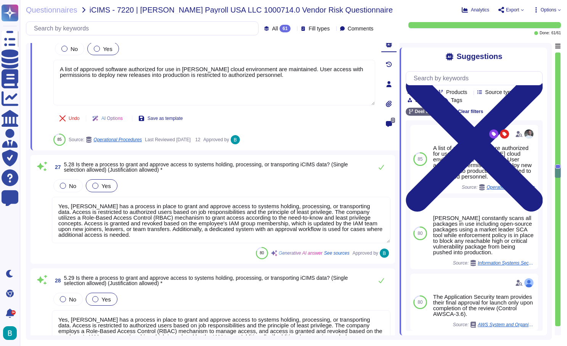
scroll to position [2644, 0]
type textarea "Passwords are stored using scrypt with AES256 counter mode for encryption. They…"
type textarea "Remote access to our network is granted only to authorized personnel and requir…"
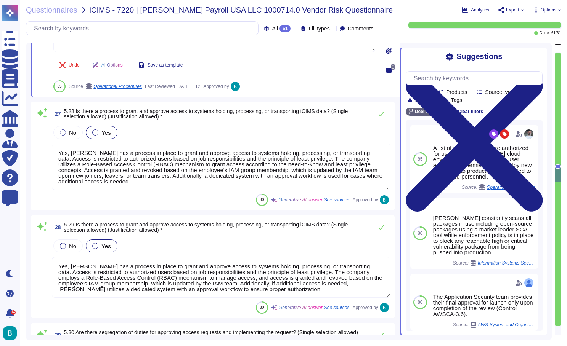
click at [275, 163] on textarea "Yes, [PERSON_NAME] has a process in place to grant and approve access to system…" at bounding box center [221, 167] width 338 height 47
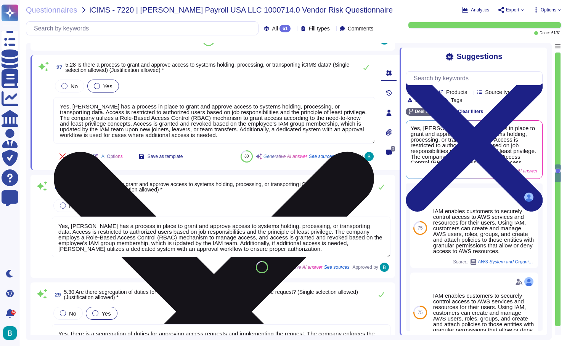
click at [275, 163] on div "Undo AI Options Save as template 80 Generative AI answer See sources Approved by" at bounding box center [214, 157] width 322 height 18
click at [273, 139] on textarea "Yes, [PERSON_NAME] has a process in place to grant and approve access to system…" at bounding box center [214, 120] width 322 height 47
click at [274, 126] on textarea "Yes, [PERSON_NAME] has a process in place to grant and approve access to system…" at bounding box center [214, 120] width 322 height 47
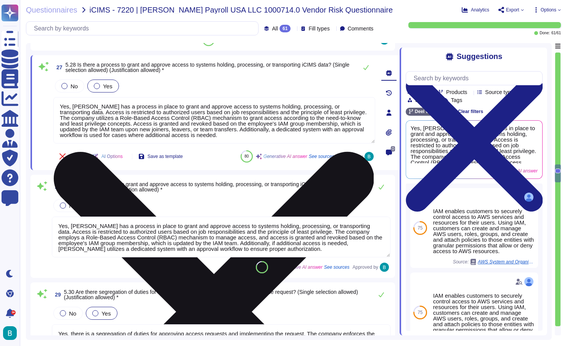
click at [274, 126] on textarea "Yes, [PERSON_NAME] has a process in place to grant and approve access to system…" at bounding box center [214, 120] width 322 height 47
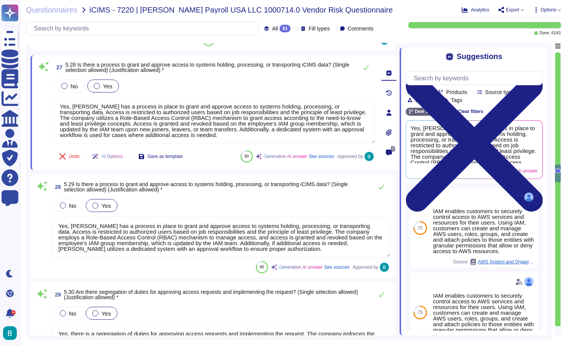
click at [199, 236] on textarea "Yes, [PERSON_NAME] has a process in place to grant and approve access to system…" at bounding box center [221, 237] width 338 height 41
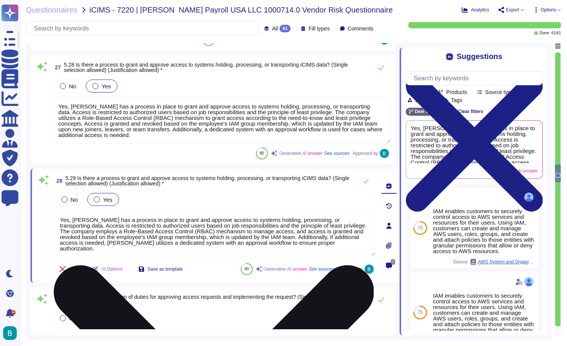
click at [199, 236] on textarea "Yes, [PERSON_NAME] has a process in place to grant and approve access to system…" at bounding box center [214, 234] width 322 height 46
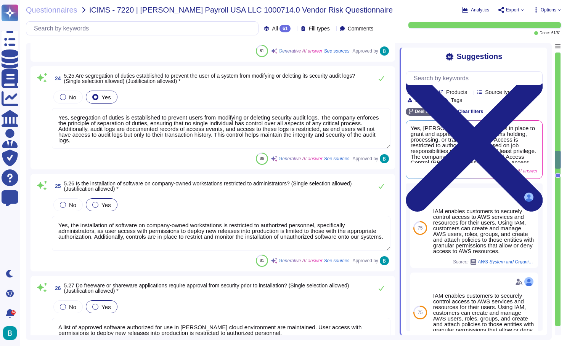
type textarea "The solution is provided from the cloud. [PERSON_NAME] application operates as …"
type textarea "Yes, audit logs capture administrative activity, activity from sensitive user a…"
type textarea "Yes, segregation of duties is established to prevent users from modifying or de…"
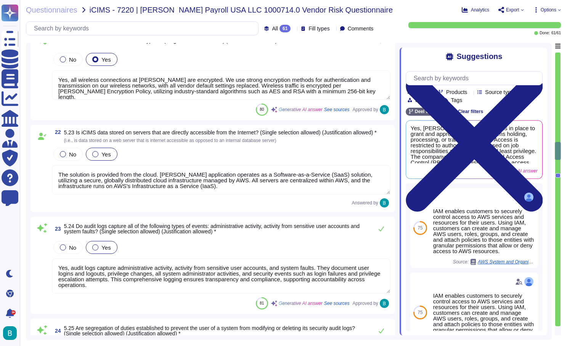
type textarea "Yes, all access by external entities is pre-approved by the Information Securit…"
type textarea "Yes, [PERSON_NAME] has established policies, procedures, and controls to safegu…"
type textarea "Yes, all wireless connections at [PERSON_NAME] are encrypted. We use strong enc…"
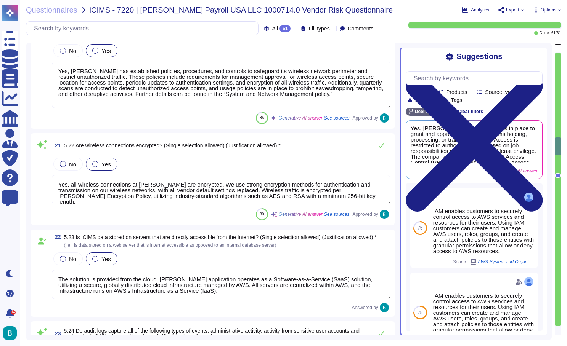
scroll to position [1747, 0]
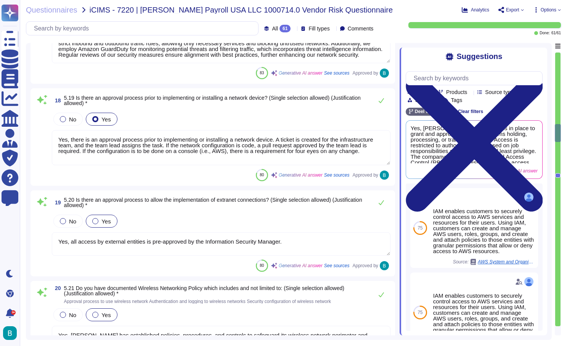
type textarea "Yes, we have a formal backup policy in place. It includes daily incremental and…"
type textarea "Yes, firewalls are in place to enable filtering traffic, logging traffic, inspe…"
type textarea "Yes, there is an approval process prior to implementing or installing a network…"
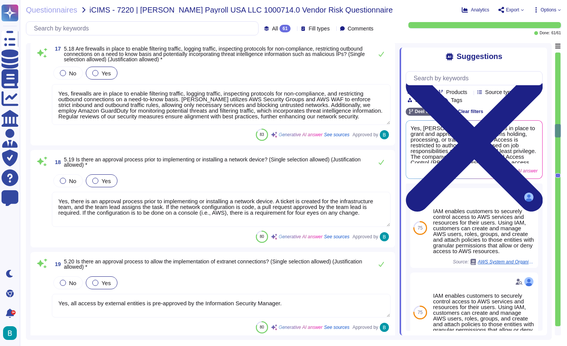
type textarea "Role based access is required"
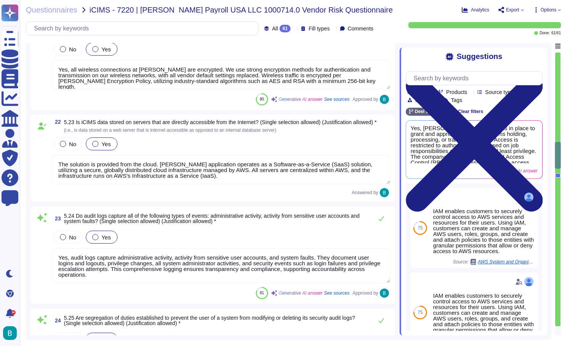
type textarea "The solution is provided from the cloud. [PERSON_NAME] application operates as …"
type textarea "Yes, audit logs capture administrative activity, activity from sensitive user a…"
type textarea "Yes, segregation of duties is established to prevent users from modifying or de…"
type textarea "Yes, the installation of software on company-owned workstations is restricted t…"
type textarea "A list of approved software authorized for use in [PERSON_NAME] cloud environme…"
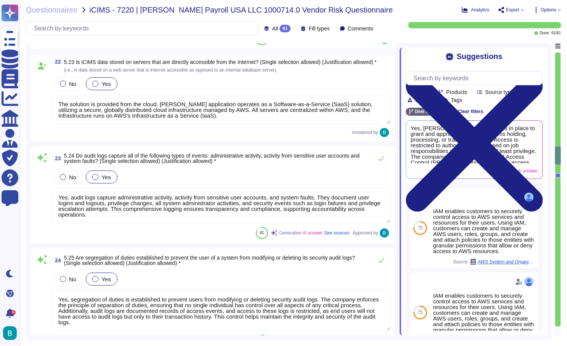
type textarea "Yes, [PERSON_NAME] has a process in place to grant and approve access to system…"
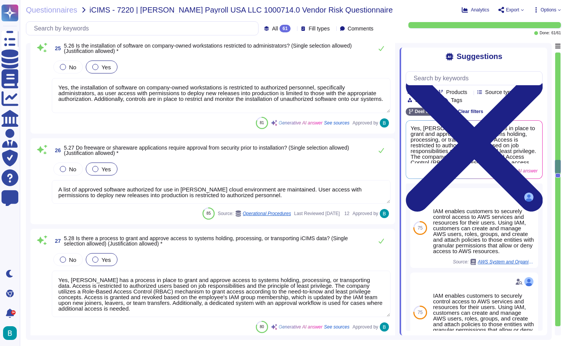
type textarea "Yes, [PERSON_NAME] has a process in place to grant and approve access to system…"
type textarea "Yes, there is a segregation of duties for approving access requests and impleme…"
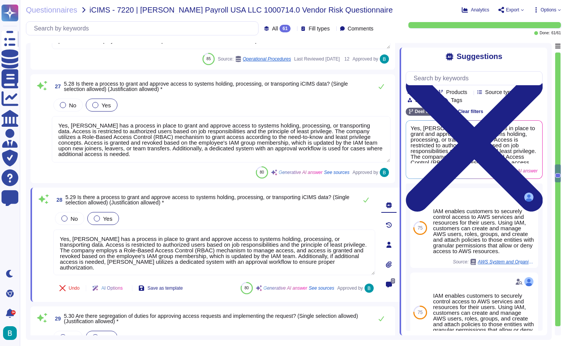
type textarea "Passwords are stored using scrypt with AES256 counter mode for encryption. They…"
type textarea "Remote access to our network is granted only to authorized personnel and requir…"
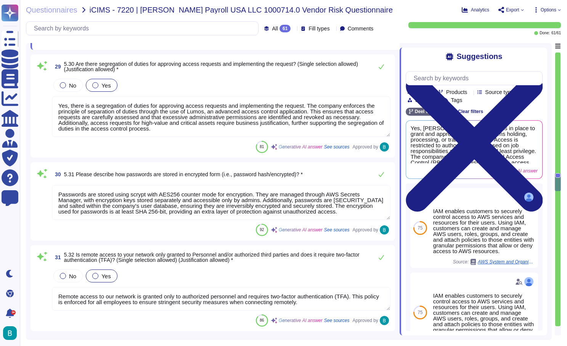
type textarea "Yes, iCIMS backup data is encrypted both during transmission and at rest. The e…"
type textarea "Yes, our organization encrypts communication of sensitive information over less…"
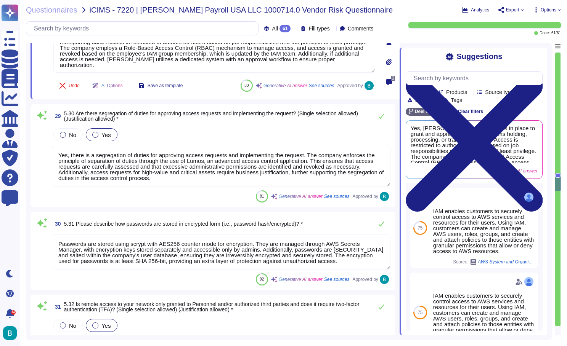
scroll to position [2816, 0]
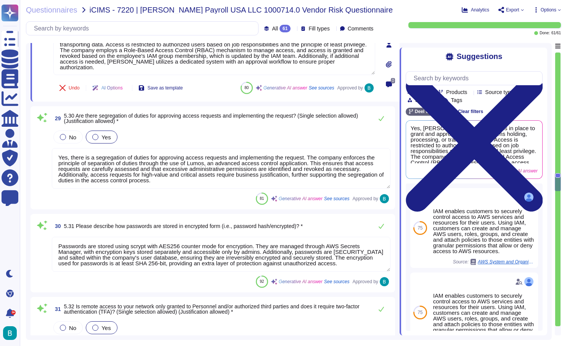
click at [339, 0] on div "Questionnaires iCIMS - 7220 | [PERSON_NAME] Payroll USA LLC 1000714.0 Vendor Ri…" at bounding box center [293, 173] width 547 height 346
click at [198, 167] on textarea "Yes, there is a segregation of duties for approving access requests and impleme…" at bounding box center [221, 168] width 338 height 41
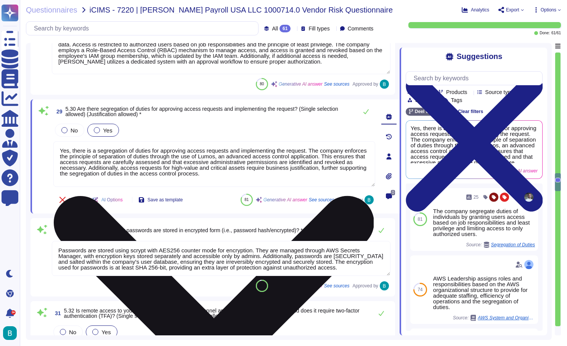
click at [198, 167] on textarea "Yes, there is a segregation of duties for approving access requests and impleme…" at bounding box center [214, 164] width 322 height 46
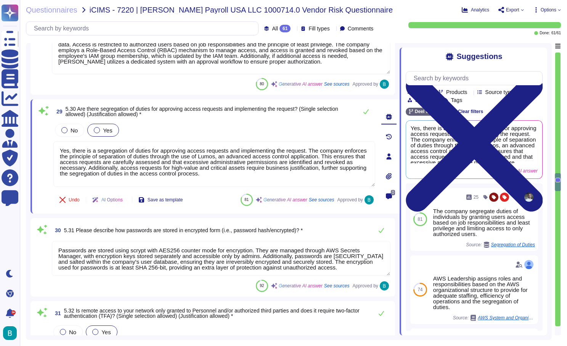
scroll to position [2850, 0]
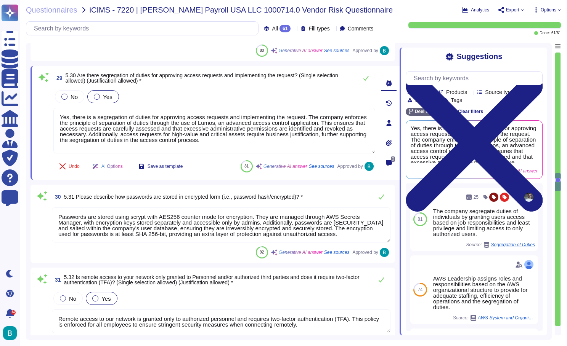
click at [217, 223] on textarea "Passwords are stored using scrypt with AES256 counter mode for encryption. They…" at bounding box center [221, 225] width 338 height 35
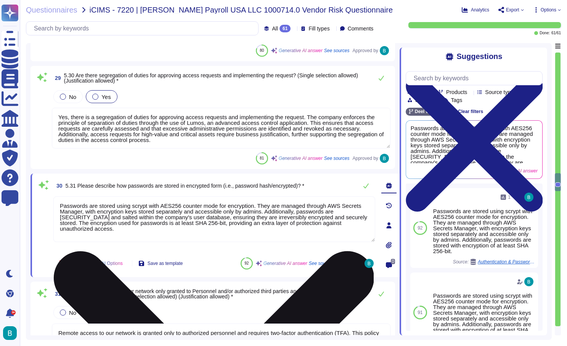
click at [217, 223] on textarea "Passwords are stored using scrypt with AES256 counter mode for encryption. They…" at bounding box center [214, 220] width 322 height 46
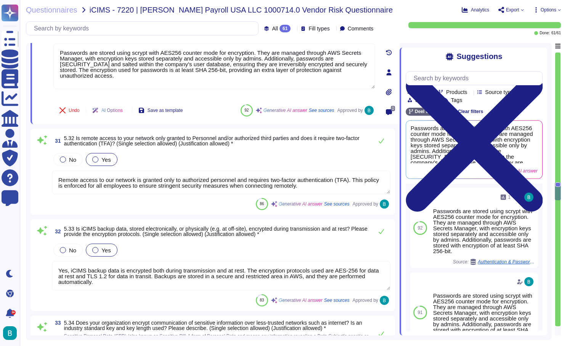
type textarea "[PERSON_NAME] has implemented several technical controls to prevent the use of …"
click at [196, 187] on textarea "Remote access to our network is granted only to authorized personnel and requir…" at bounding box center [221, 183] width 338 height 24
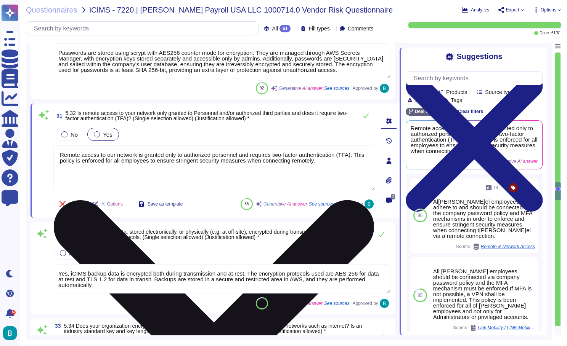
click at [196, 187] on textarea "Remote access to our network is granted only to authorized personnel and requir…" at bounding box center [214, 169] width 322 height 46
click at [205, 163] on textarea "Remote access to our network is granted only to authorized personnel and requir…" at bounding box center [214, 169] width 322 height 46
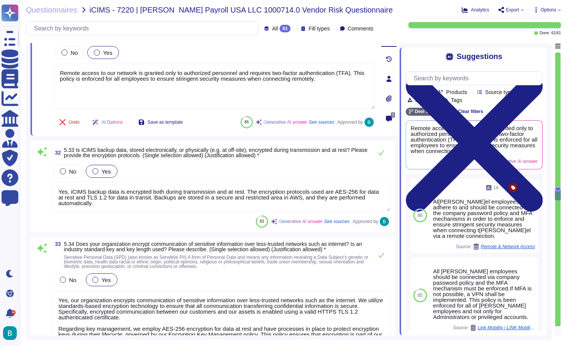
scroll to position [3080, 0]
click at [213, 199] on textarea "Yes, iCIMS backup data is encrypted both during transmission and at rest. The e…" at bounding box center [221, 197] width 338 height 29
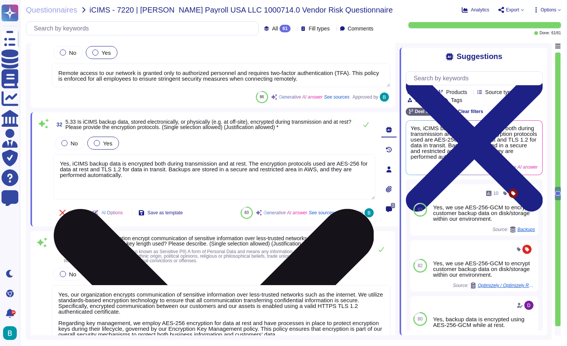
click at [213, 199] on textarea "Yes, iCIMS backup data is encrypted both during transmission and at rest. The e…" at bounding box center [214, 177] width 322 height 46
click at [205, 170] on textarea "Yes, iCIMS backup data is encrypted both during transmission and at rest. The e…" at bounding box center [214, 177] width 322 height 46
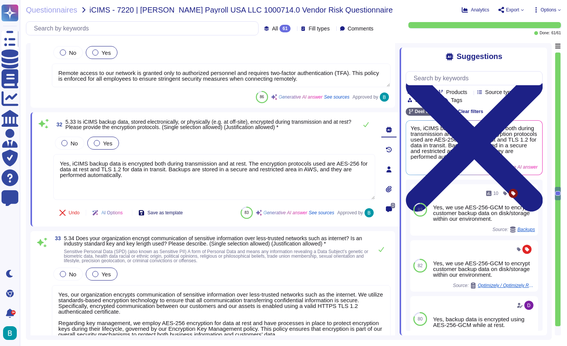
scroll to position [3139, 0]
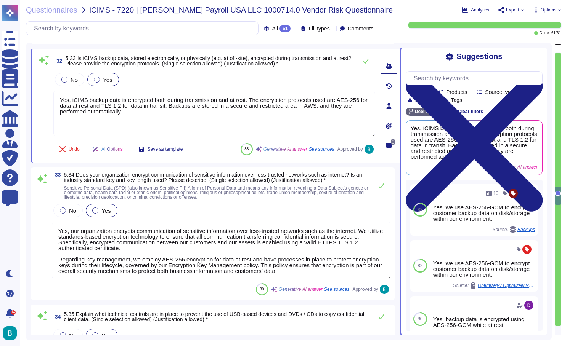
type textarea "Yes, our Incident Response Process is tested annually through various methods, …"
click at [181, 200] on span "Sensitive Personal Data (SPD) (also known as Sensitive PII) A form of Personal …" at bounding box center [216, 193] width 304 height 14
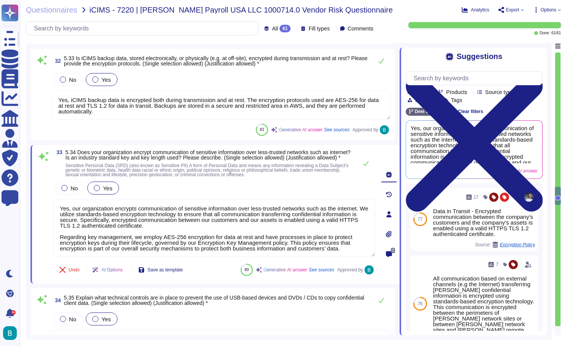
click at [181, 196] on div "No Yes" at bounding box center [214, 188] width 322 height 16
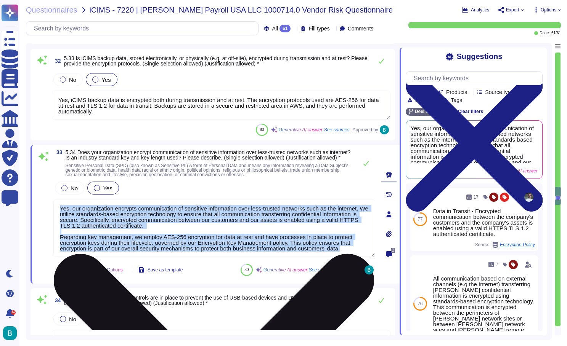
copy div "Yes, our organization encrypts communication of sensitive information over less…"
click at [204, 226] on textarea "Yes, our organization encrypts communication of sensitive information over less…" at bounding box center [214, 228] width 322 height 58
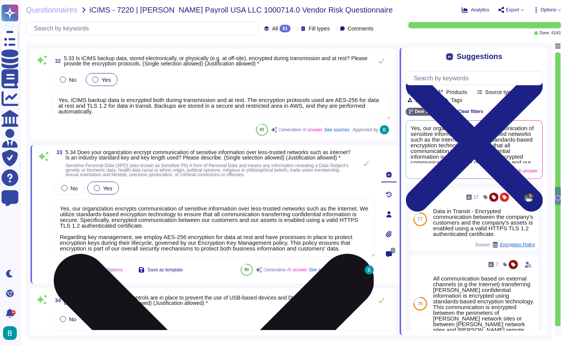
click at [207, 247] on textarea "Yes, our organization encrypts communication of sensitive information over less…" at bounding box center [214, 228] width 322 height 58
click at [361, 250] on textarea "Yes, our organization encrypts communication of sensitive information over less…" at bounding box center [214, 228] width 322 height 58
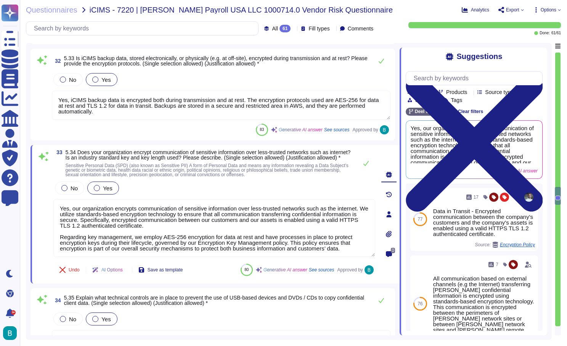
drag, startPoint x: 359, startPoint y: 254, endPoint x: 51, endPoint y: 213, distance: 311.5
click at [50, 212] on div "33 5.34 Does your organization encrypt communication of sensitive information o…" at bounding box center [206, 215] width 338 height 130
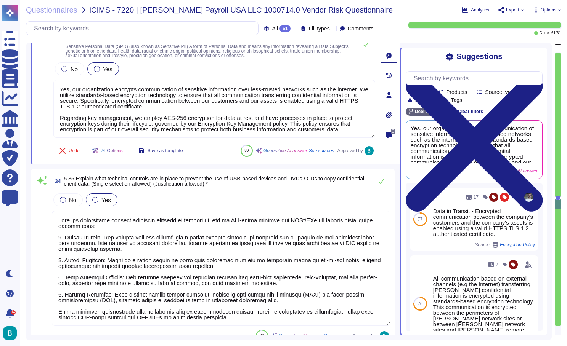
scroll to position [3289, 0]
type textarea "Yes, our company has a security incident response team with clearly defined and…"
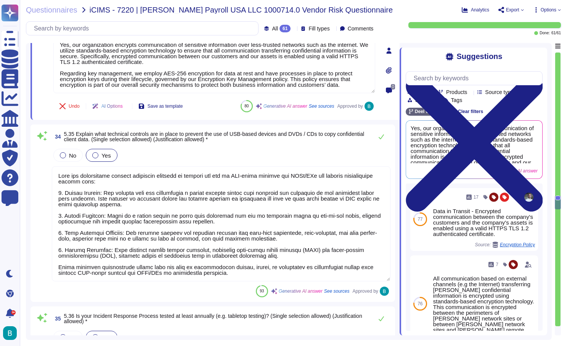
type textarea "Yes, cyber incidents affecting Critical Information will trigger the required a…"
drag, startPoint x: 243, startPoint y: 278, endPoint x: 43, endPoint y: 184, distance: 220.6
click at [43, 184] on div "34 5.35 Explain what technical controls are in place to prevent the use of USB-…" at bounding box center [212, 213] width 355 height 168
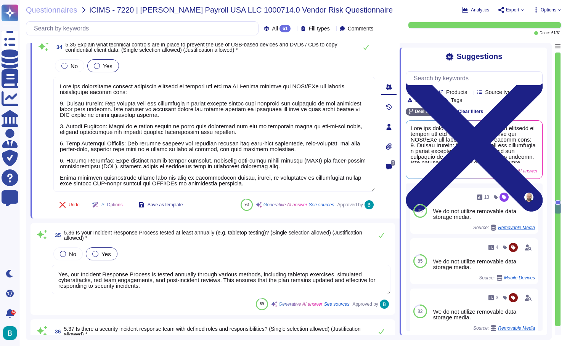
type textarea "Yes, incidents are reported without undue delay, with specific response expecta…"
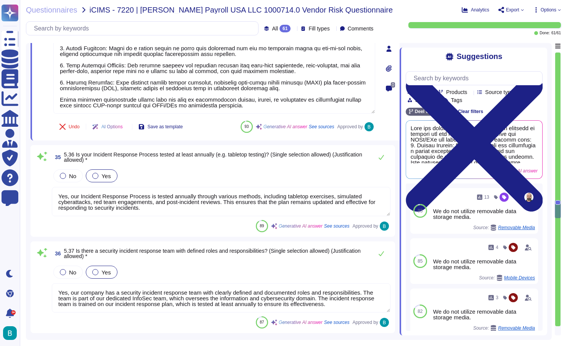
scroll to position [3455, 0]
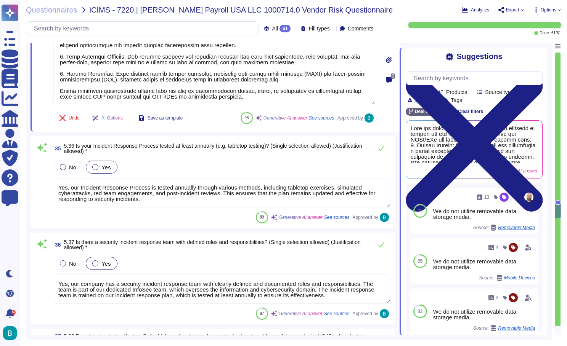
click at [130, 192] on textarea "Yes, our Incident Response Process is tested annually through various methods, …" at bounding box center [221, 192] width 338 height 29
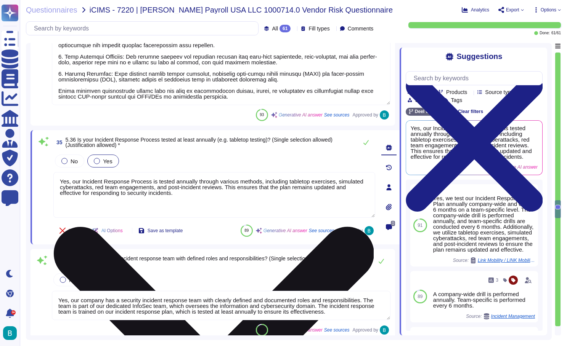
click at [130, 192] on textarea "Yes, our Incident Response Process is tested annually through various methods, …" at bounding box center [214, 195] width 322 height 46
type textarea "Yes, incidents are reported without undue delay, with specific response expecta…"
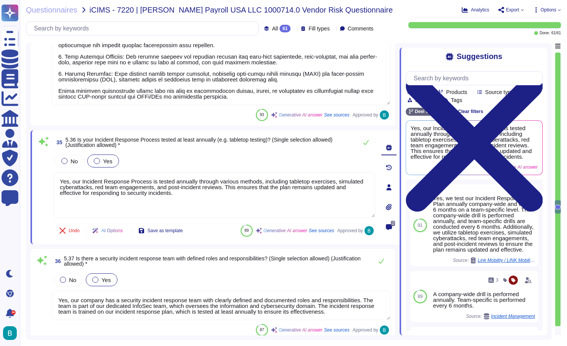
scroll to position [3561, 0]
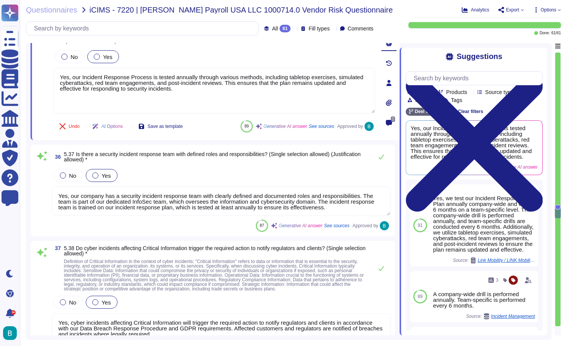
type textarea "Yes, the escalation process is defined and documented by Customer Support withi…"
click at [215, 202] on textarea "Yes, our company has a security incident response team with clearly defined and…" at bounding box center [221, 201] width 338 height 29
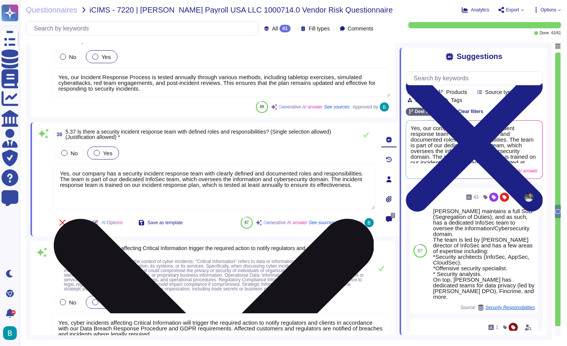
click at [215, 202] on textarea "Yes, our company has a security incident response team with clearly defined and…" at bounding box center [214, 187] width 322 height 46
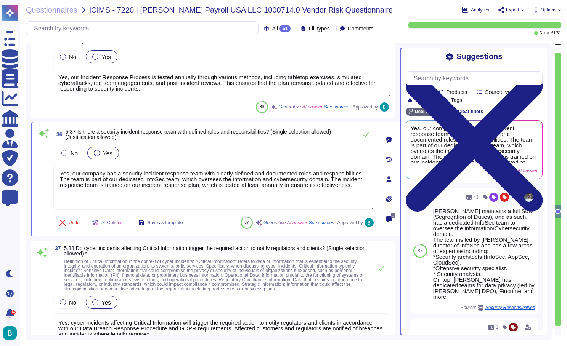
scroll to position [3700, 0]
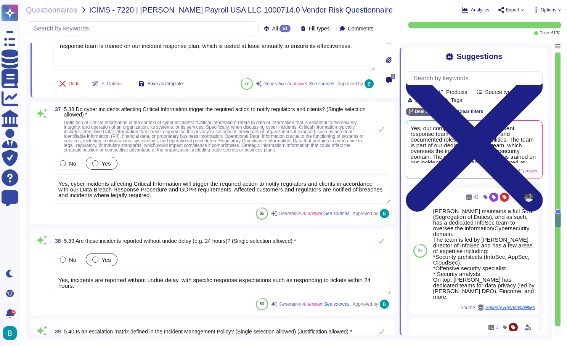
type textarea "Yes, timely reports are produced and distributed to impacted clients or custome…"
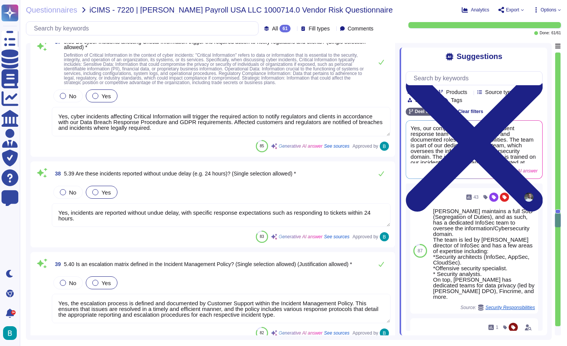
type textarea "No we don't . Managed by AWS."
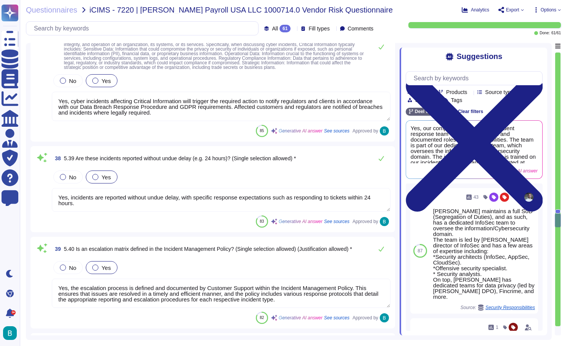
scroll to position [3779, 0]
click at [338, 0] on div "Questionnaires iCIMS - 7220 | [PERSON_NAME] Payroll USA LLC 1000714.0 Vendor Ri…" at bounding box center [293, 173] width 547 height 346
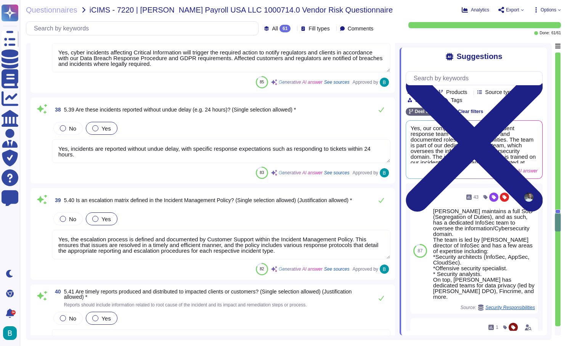
scroll to position [3830, 0]
type textarea "[PERSON_NAME] uses third-party providers for infrastructure management, specifi…"
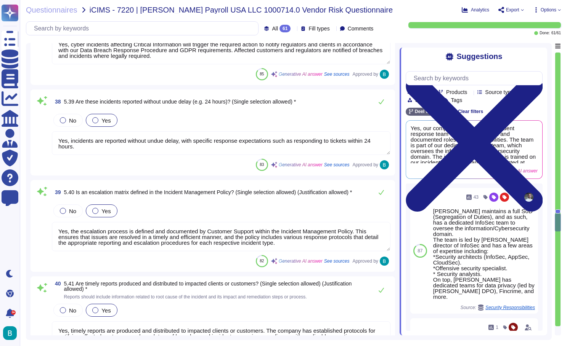
click at [222, 242] on textarea "Yes, the escalation process is defined and documented by Customer Support withi…" at bounding box center [221, 236] width 338 height 29
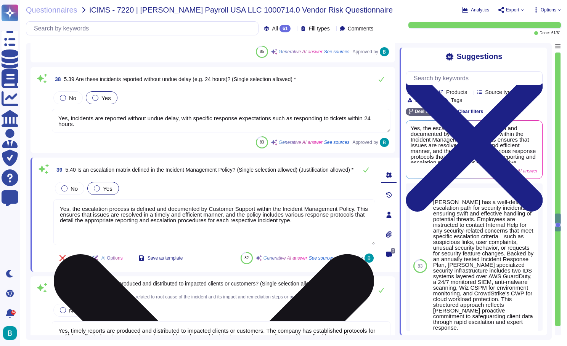
click at [222, 242] on textarea "Yes, the escalation process is defined and documented by Customer Support withi…" at bounding box center [214, 223] width 322 height 46
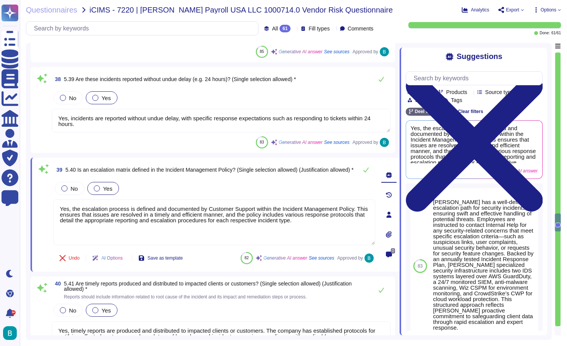
scroll to position [3947, 0]
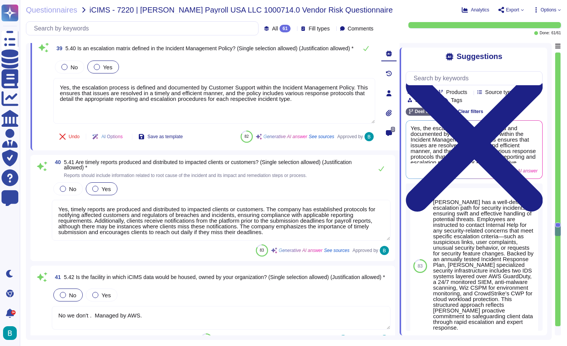
type textarea "[PERSON_NAME] ensures absolute isolation of data in a multi-tenant database thr…"
click at [184, 222] on textarea "Yes, timely reports are produced and distributed to impacted clients or custome…" at bounding box center [221, 220] width 338 height 41
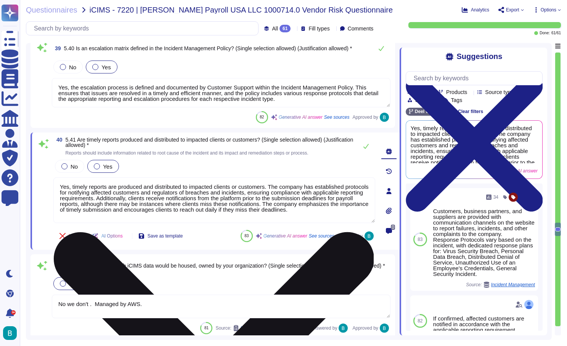
click at [184, 222] on textarea "Yes, timely reports are produced and distributed to impacted clients or custome…" at bounding box center [214, 201] width 322 height 46
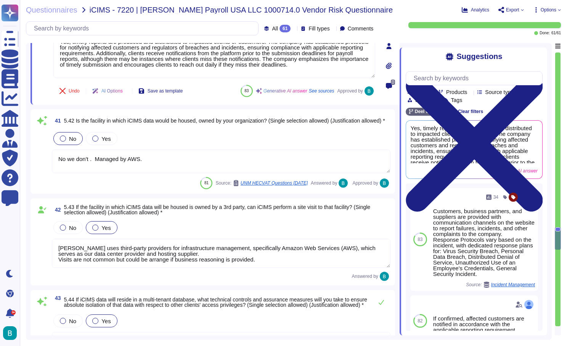
type textarea "Physically, Data is on AWS RDS service. Logically, data is segregated between o…"
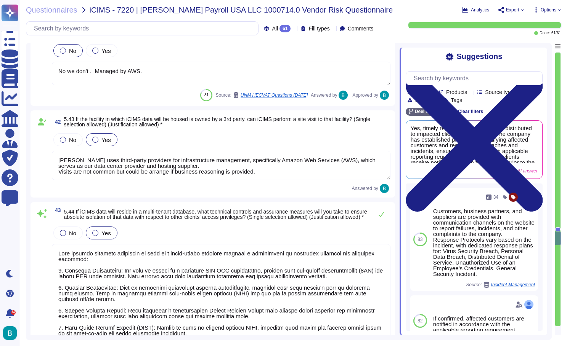
scroll to position [4233, 0]
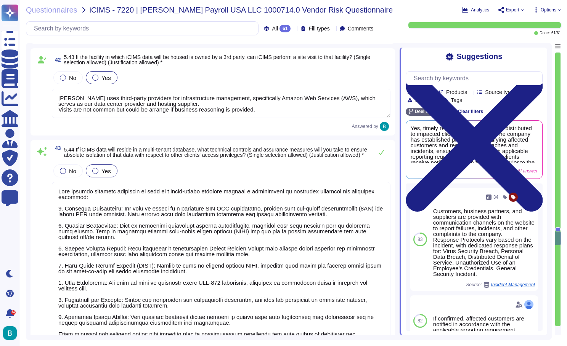
type textarea "No, we have not had any significant data breaches in the last five years. Our s…"
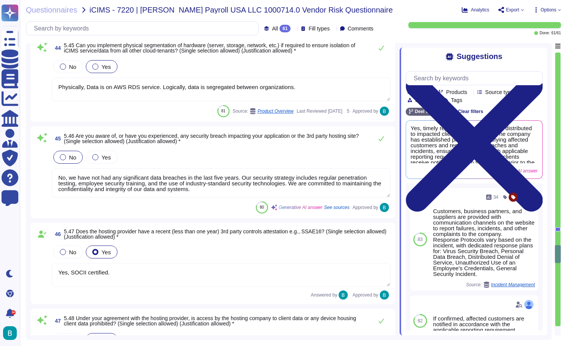
type textarea "Yes, SOCII certified."
type textarea "Access by the hosting company to client data or any device housing client data …"
type textarea "Yes, iCIMS data can be encrypted both while in transit and at rest. Data at res…"
type textarea "Yes, all client data will be securely erased and destroyed in accordance with N…"
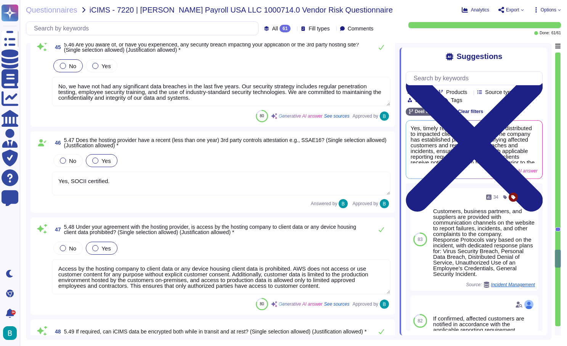
type textarea "Our organization utilizes AWS Shield, a managed DDoS protection service that pr…"
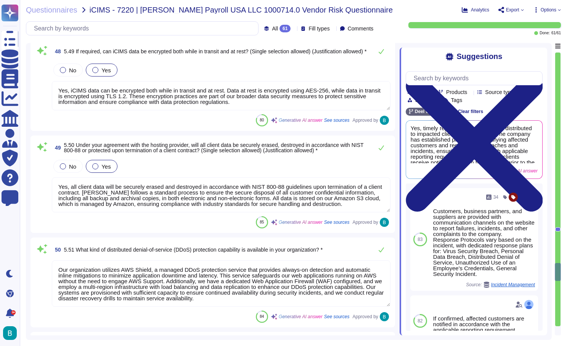
type textarea "Yes, we have a formally defined and documented Secure Software Development Life…"
type textarea "Before releasing applications to production, [PERSON_NAME] performs the followi…"
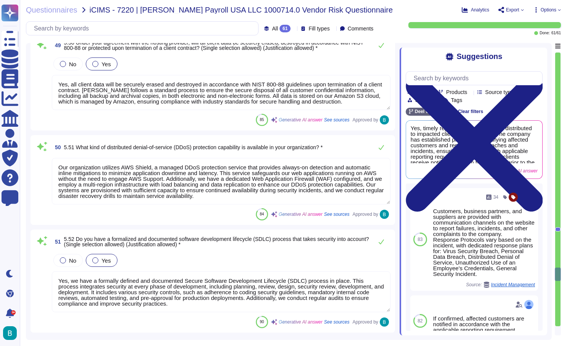
click at [251, 185] on textarea "Our organization utilizes AWS Shield, a managed DDoS protection service that pr…" at bounding box center [221, 181] width 338 height 47
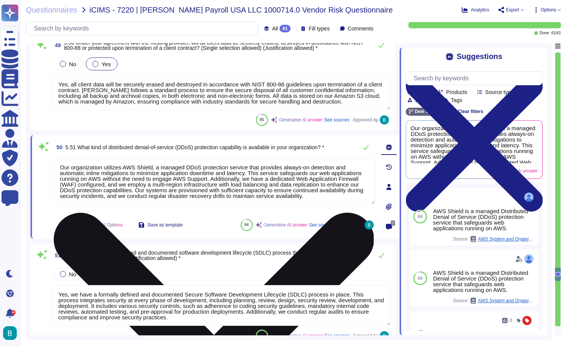
click at [251, 185] on textarea "Our organization utilizes AWS Shield, a managed DDoS protection service that pr…" at bounding box center [214, 181] width 322 height 47
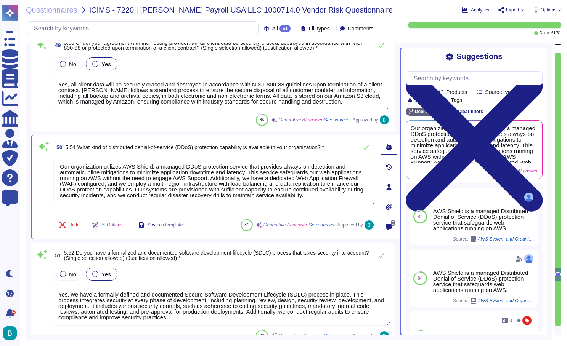
click at [183, 307] on textarea "Yes, we have a formally defined and documented Secure Software Development Life…" at bounding box center [221, 305] width 338 height 41
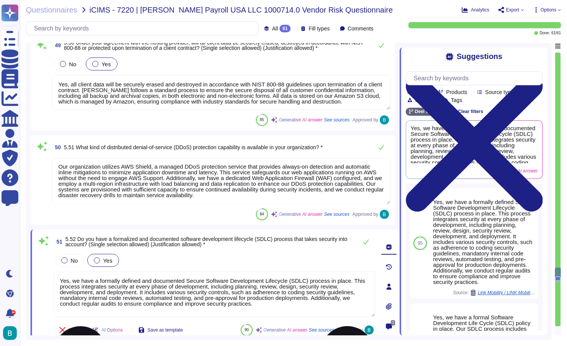
click at [183, 307] on textarea "Yes, we have a formally defined and documented Secure Software Development Life…" at bounding box center [214, 295] width 322 height 46
click at [192, 295] on textarea "Yes, we have a formally defined and documented Secure Software Development Life…" at bounding box center [214, 295] width 322 height 46
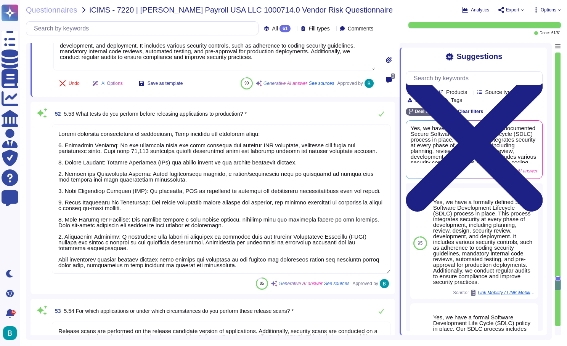
type textarea "Release scans are performed on the release candidate version of applications. A…"
type textarea "Yes, all developers participating in coding are trained annually in software se…"
type textarea "Customer information, including personal information, and customer content are …"
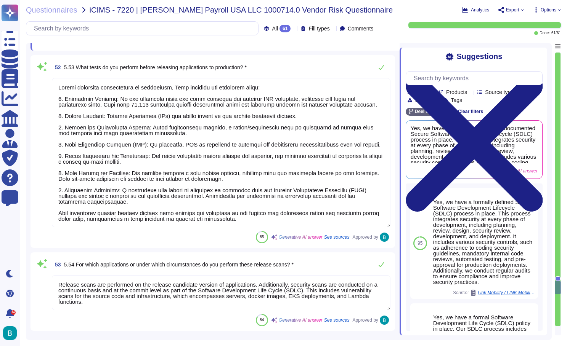
scroll to position [5310, 0]
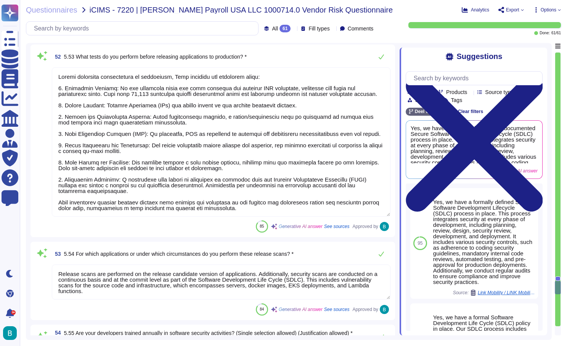
click at [254, 139] on textarea at bounding box center [221, 141] width 338 height 149
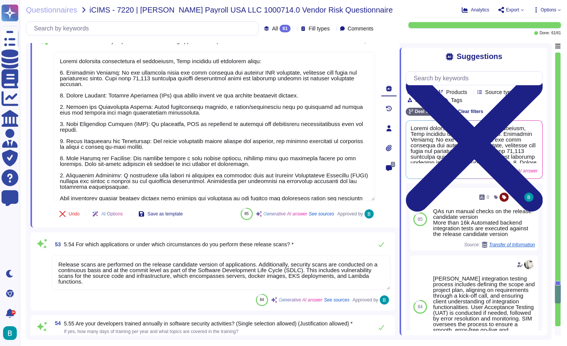
type textarea "Yes, data input into applications is validated for accuracy through automated v…"
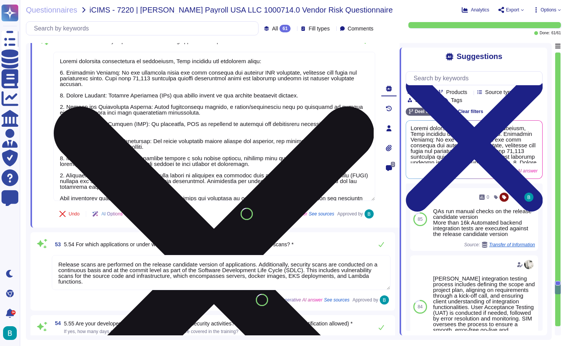
scroll to position [5295, 0]
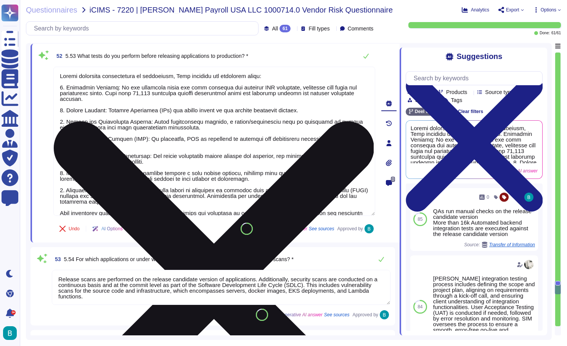
drag, startPoint x: 59, startPoint y: 74, endPoint x: 206, endPoint y: 204, distance: 195.8
click at [206, 204] on textarea at bounding box center [214, 141] width 322 height 149
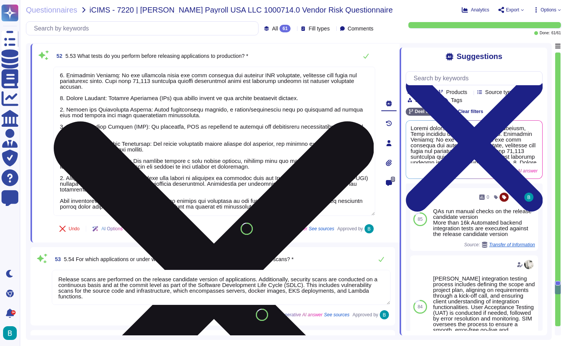
scroll to position [5362, 0]
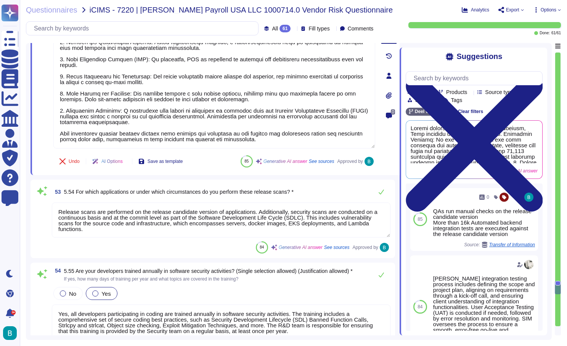
click at [194, 224] on textarea "Release scans are performed on the release candidate version of applications. A…" at bounding box center [221, 220] width 338 height 35
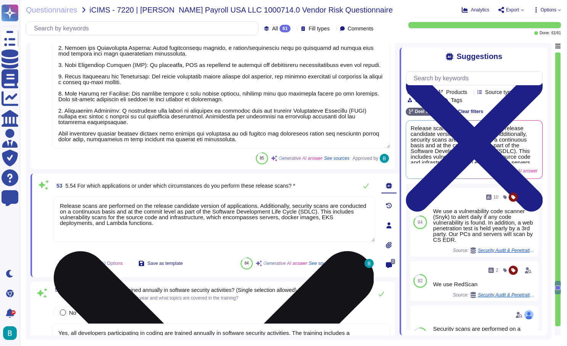
scroll to position [1, 0]
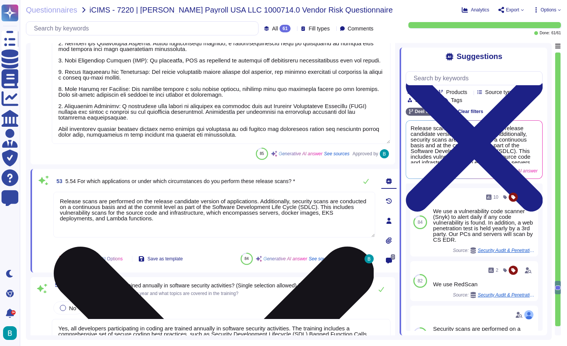
type textarea "Yes, data input into applications is validated for accuracy through automated v…"
click at [188, 213] on textarea "Release scans are performed on the release candidate version of applications. A…" at bounding box center [214, 215] width 322 height 46
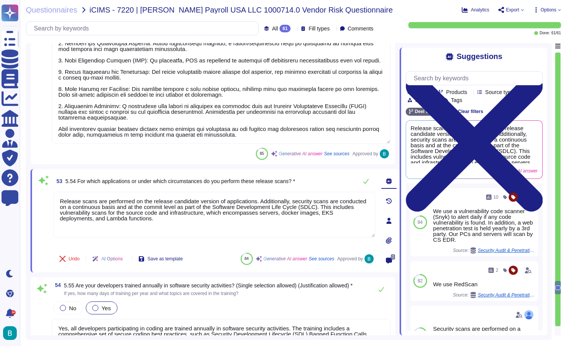
scroll to position [5487, 0]
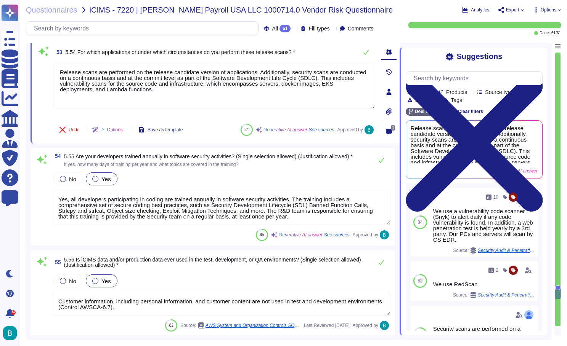
type textarea "Yes, validation checks are performed on applications to detect issues related t…"
click at [242, 208] on textarea "Yes, all developers participating in coding are trained annually in software se…" at bounding box center [221, 207] width 338 height 35
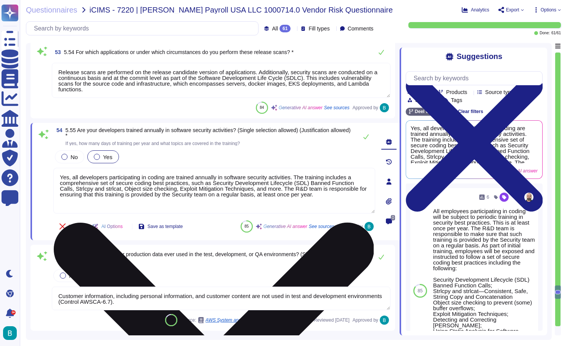
click at [242, 208] on textarea "Yes, all developers participating in coding are trained annually in software se…" at bounding box center [214, 191] width 322 height 46
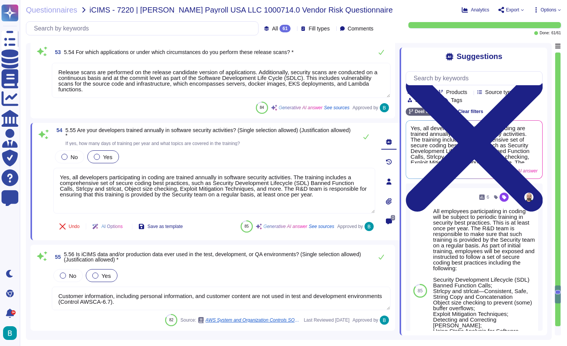
scroll to position [5609, 0]
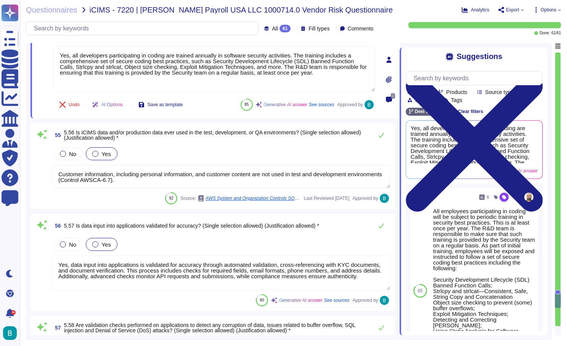
type textarea "Yes, a session management methodology is used with the application, as we are f…"
type textarea "The user session cookie is checked for validity, permissions, and authenticity …"
drag, startPoint x: 164, startPoint y: 181, endPoint x: 58, endPoint y: 172, distance: 105.9
click at [58, 172] on textarea "Customer information, including personal information, and customer content are …" at bounding box center [221, 177] width 338 height 24
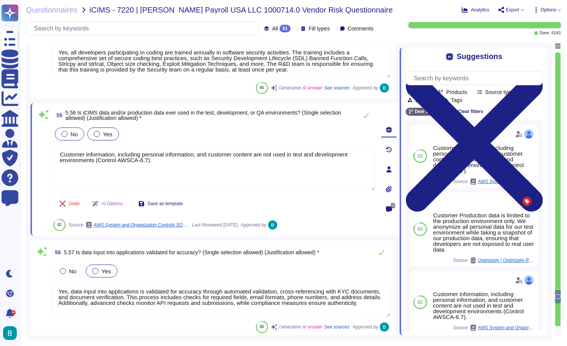
click at [77, 138] on span "No" at bounding box center [74, 134] width 7 height 6
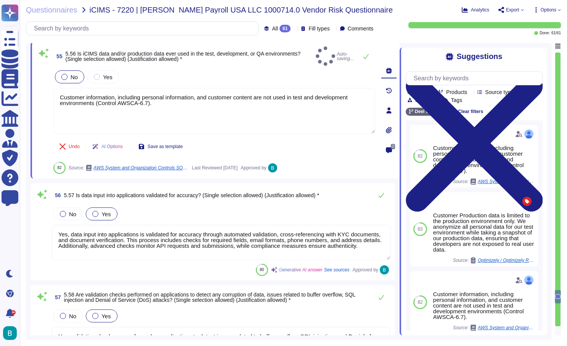
scroll to position [5705, 0]
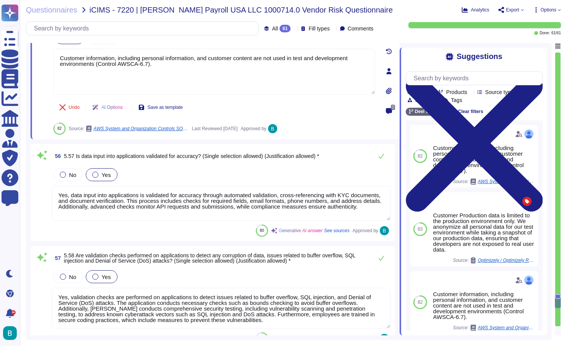
type textarea "The user session cookie is checked for validity, permissions, and authenticity …"
click at [202, 173] on div "No Yes" at bounding box center [221, 175] width 338 height 16
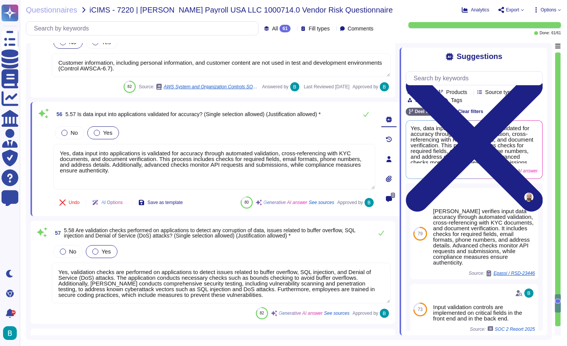
type textarea "Yes, development and production environments are segregated, both logically and…"
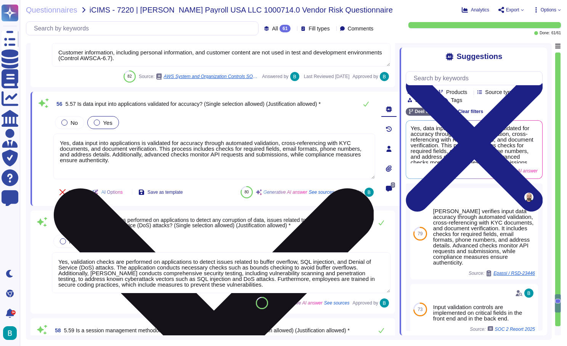
click at [194, 157] on textarea "Yes, data input into applications is validated for accuracy through automated v…" at bounding box center [214, 157] width 322 height 46
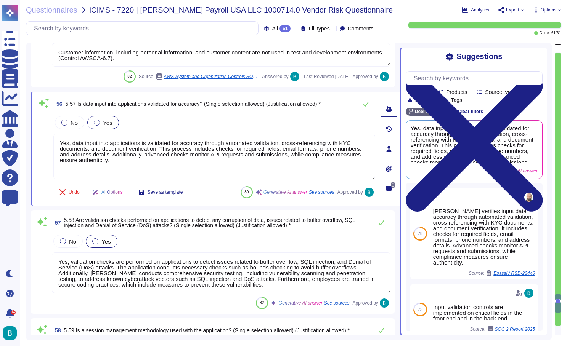
scroll to position [5783, 0]
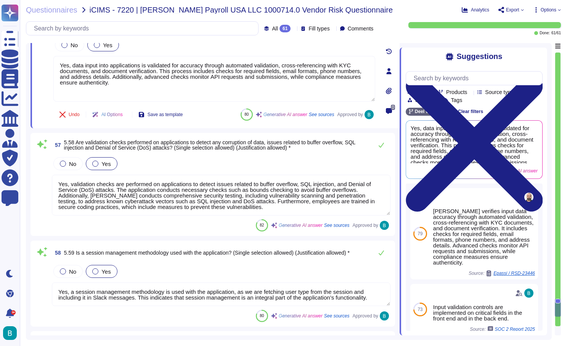
click at [212, 200] on textarea "Yes, validation checks are performed on applications to detect issues related t…" at bounding box center [221, 195] width 338 height 41
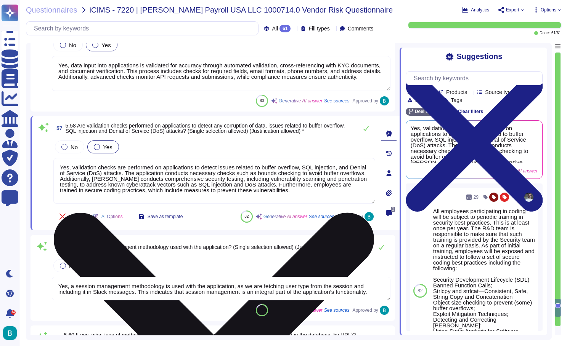
click at [212, 200] on textarea "Yes, validation checks are performed on applications to detect issues related t…" at bounding box center [214, 181] width 322 height 46
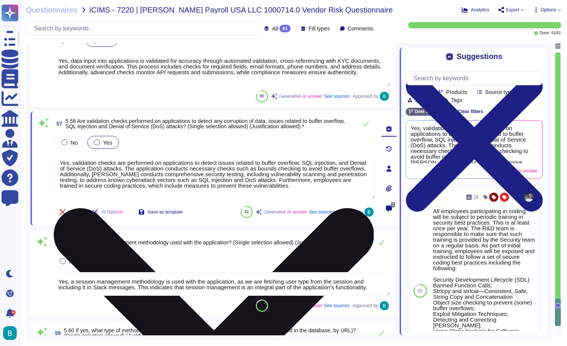
type textarea "Yes, [PERSON_NAME] has a comprehensive vulnerability management process in plac…"
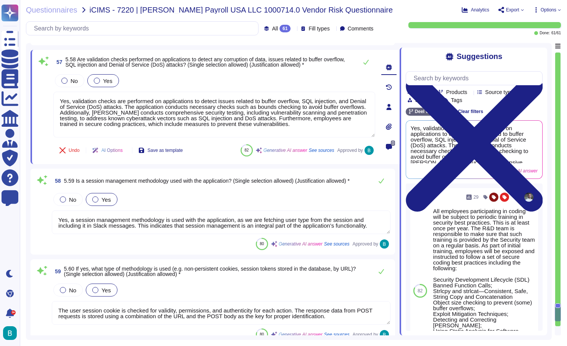
scroll to position [5864, 0]
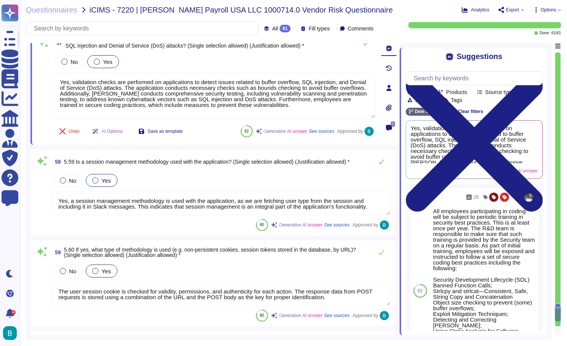
click at [203, 206] on textarea "Yes, a session management methodology is used with the application, as we are f…" at bounding box center [221, 204] width 338 height 24
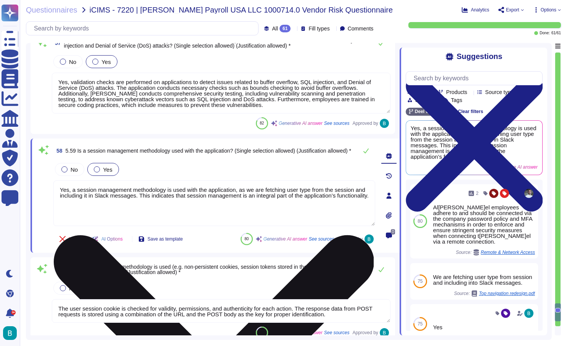
click at [203, 206] on textarea "Yes, a session management methodology is used with the application, as we are f…" at bounding box center [214, 204] width 322 height 46
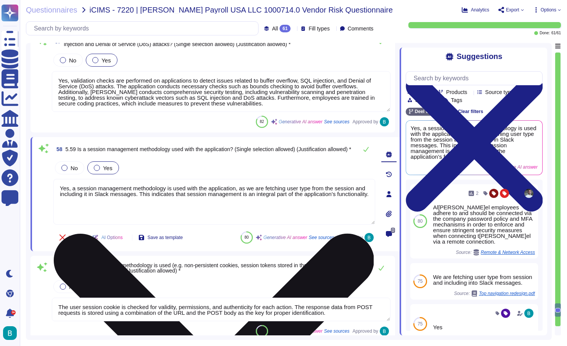
click at [203, 206] on textarea "Yes, a session management methodology is used with the application, as we are f…" at bounding box center [214, 202] width 322 height 46
type textarea "Yes, [PERSON_NAME] has a comprehensive vulnerability management process in plac…"
click at [200, 197] on textarea "Yes, a session management methodology is used with the application, as we are f…" at bounding box center [214, 202] width 322 height 46
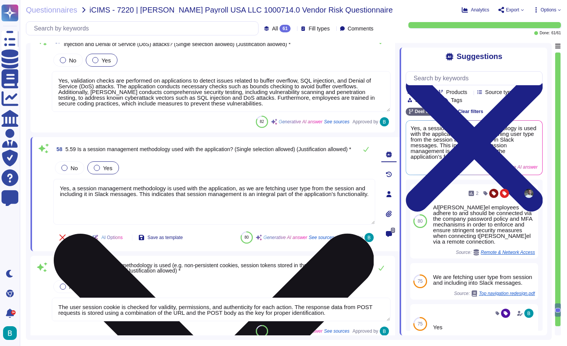
click at [200, 197] on textarea "Yes, a session management methodology is used with the application, as we are f…" at bounding box center [214, 202] width 322 height 46
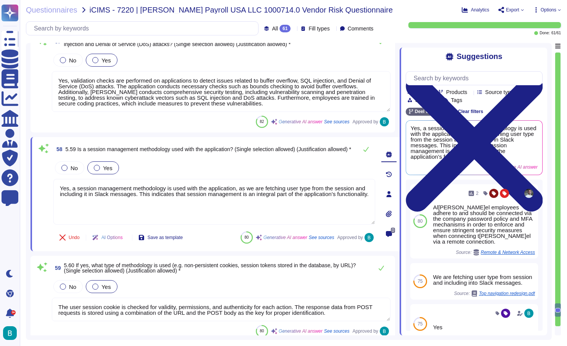
scroll to position [5923, 0]
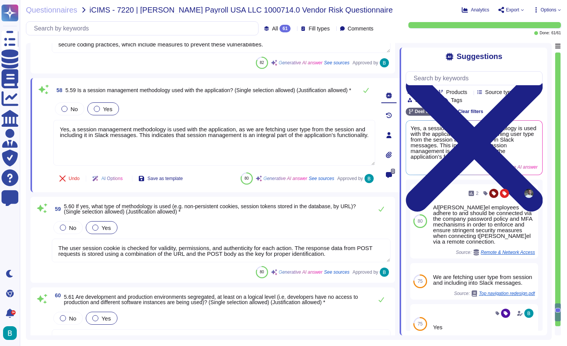
click at [228, 251] on textarea "The user session cookie is checked for validity, permissions, and authenticity …" at bounding box center [221, 251] width 338 height 24
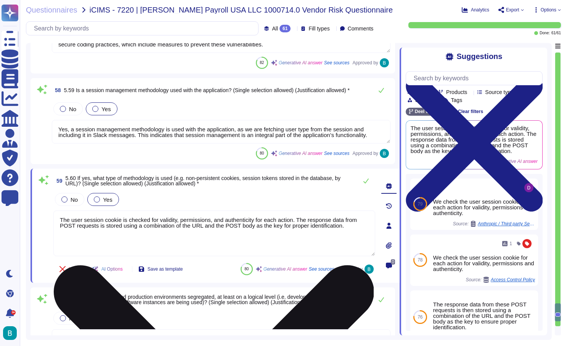
click at [228, 251] on textarea "The user session cookie is checked for validity, permissions, and authenticity …" at bounding box center [214, 234] width 322 height 46
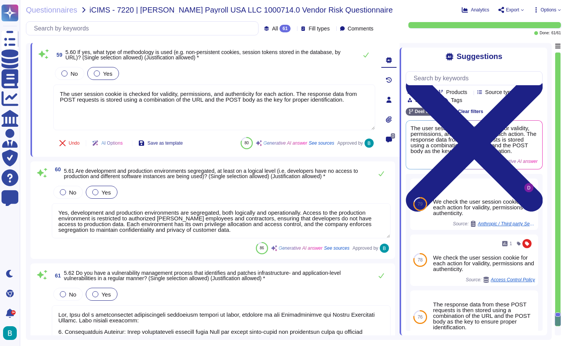
click at [204, 204] on textarea "Yes, development and production environments are segregated, both logically and…" at bounding box center [221, 221] width 338 height 35
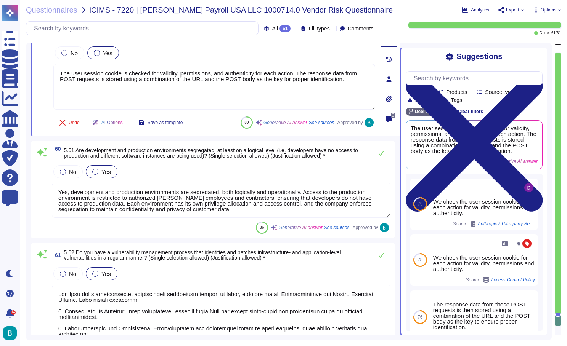
click at [204, 199] on textarea "Yes, development and production environments are segregated, both logically and…" at bounding box center [221, 200] width 338 height 35
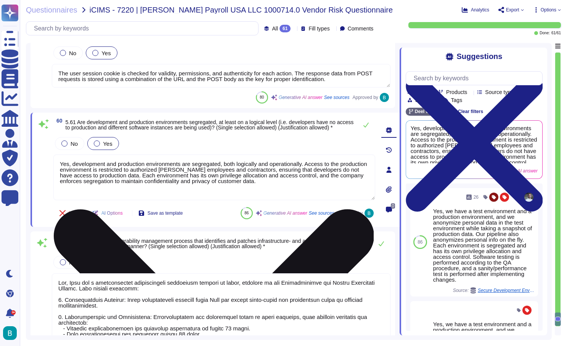
click at [204, 199] on textarea "Yes, development and production environments are segregated, both logically and…" at bounding box center [214, 178] width 322 height 46
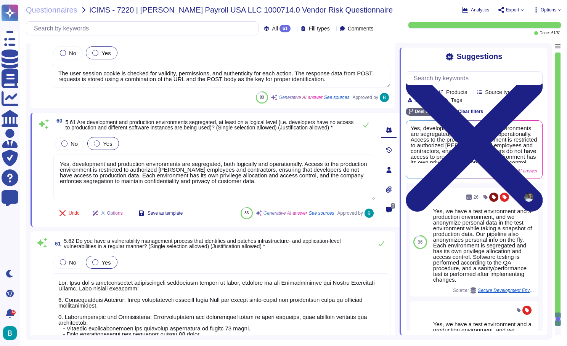
scroll to position [6147, 0]
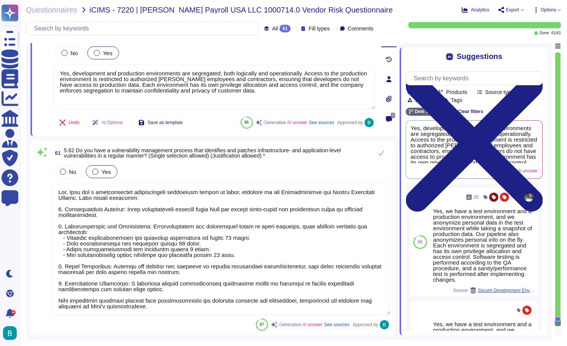
drag, startPoint x: 60, startPoint y: 192, endPoint x: 202, endPoint y: 289, distance: 172.0
click at [202, 289] on textarea at bounding box center [221, 249] width 338 height 132
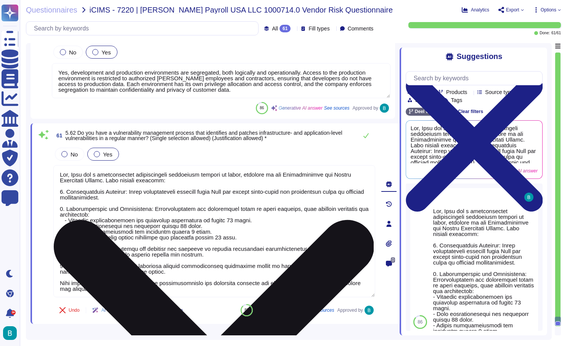
scroll to position [6136, 0]
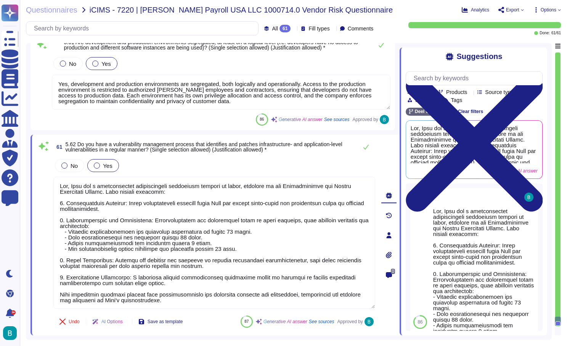
click at [359, 0] on div "Questionnaires iCIMS - 7220 | [PERSON_NAME] Payroll USA LLC 1000714.0 Vendor Ri…" at bounding box center [293, 173] width 547 height 346
